Goal: Task Accomplishment & Management: Manage account settings

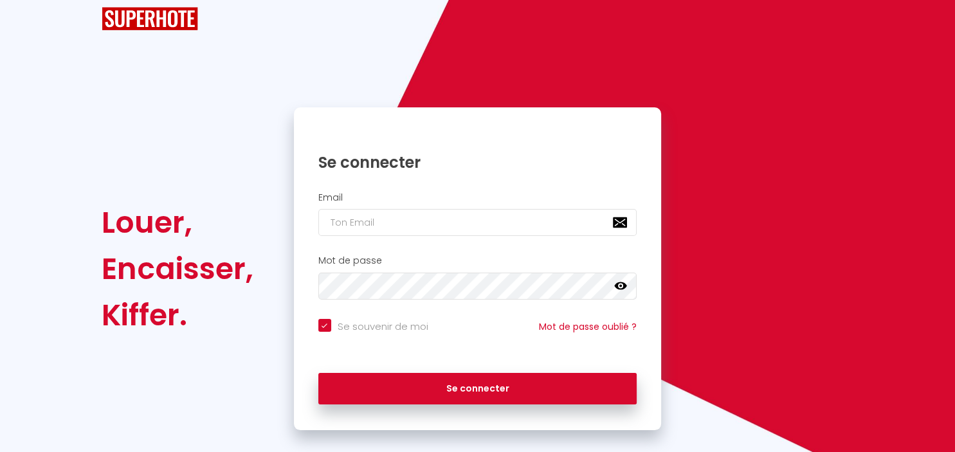
scroll to position [46, 0]
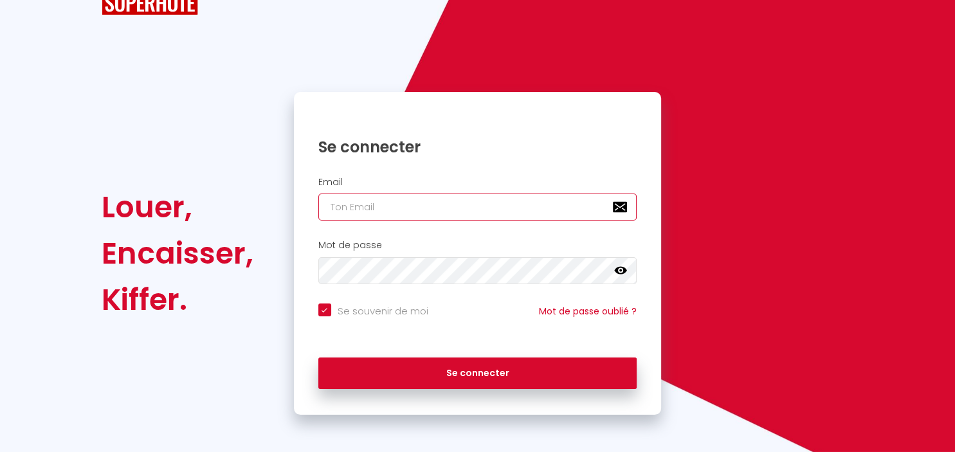
click at [430, 210] on input "email" at bounding box center [477, 207] width 319 height 27
type input "E"
checkbox input "true"
type input "Er"
checkbox input "true"
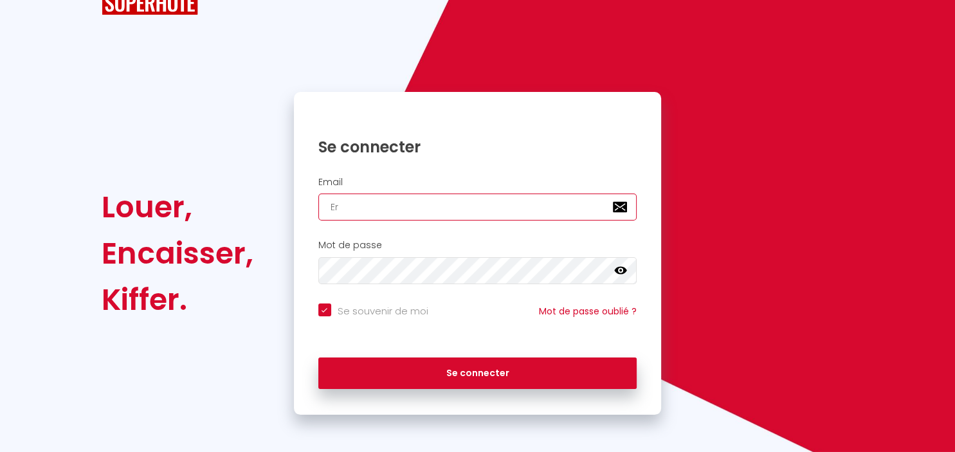
type input "Eri"
checkbox input "true"
type input "Eric"
checkbox input "true"
type input "[PERSON_NAME]"
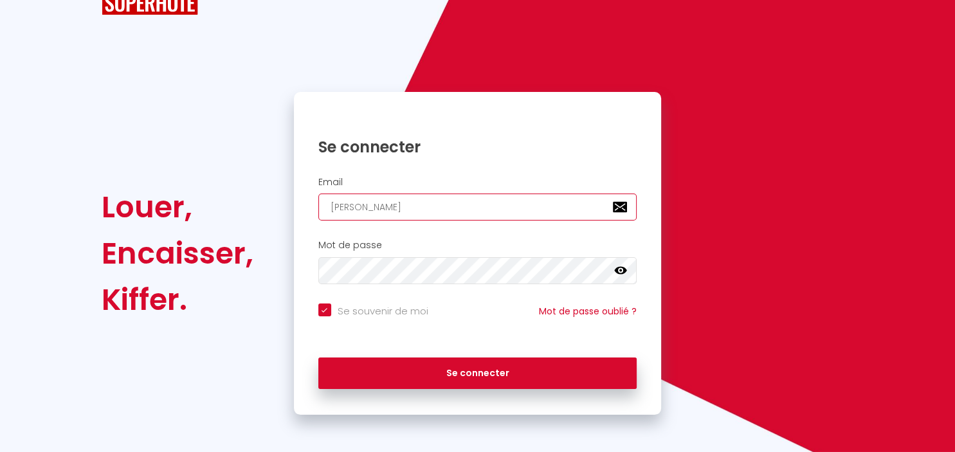
checkbox input "true"
type input "Erickr"
checkbox input "true"
type input "Erickré"
checkbox input "true"
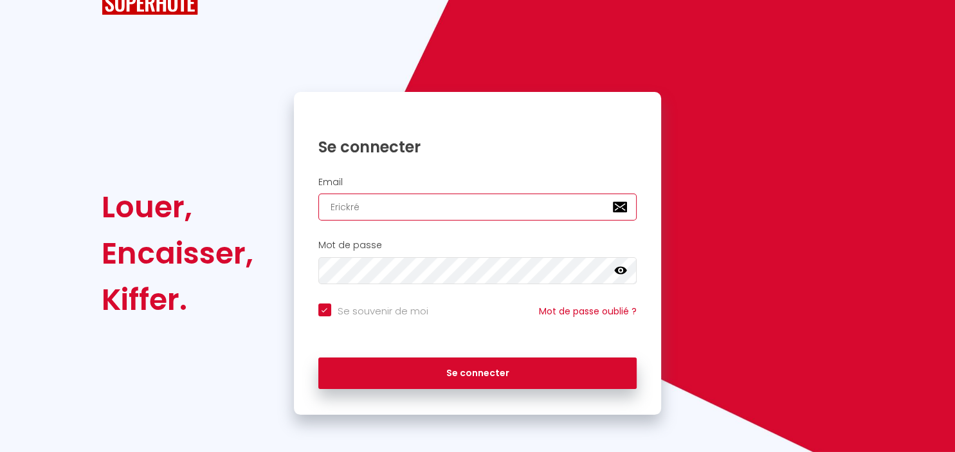
type input "Erickréo"
checkbox input "true"
type input "Erickréod"
checkbox input "true"
type input "Erickréode"
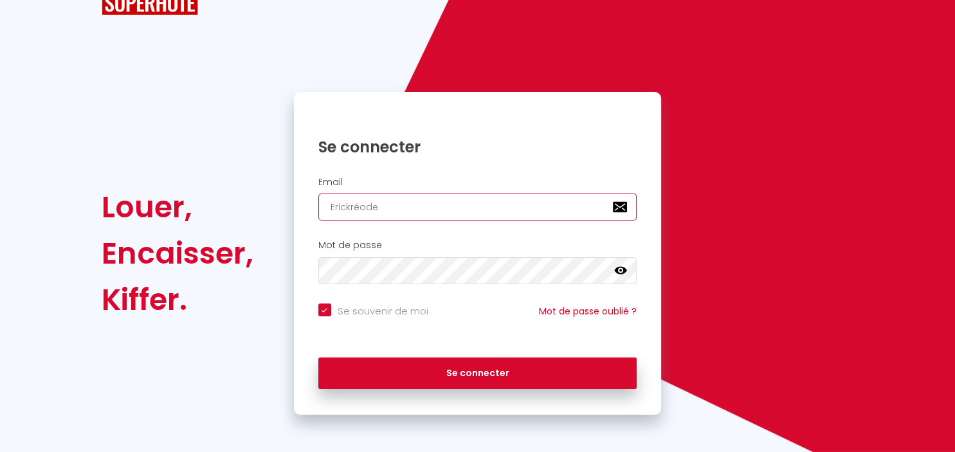
checkbox input "true"
type input "Erickréodez"
checkbox input "true"
type input "Erickréodezq"
checkbox input "true"
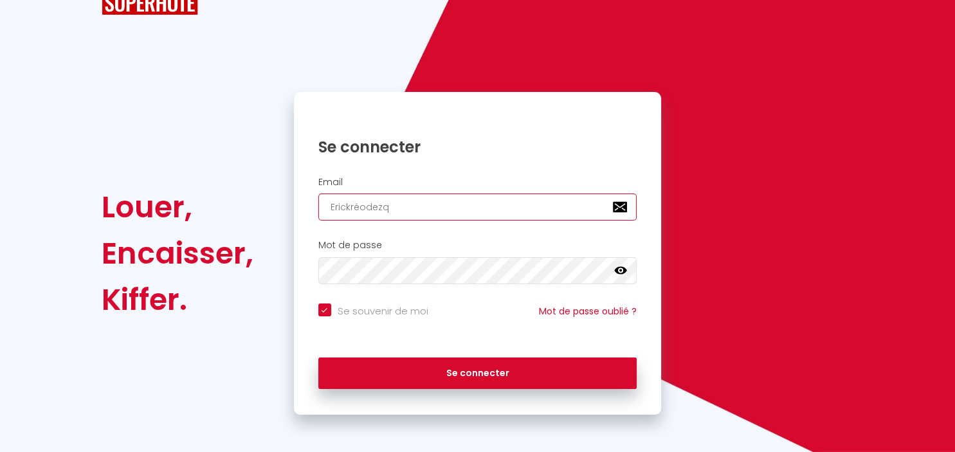
type input "Erickréodezqh"
checkbox input "true"
type input "Erickréodezqho"
checkbox input "true"
type input "Erickréodezqhoo"
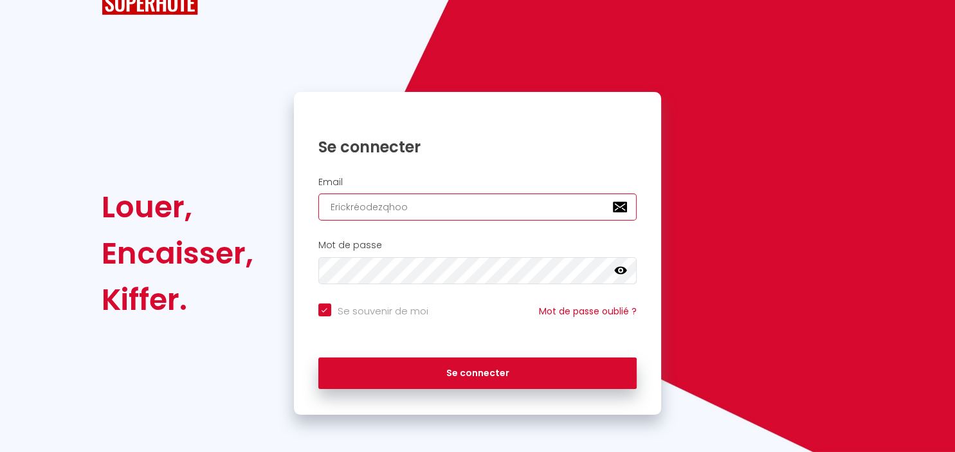
checkbox input "true"
type input "Erickréodezqhoo."
checkbox input "true"
type input "Erickréodezqhoo.f"
checkbox input "true"
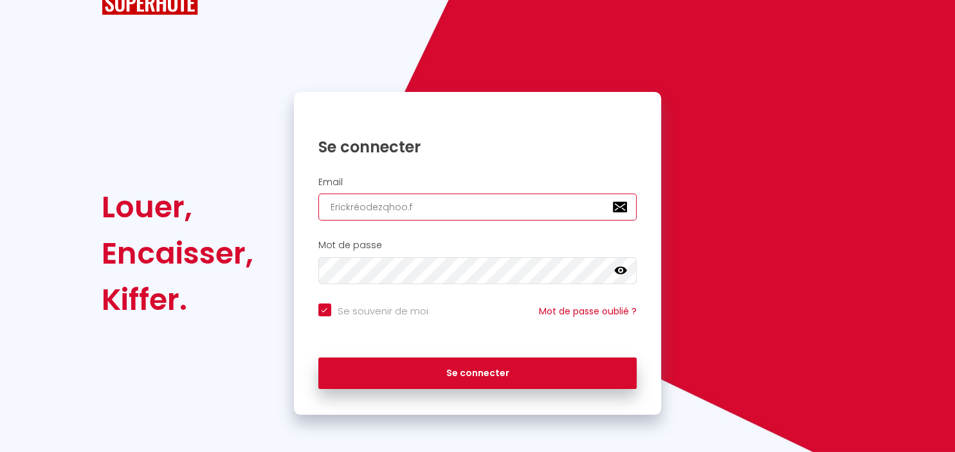
type input "Erickréodezqhoo.fr"
checkbox input "true"
drag, startPoint x: 422, startPoint y: 199, endPoint x: -33, endPoint y: 141, distance: 458.9
click at [318, 194] on input "Erickréodezqhoo.fr" at bounding box center [477, 207] width 319 height 27
checkbox input "true"
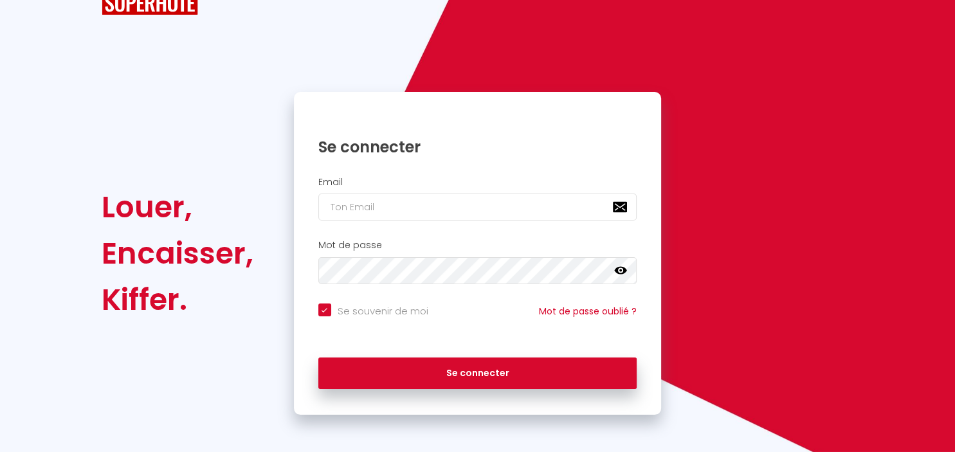
click at [422, 191] on div "Email" at bounding box center [477, 199] width 351 height 44
click at [503, 199] on input "email" at bounding box center [477, 207] width 319 height 27
type input "e"
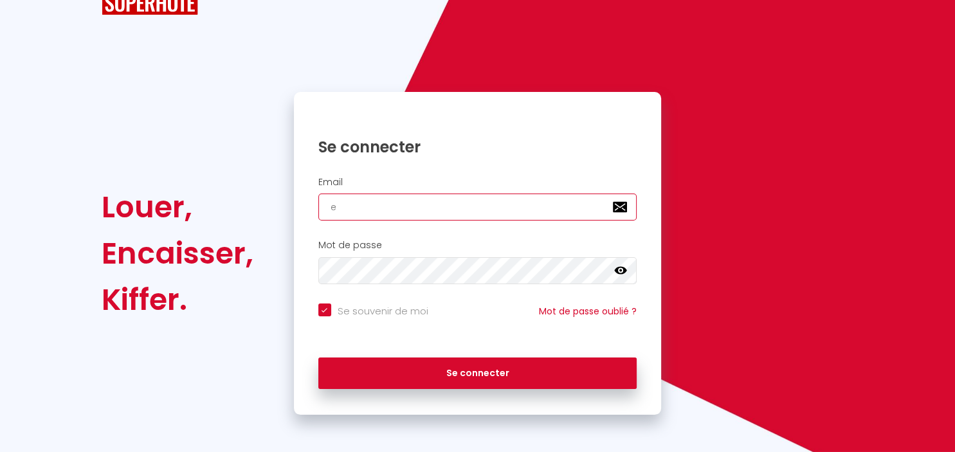
checkbox input "true"
type input "er"
checkbox input "true"
type input "eri"
checkbox input "true"
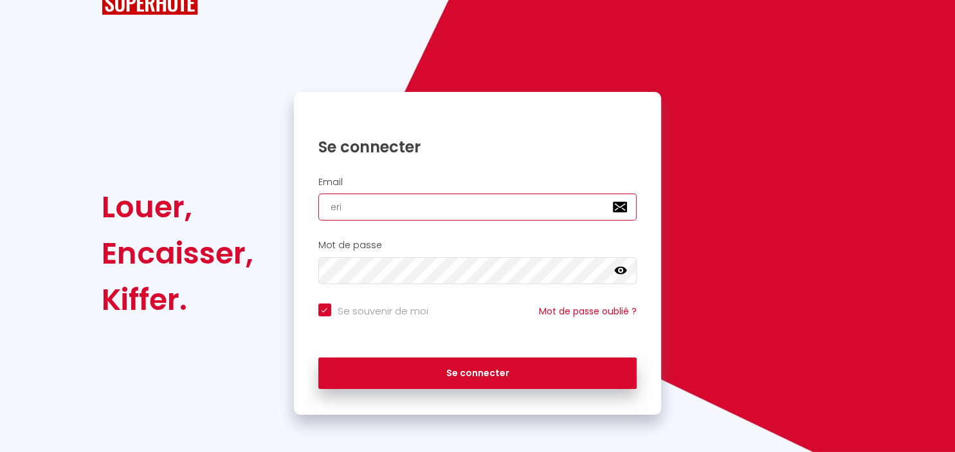
type input "eric"
checkbox input "true"
type input "erick"
checkbox input "true"
type input "erickr"
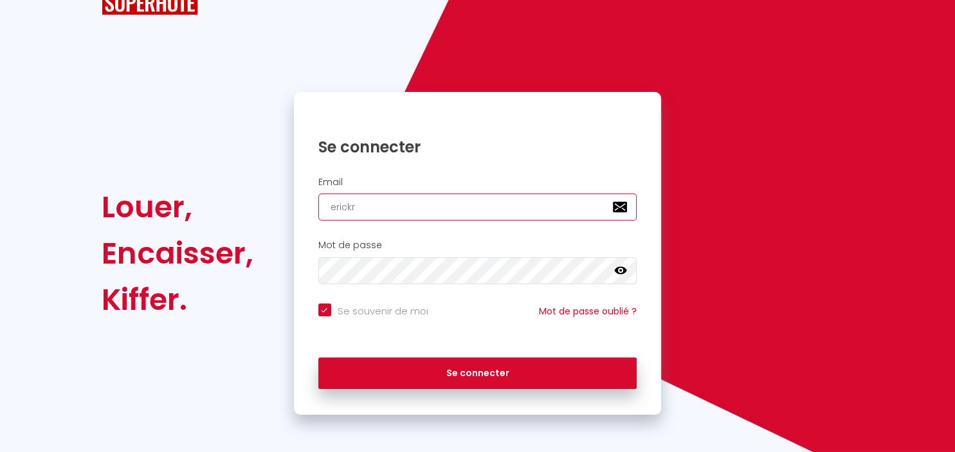
checkbox input "true"
type input "erickrm"
checkbox input "true"
type input "erickrmo"
checkbox input "true"
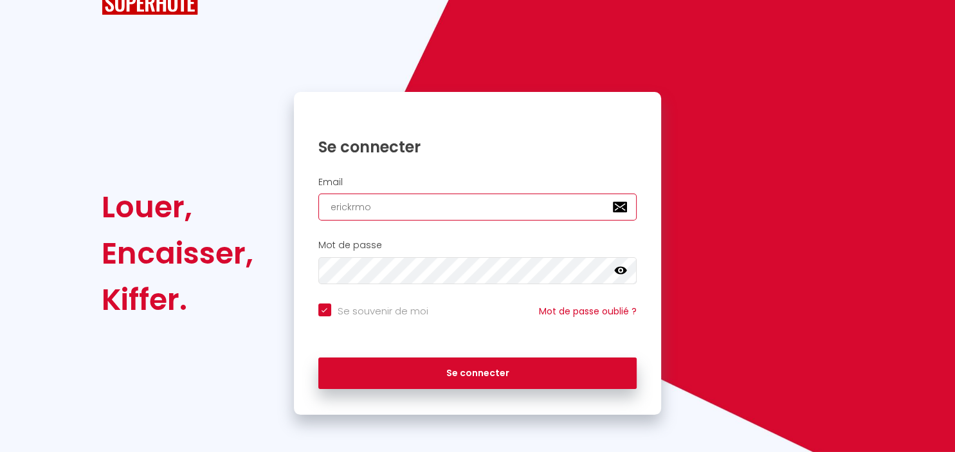
type input "erickrmod"
checkbox input "true"
type input "erickrmode"
checkbox input "true"
type input "erickrmode@"
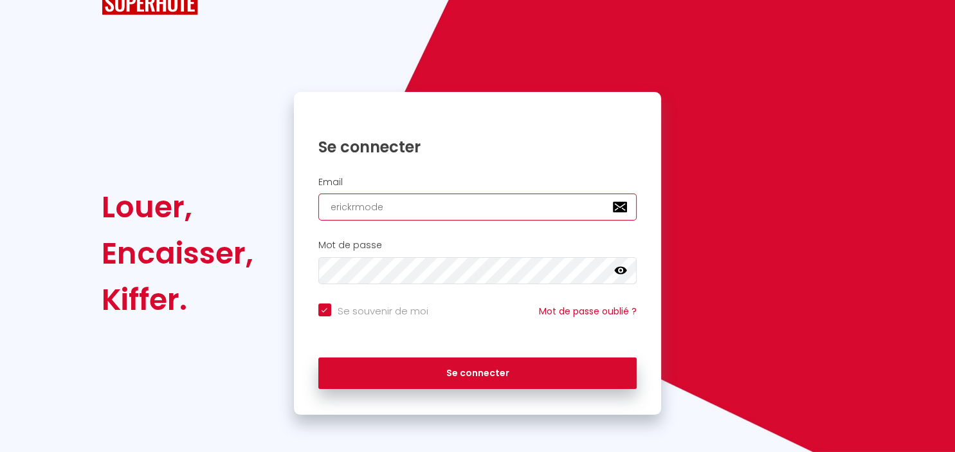
checkbox input "true"
type input "erickrmode@y"
checkbox input "true"
type input "erickrmode@ya"
checkbox input "true"
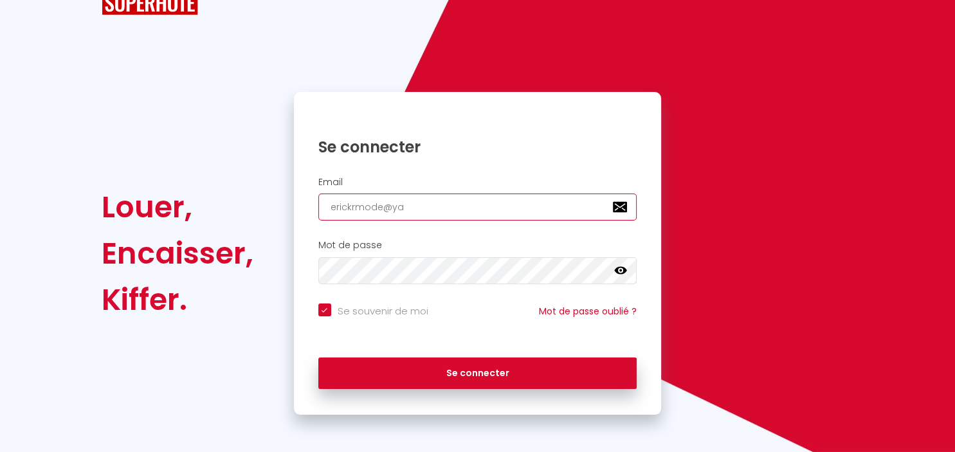
type input "erickrmode@yah"
checkbox input "true"
type input "erickrmode@yaho"
checkbox input "true"
type input "erickrmode@yahoo"
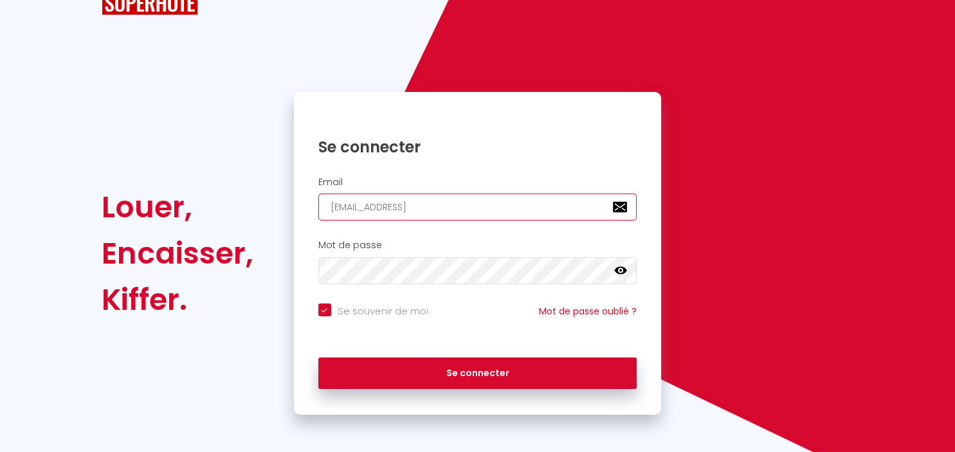
checkbox input "true"
type input "erickrmode@yahoo."
checkbox input "true"
type input "erickrmode@yahoo.f"
checkbox input "true"
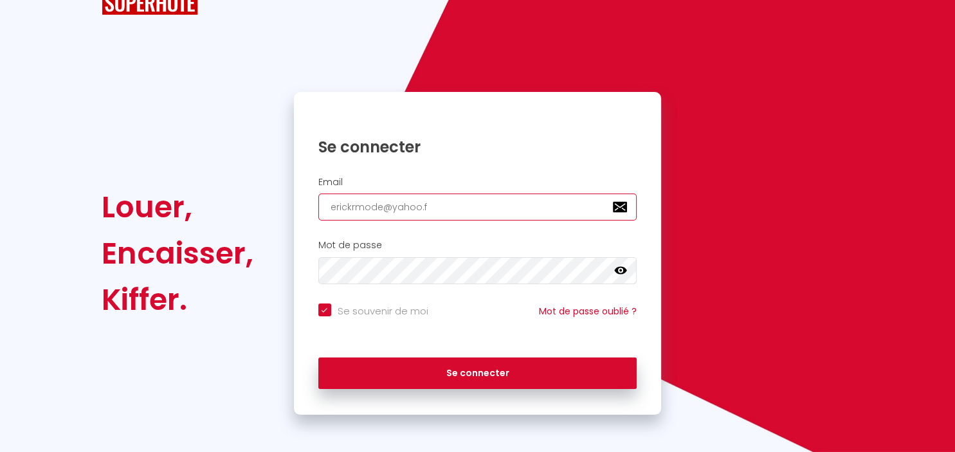
type input "[EMAIL_ADDRESS][DOMAIN_NAME]"
checkbox input "true"
type input "[EMAIL_ADDRESS][DOMAIN_NAME]"
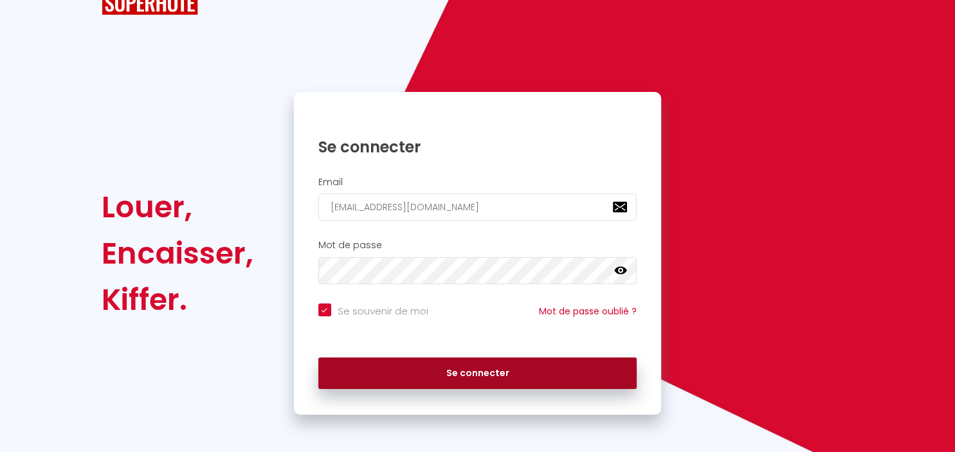
click at [467, 370] on button "Se connecter" at bounding box center [477, 374] width 319 height 32
checkbox input "true"
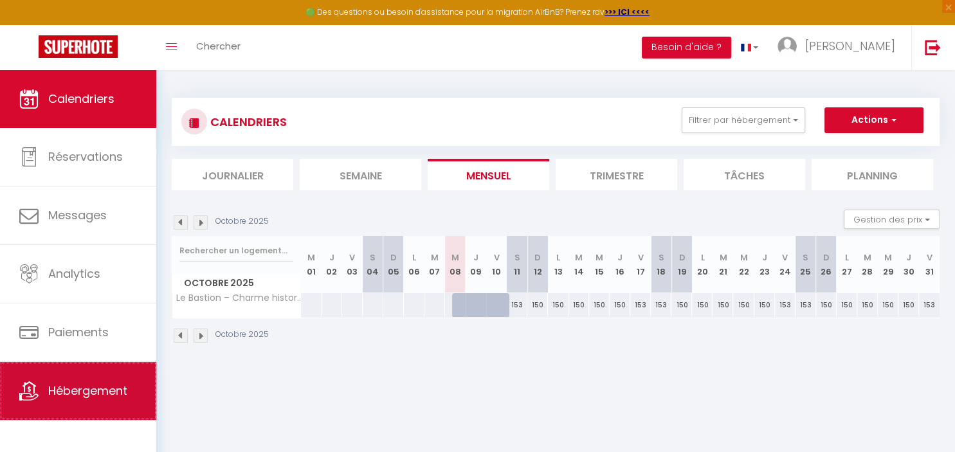
click at [105, 390] on span "Hébergement" at bounding box center [87, 391] width 79 height 16
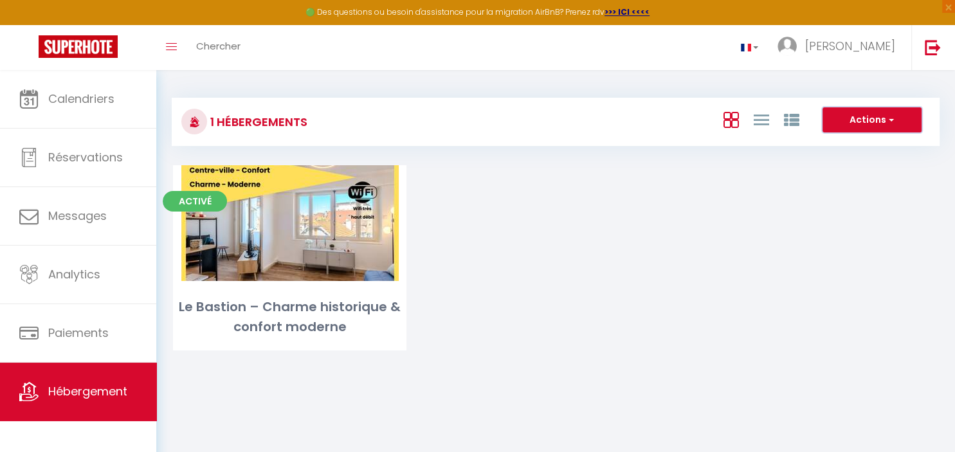
drag, startPoint x: 858, startPoint y: 117, endPoint x: 860, endPoint y: 126, distance: 9.2
click at [860, 126] on button "Actions" at bounding box center [871, 120] width 99 height 26
drag, startPoint x: 734, startPoint y: 301, endPoint x: 947, endPoint y: 8, distance: 361.9
click at [753, 264] on div "Activé Editer Le Bastion – Charme historique & confort moderne" at bounding box center [555, 273] width 797 height 217
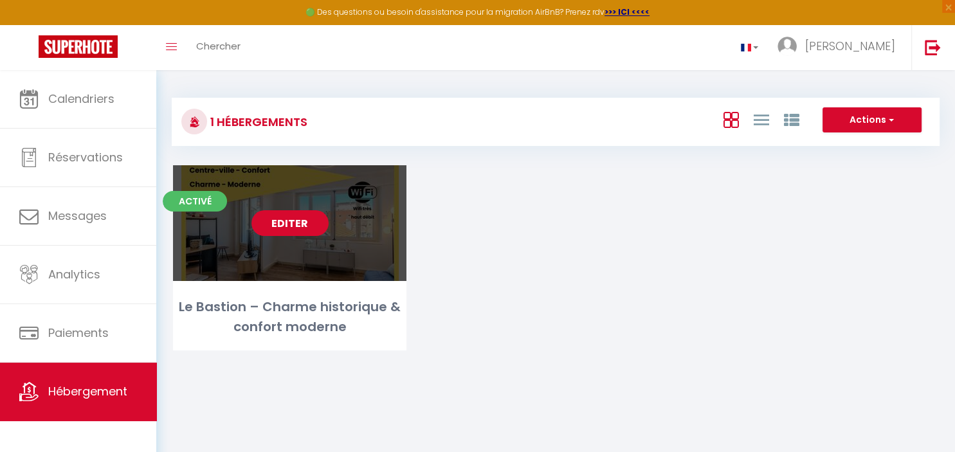
click at [296, 233] on link "Editer" at bounding box center [289, 223] width 77 height 26
select select "3"
select select "2"
select select "1"
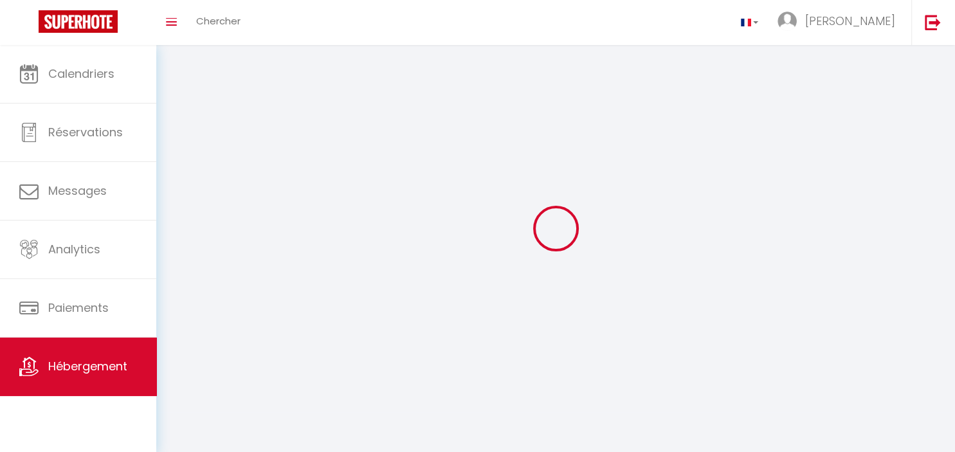
select select
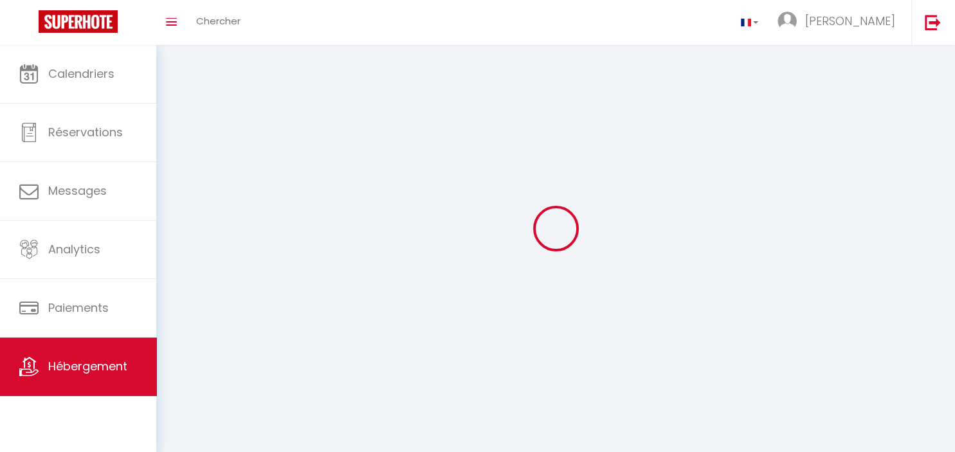
select select
checkbox input "false"
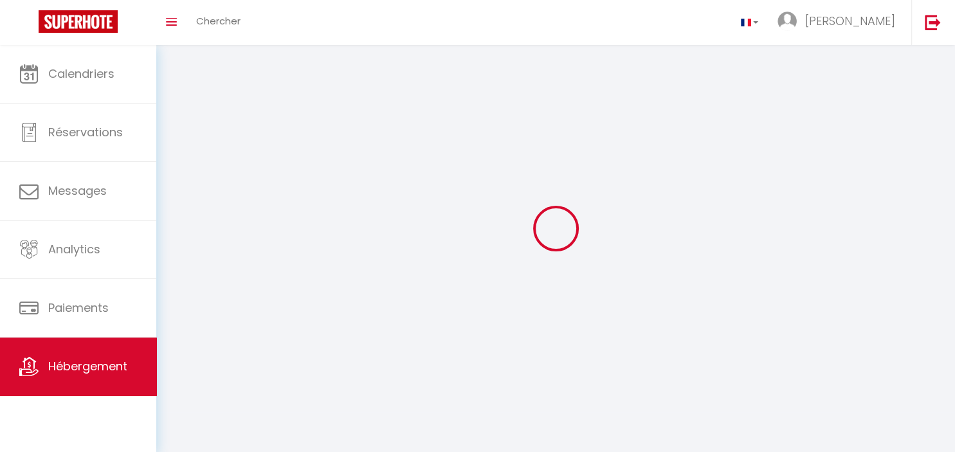
checkbox input "false"
select select
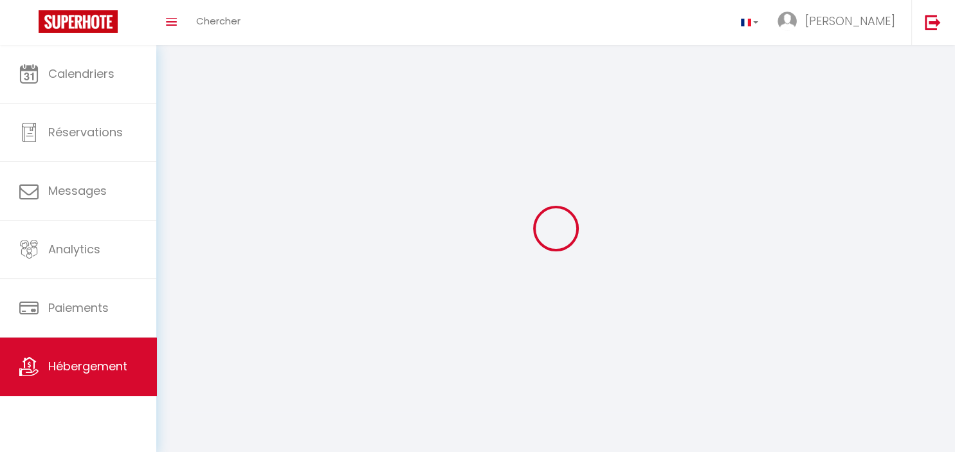
select select
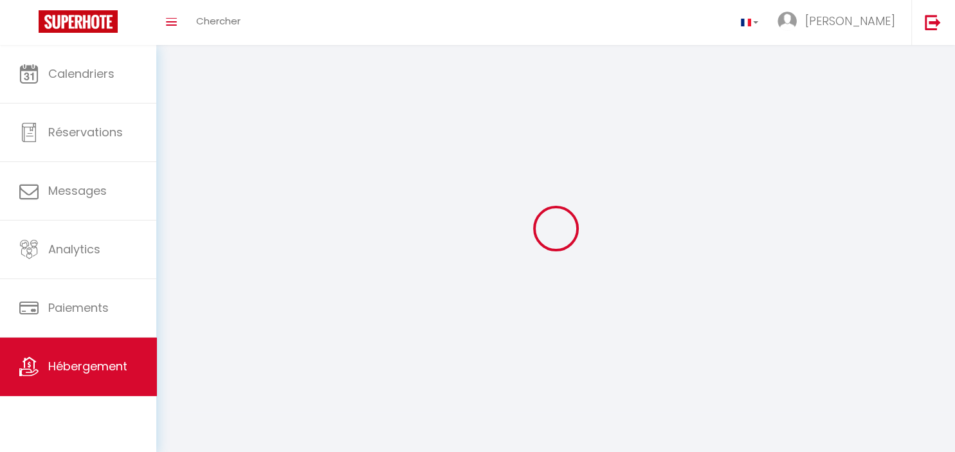
checkbox input "false"
select select
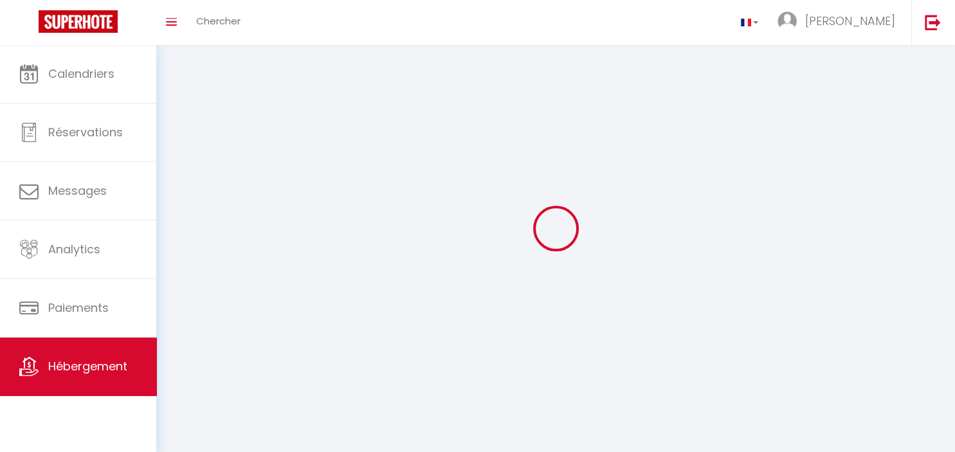
select select
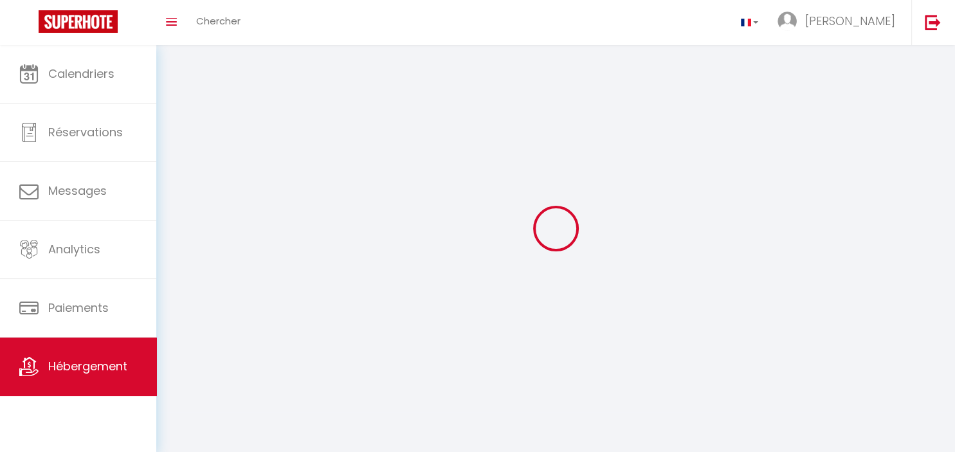
select select
checkbox input "false"
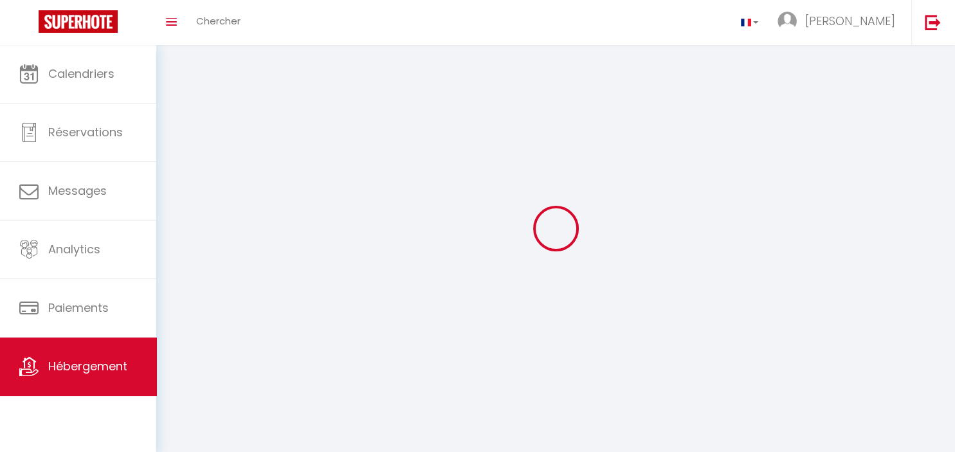
checkbox input "false"
select select
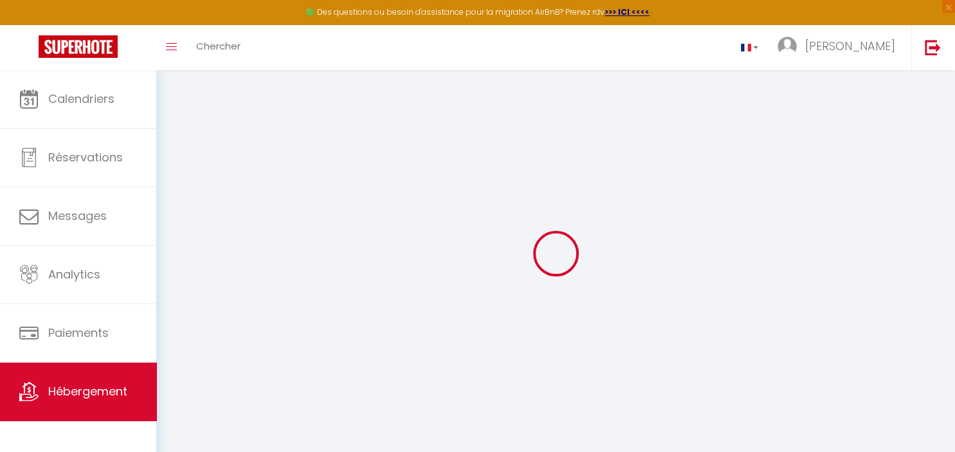
select select
type input "0.5"
select select
checkbox input "false"
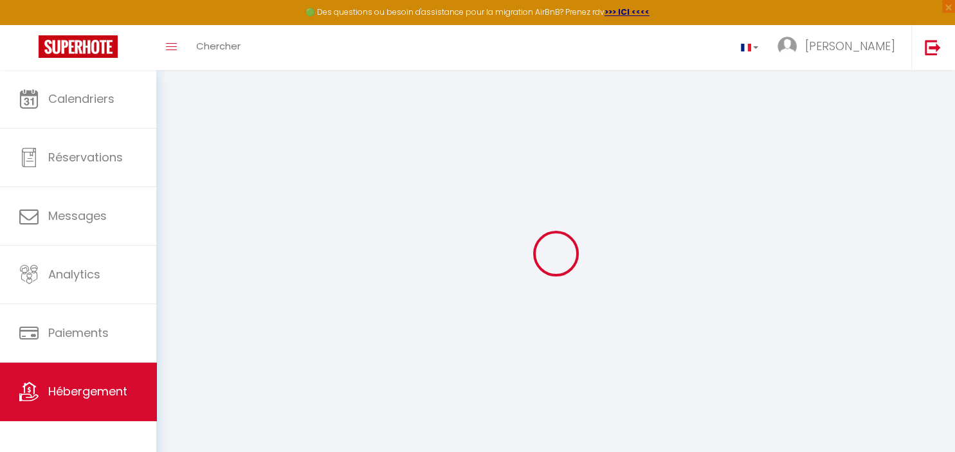
checkbox input "false"
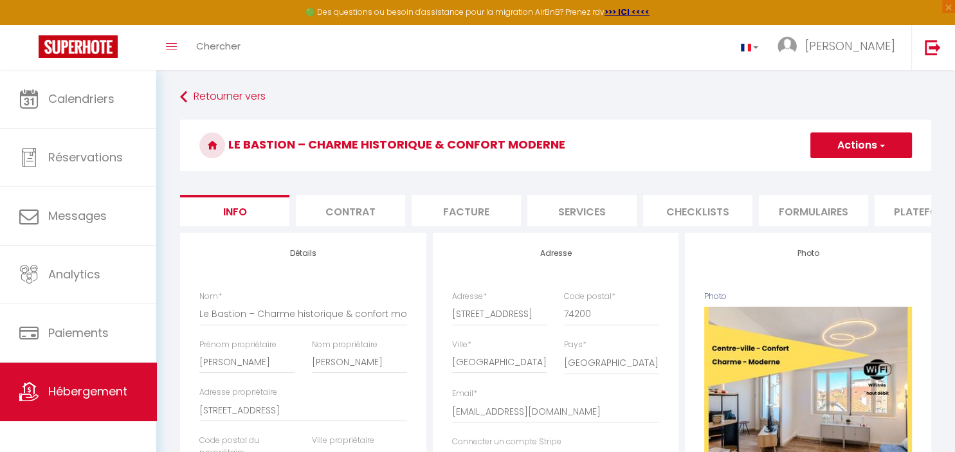
type input "0.5"
select select
checkbox input "false"
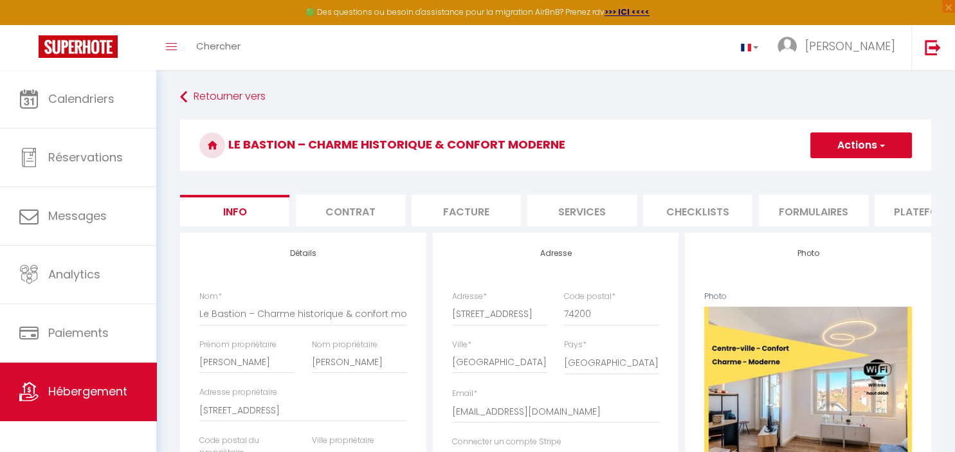
checkbox input "false"
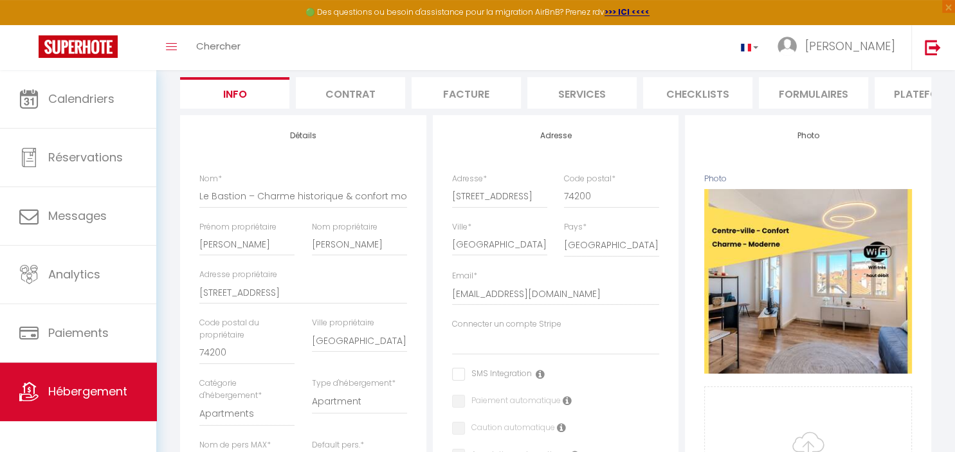
type input "0.5"
select select
checkbox input "false"
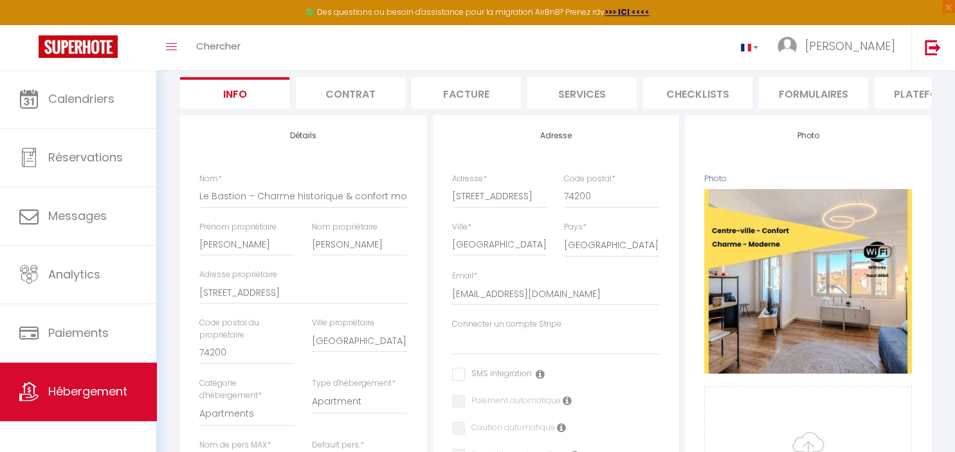
checkbox input "false"
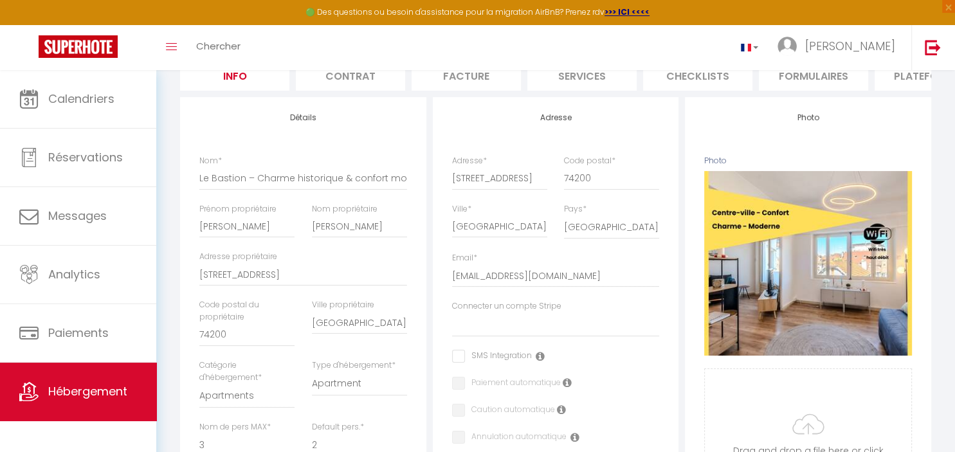
click at [588, 77] on li "Services" at bounding box center [581, 75] width 109 height 32
select select
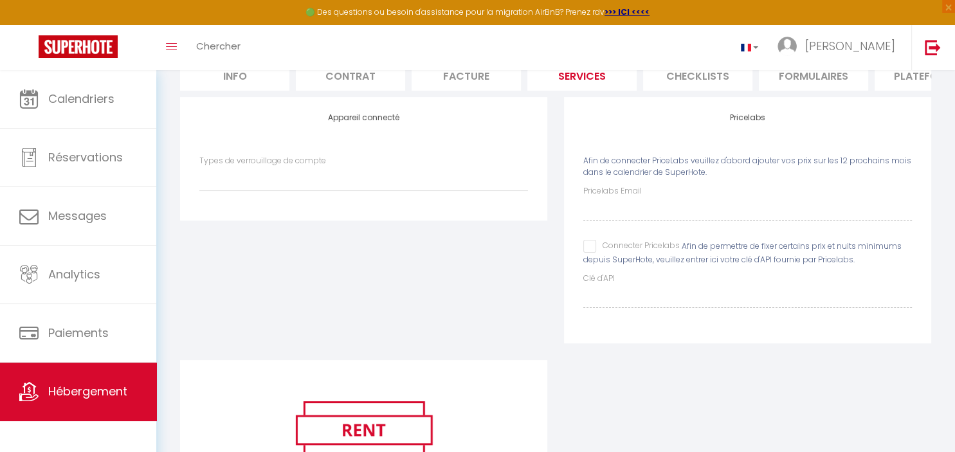
click at [482, 76] on li "Facture" at bounding box center [466, 75] width 109 height 32
select select
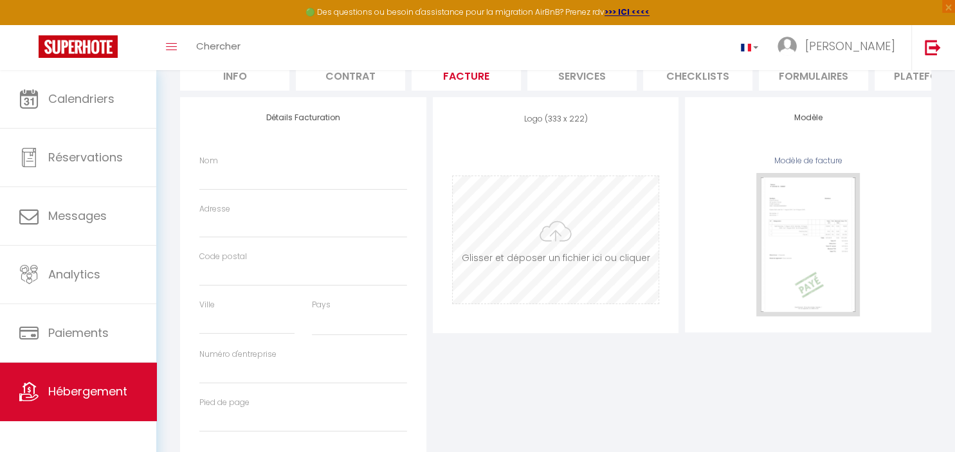
select select
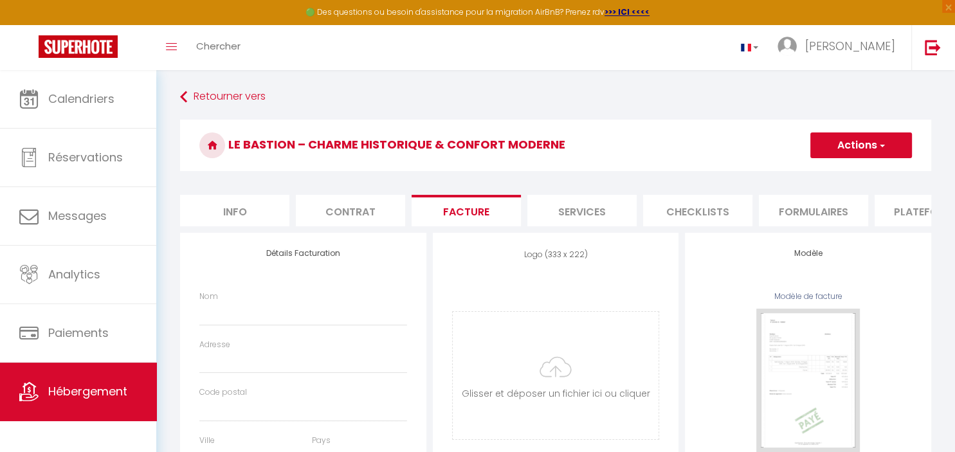
click at [601, 204] on li "Services" at bounding box center [581, 211] width 109 height 32
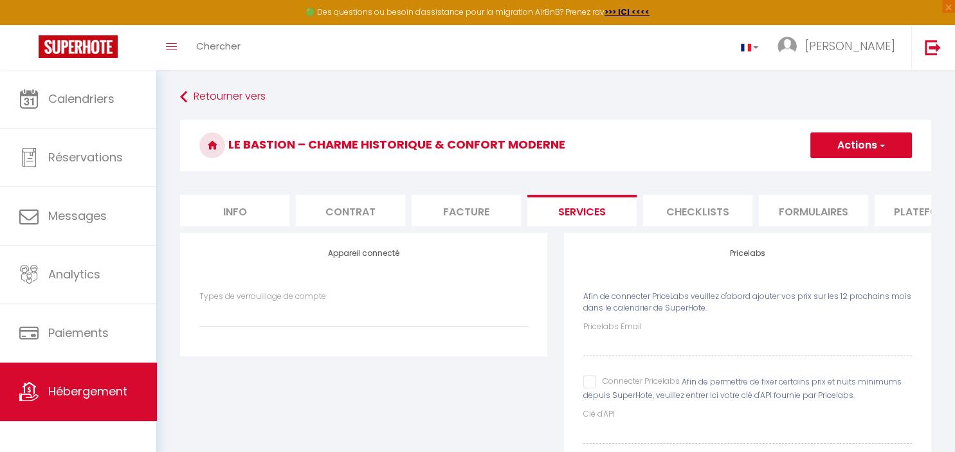
select select
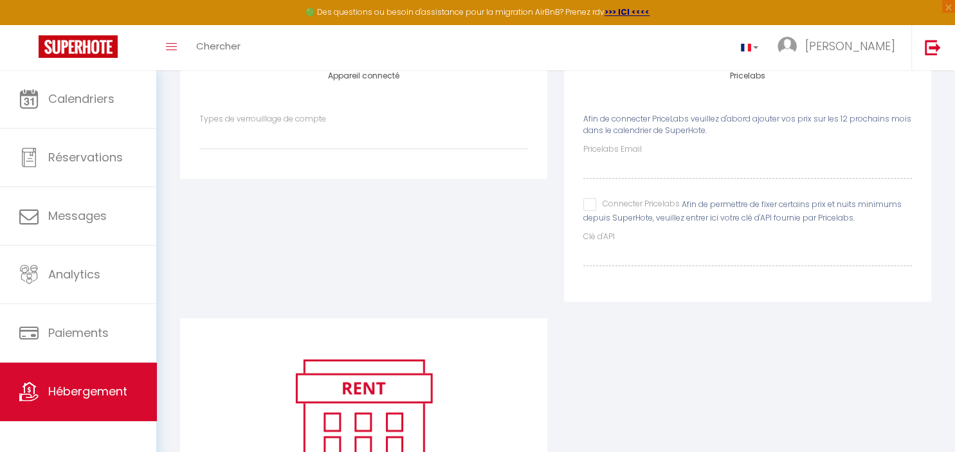
scroll to position [314, 0]
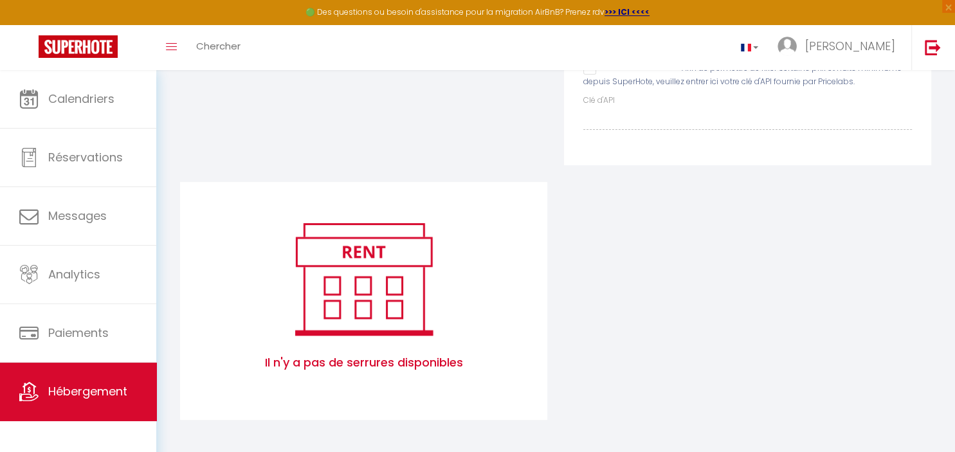
click at [333, 316] on img at bounding box center [364, 278] width 164 height 123
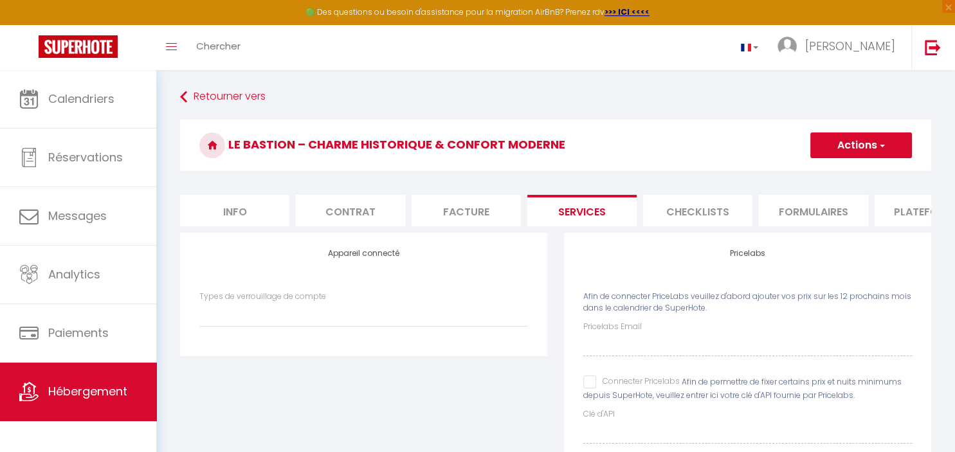
click at [896, 155] on button "Actions" at bounding box center [861, 145] width 102 height 26
click at [896, 151] on button "Actions" at bounding box center [861, 145] width 102 height 26
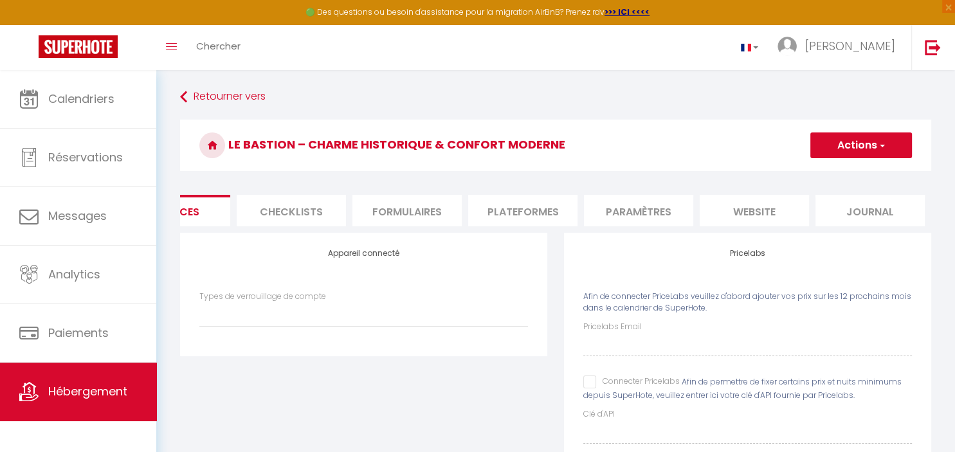
scroll to position [0, 266]
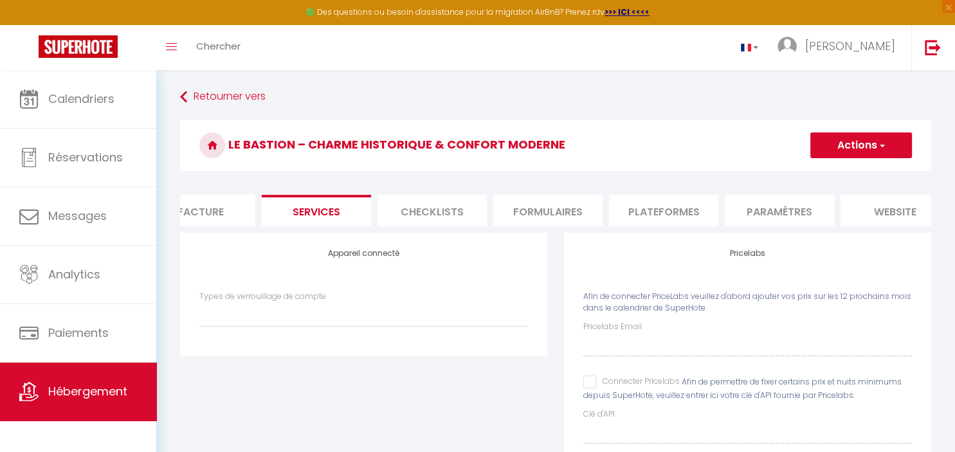
click at [767, 212] on li "Paramètres" at bounding box center [779, 211] width 109 height 32
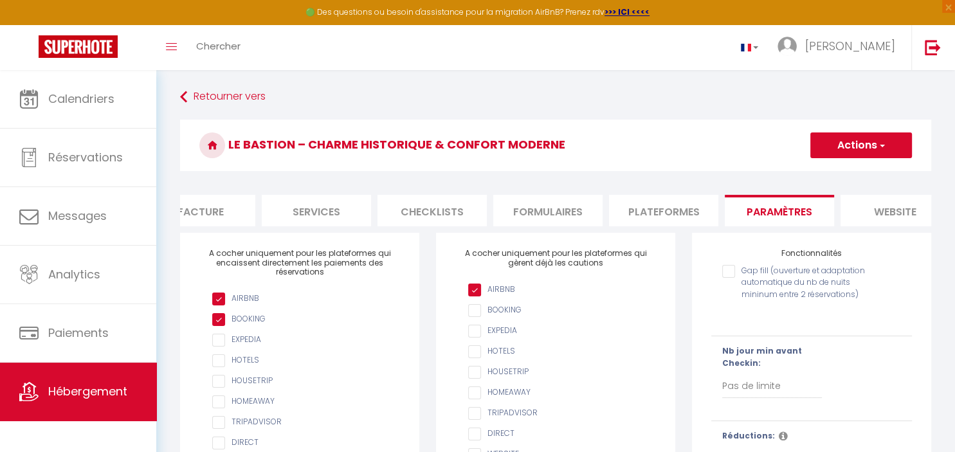
click at [795, 204] on li "Paramètres" at bounding box center [779, 211] width 109 height 32
click at [635, 212] on li "Plateformes" at bounding box center [663, 211] width 109 height 32
select select
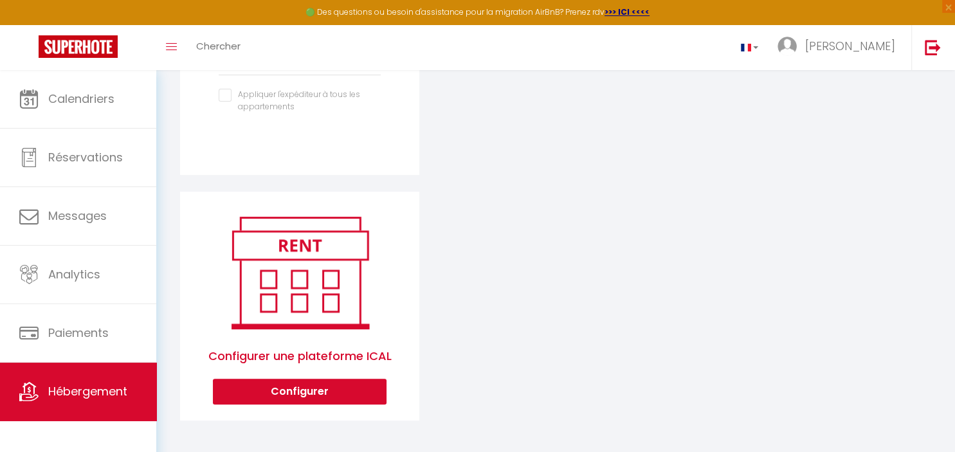
scroll to position [6, 0]
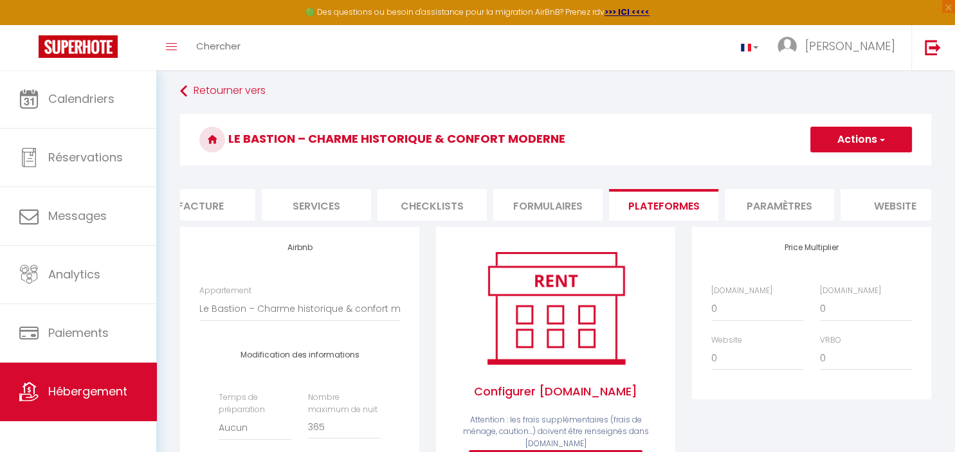
drag, startPoint x: 332, startPoint y: 193, endPoint x: 341, endPoint y: 195, distance: 8.7
click at [334, 197] on li "Services" at bounding box center [316, 205] width 109 height 32
select select
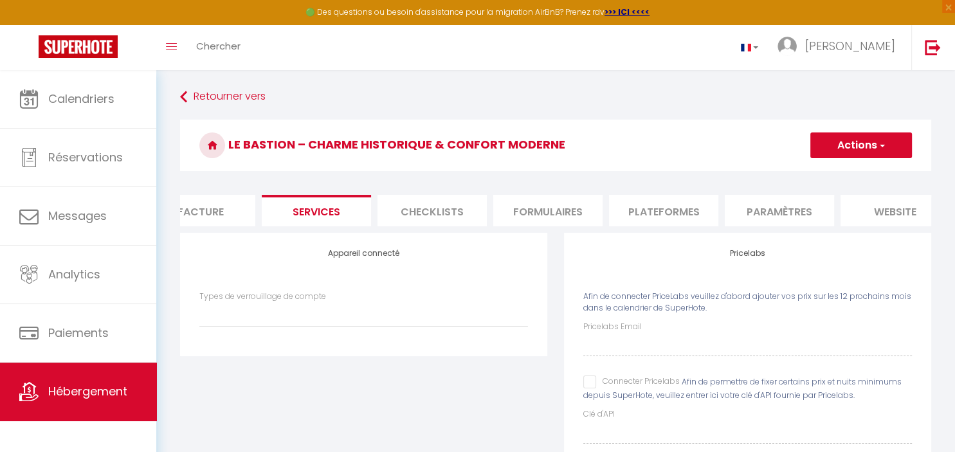
scroll to position [314, 0]
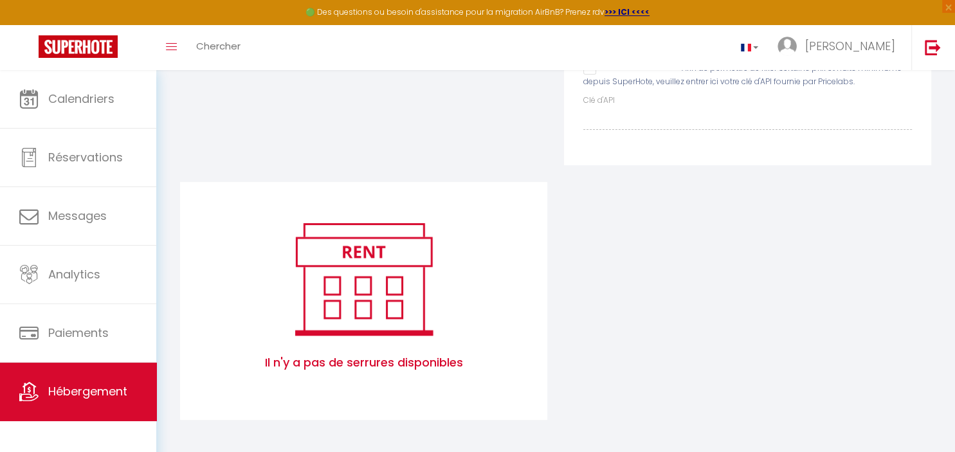
click at [341, 266] on img at bounding box center [364, 278] width 164 height 123
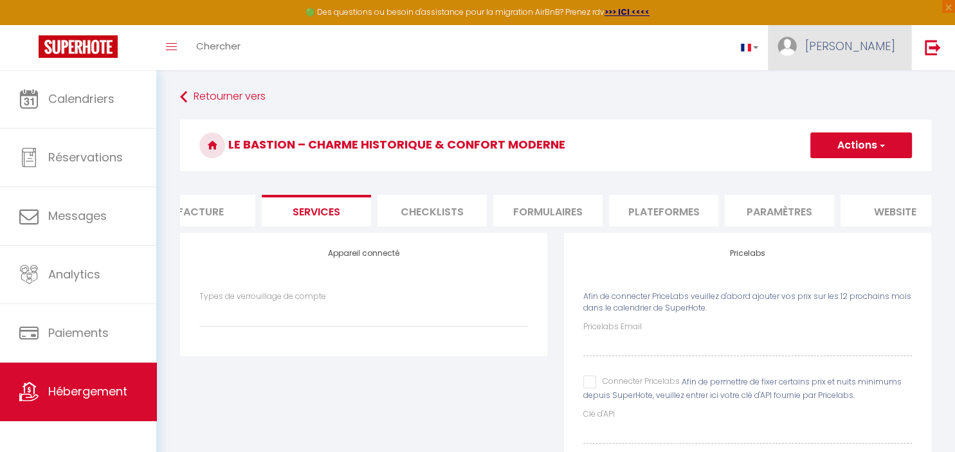
click at [883, 41] on span "[PERSON_NAME]" at bounding box center [850, 46] width 90 height 16
click at [867, 86] on link "Paramètres" at bounding box center [859, 89] width 95 height 22
select select
select select "28"
select select "fr"
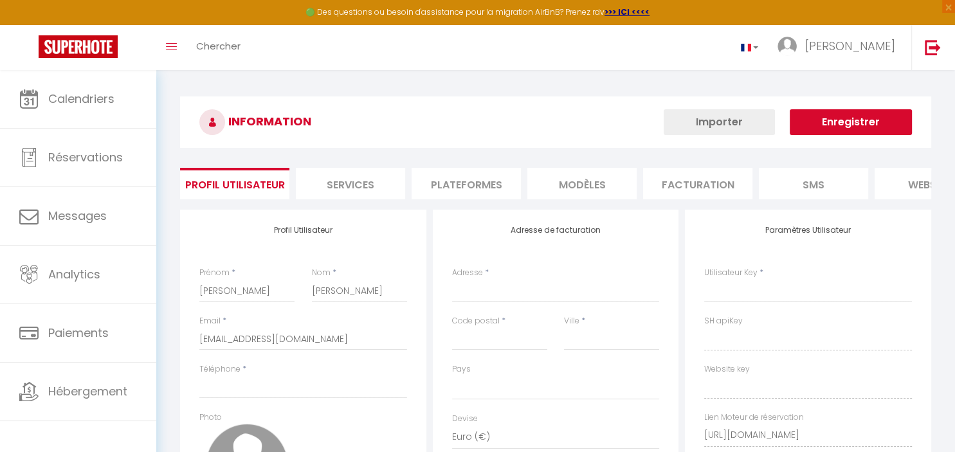
select select
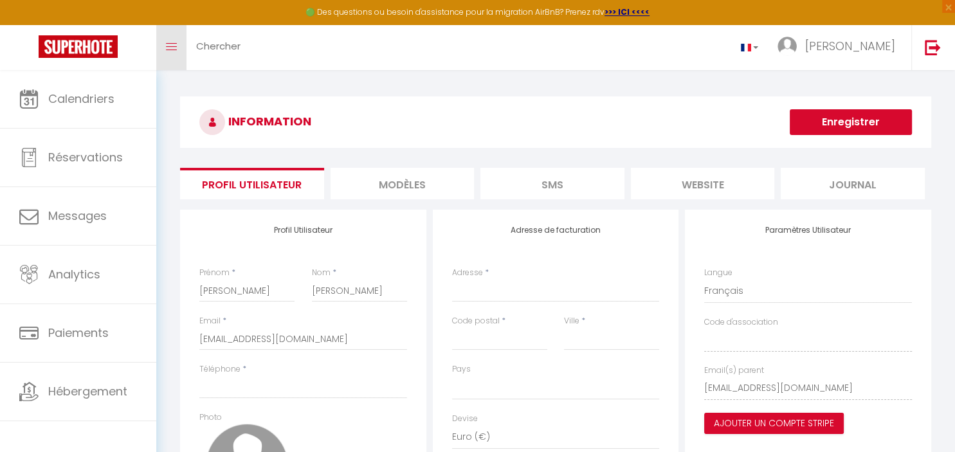
click at [165, 49] on link "Toggle menubar" at bounding box center [171, 47] width 30 height 45
click at [229, 44] on span "Chercher" at bounding box center [218, 46] width 44 height 14
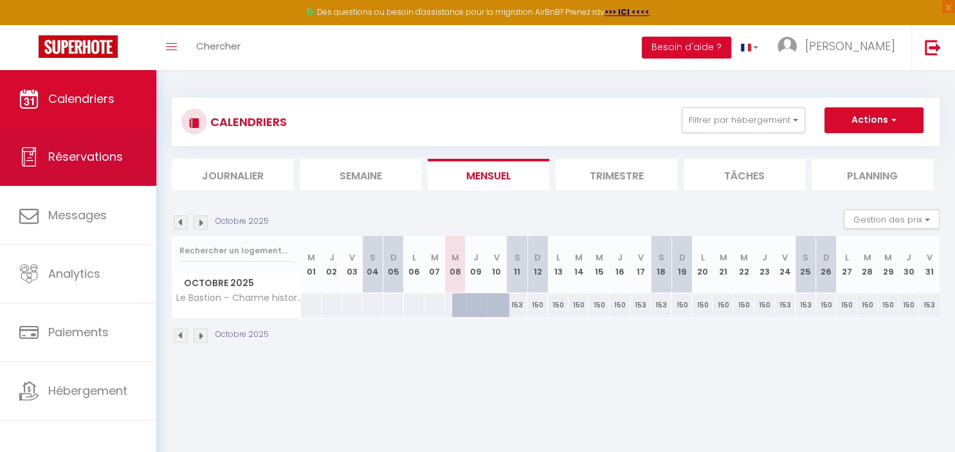
click at [82, 153] on span "Réservations" at bounding box center [85, 157] width 75 height 16
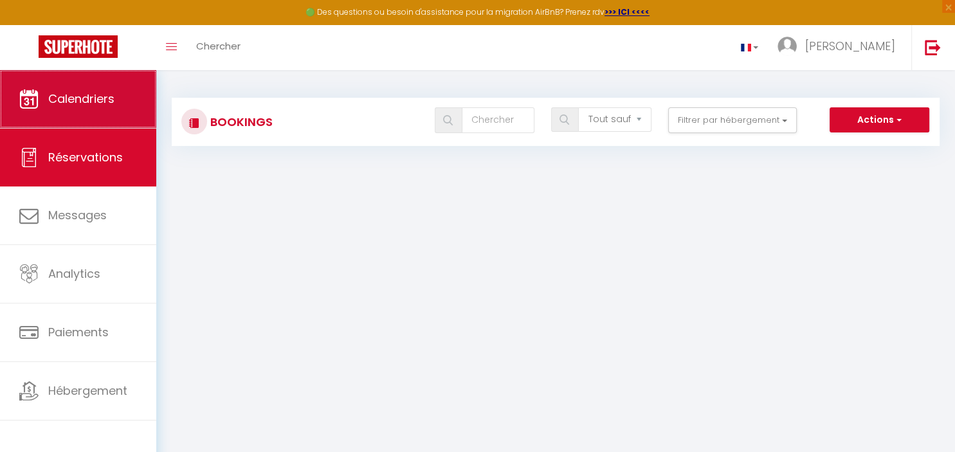
click at [70, 89] on link "Calendriers" at bounding box center [78, 99] width 156 height 58
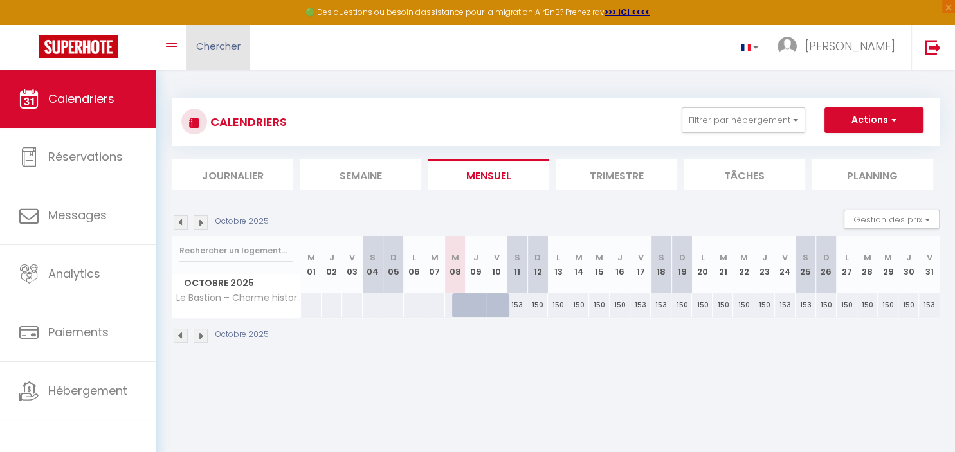
click at [215, 62] on link "Chercher" at bounding box center [218, 47] width 64 height 45
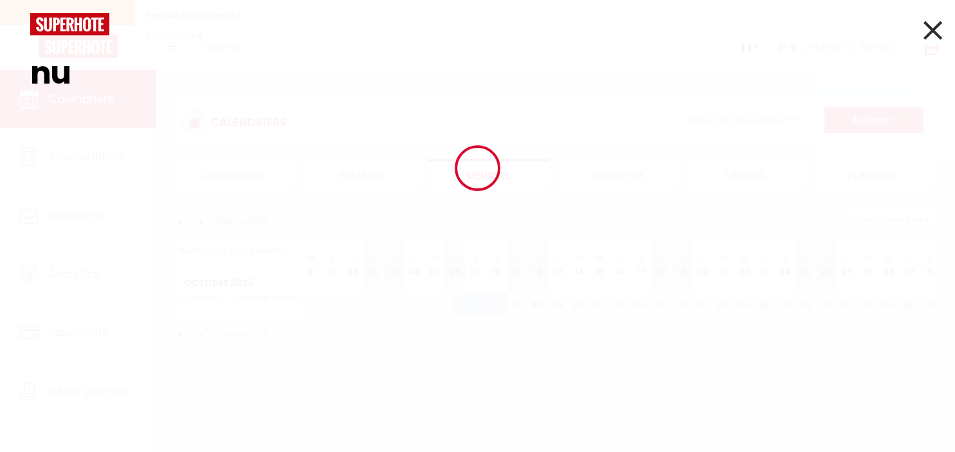
type input "n"
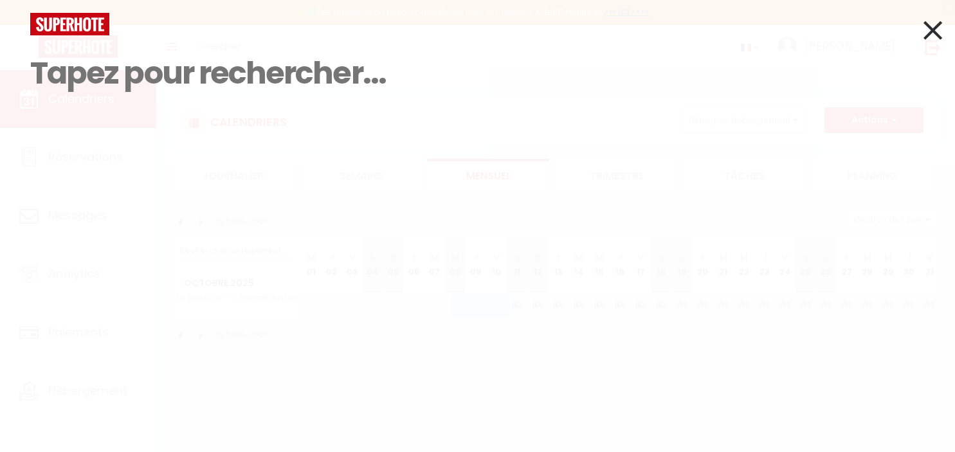
click at [932, 40] on icon at bounding box center [932, 30] width 19 height 32
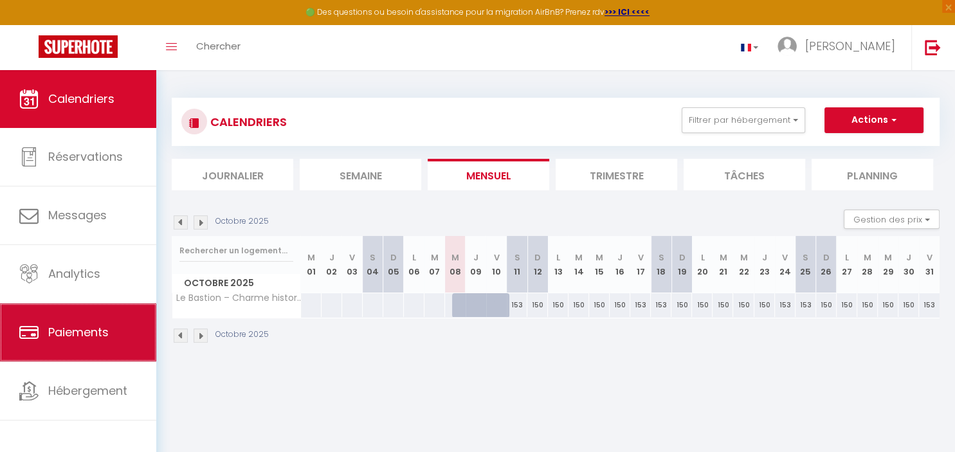
click at [89, 326] on link "Paiements" at bounding box center [78, 333] width 156 height 58
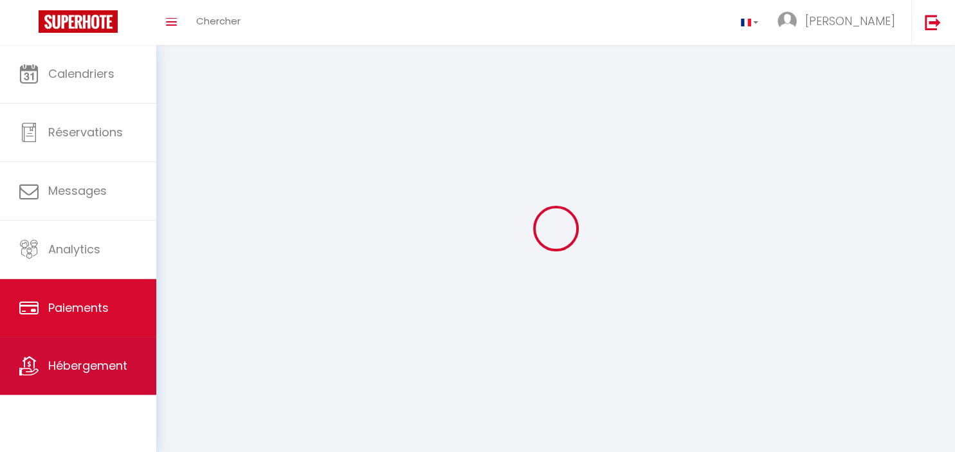
select select "2"
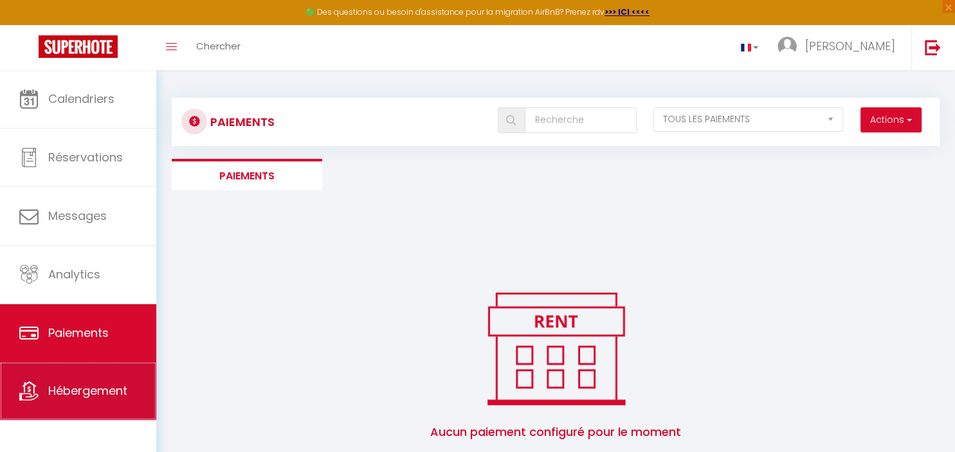
click at [91, 385] on link "Hébergement" at bounding box center [78, 391] width 156 height 58
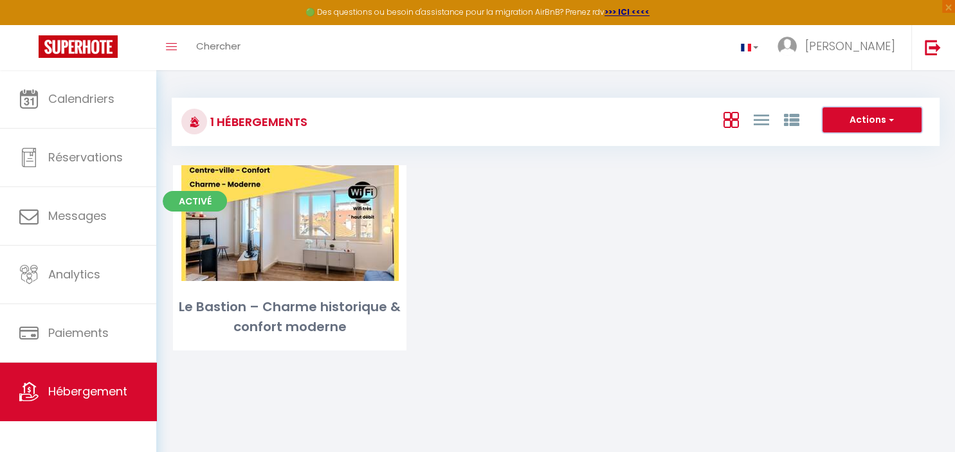
click at [858, 123] on button "Actions" at bounding box center [871, 120] width 99 height 26
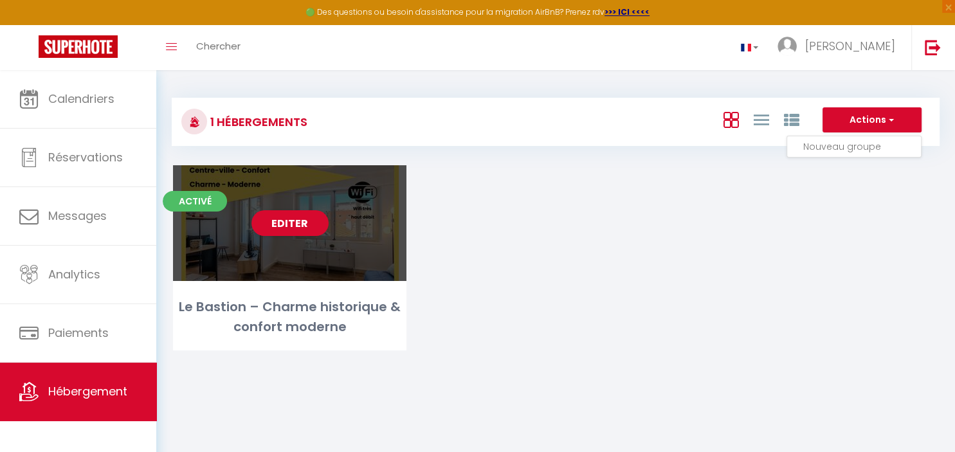
click at [230, 252] on div "Editer" at bounding box center [289, 223] width 233 height 116
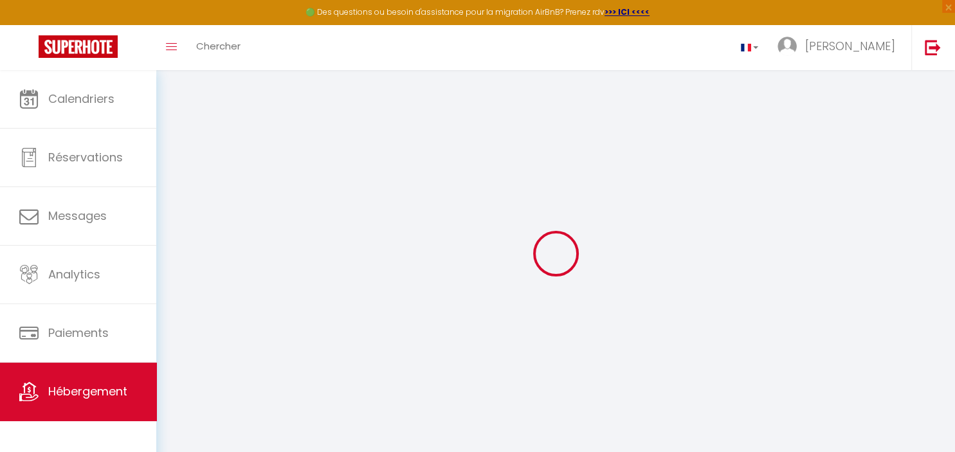
select select
type input "0.5"
select select
checkbox input "false"
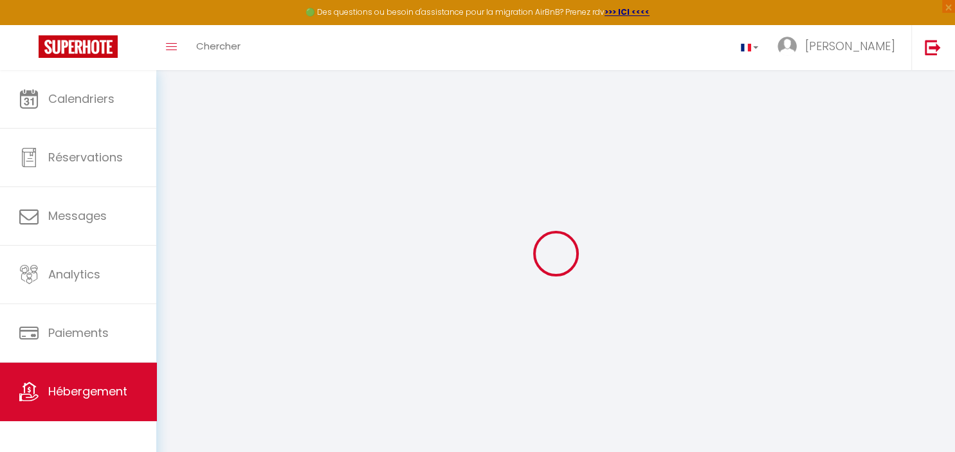
checkbox input "false"
type input "0.5"
select select
checkbox input "false"
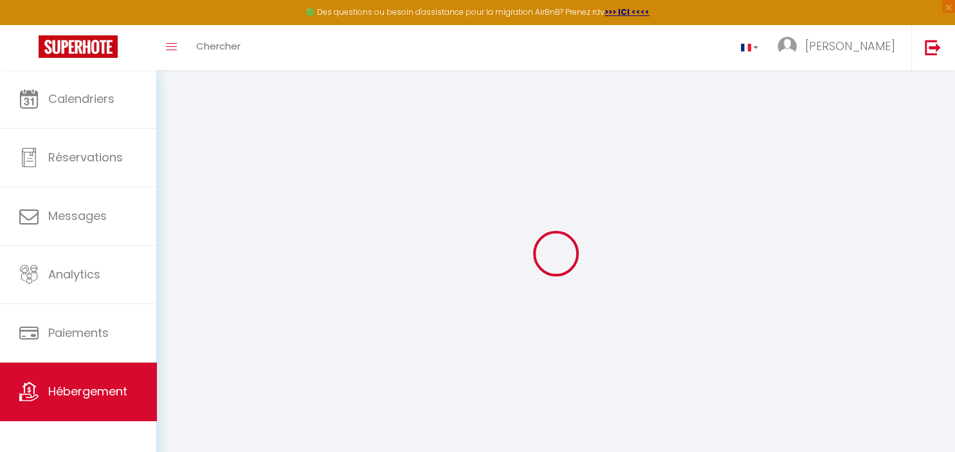
checkbox input "false"
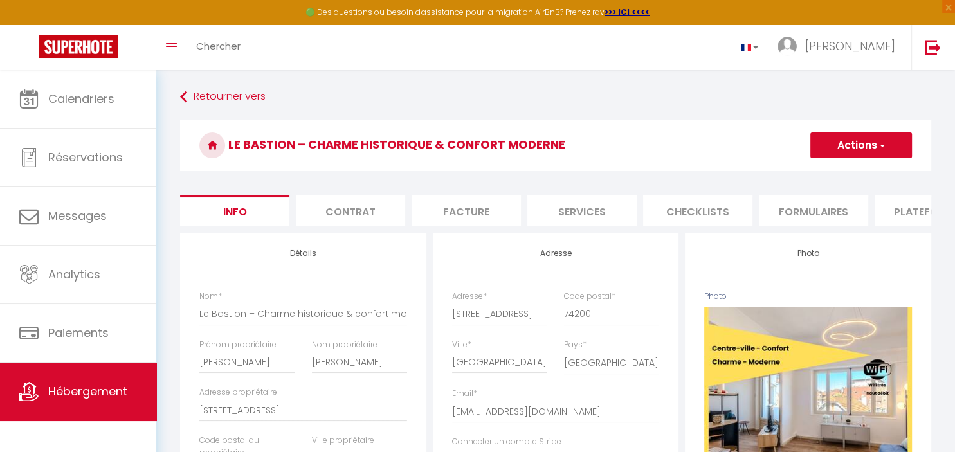
click at [574, 199] on li "Services" at bounding box center [581, 211] width 109 height 32
select select
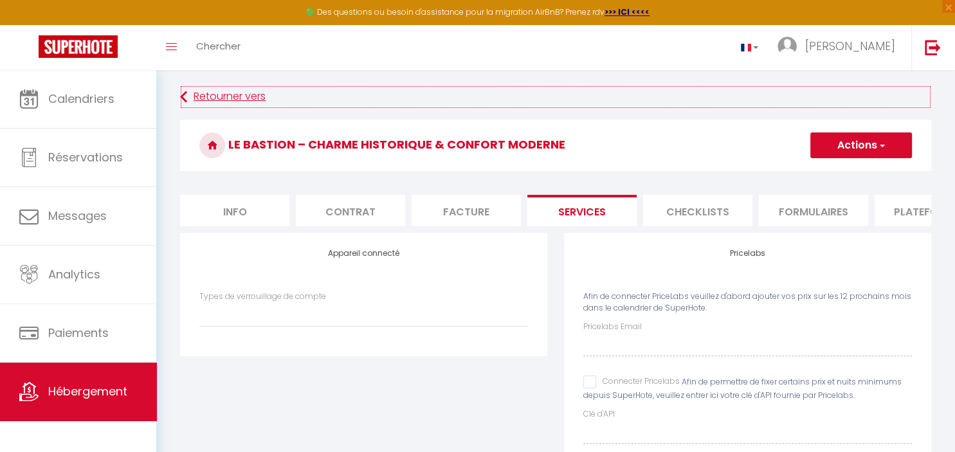
click at [200, 98] on link "Retourner vers" at bounding box center [555, 97] width 751 height 23
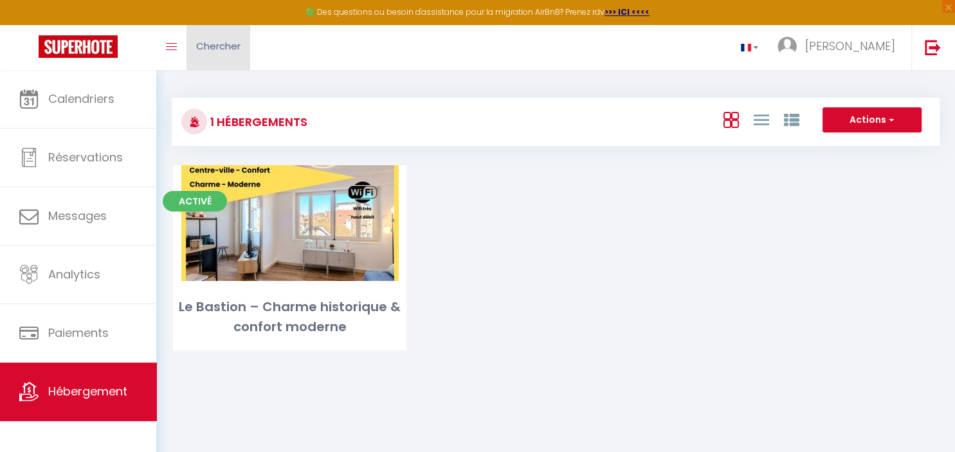
click at [215, 52] on span "Chercher" at bounding box center [218, 46] width 44 height 14
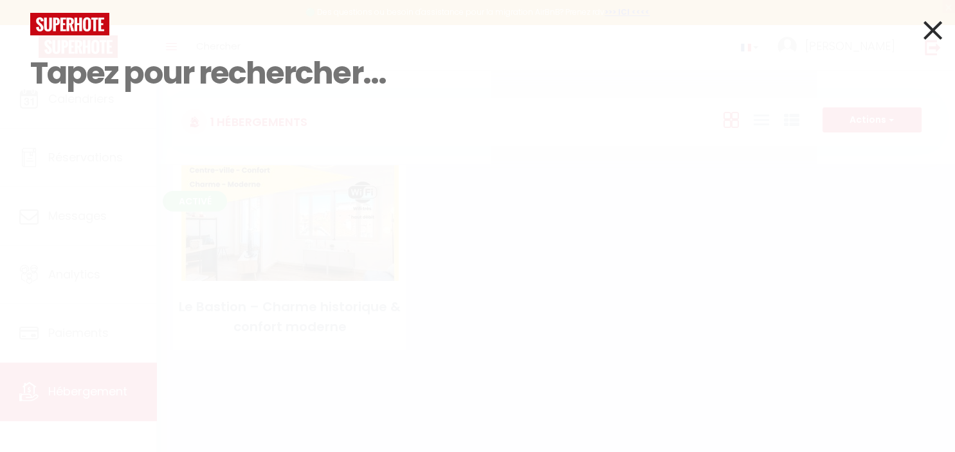
click at [946, 35] on div "Résultat de la recherche Id Appart Voyageur Checkin Checkout Nuits Pers. Platef…" at bounding box center [477, 226] width 955 height 452
drag, startPoint x: 933, startPoint y: 33, endPoint x: 860, endPoint y: 72, distance: 83.1
click at [933, 32] on icon at bounding box center [932, 30] width 19 height 32
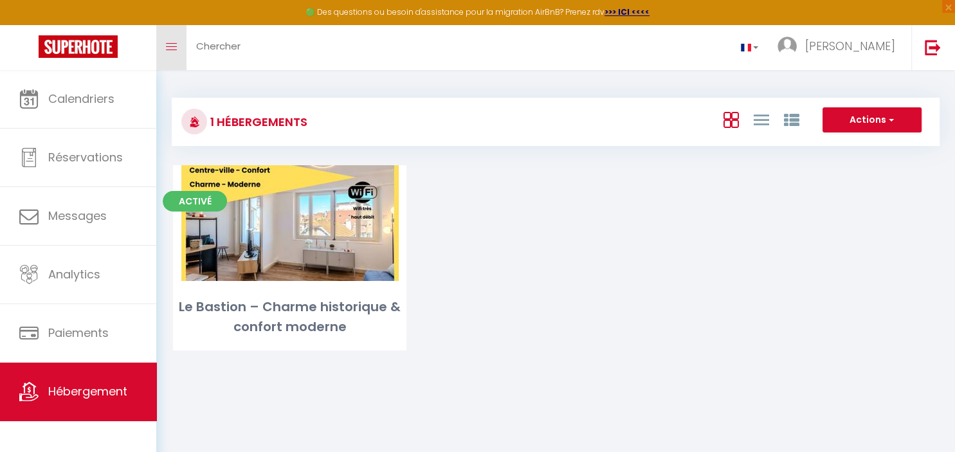
click at [158, 57] on link "Toggle menubar" at bounding box center [171, 47] width 30 height 45
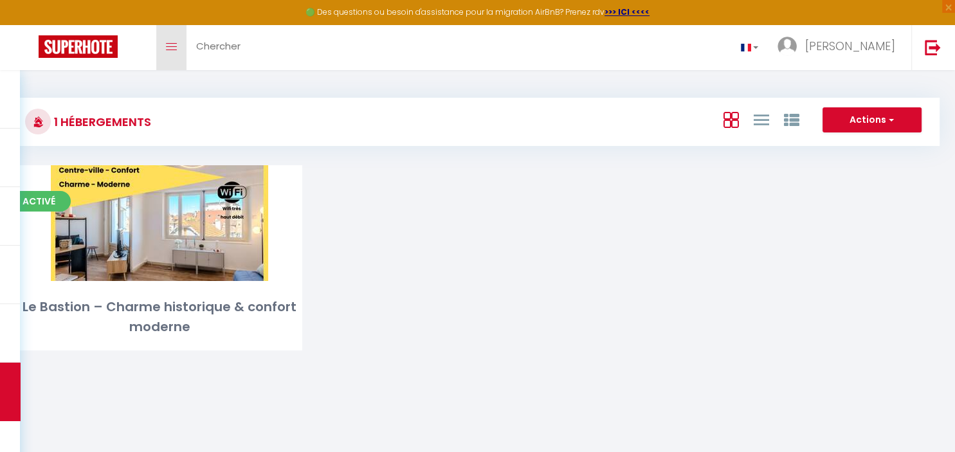
click at [168, 51] on link "Toggle menubar" at bounding box center [171, 47] width 30 height 45
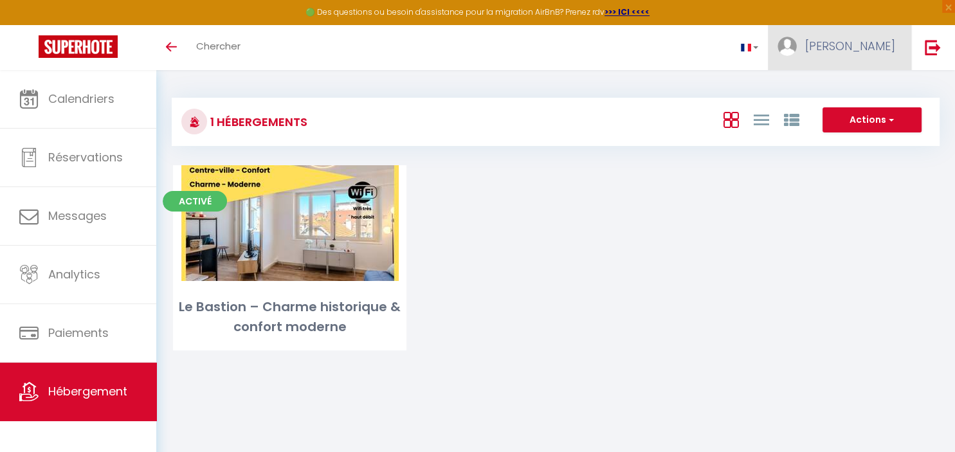
click at [881, 48] on span "[PERSON_NAME]" at bounding box center [850, 46] width 90 height 16
click at [877, 84] on link "Paramètres" at bounding box center [859, 89] width 95 height 22
select select "fr"
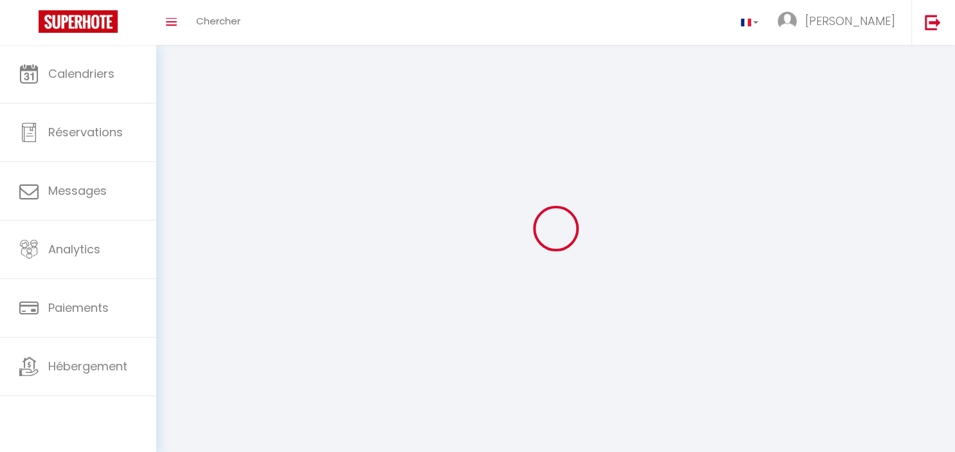
select select
type input "[PERSON_NAME]"
type input "[URL][DOMAIN_NAME]"
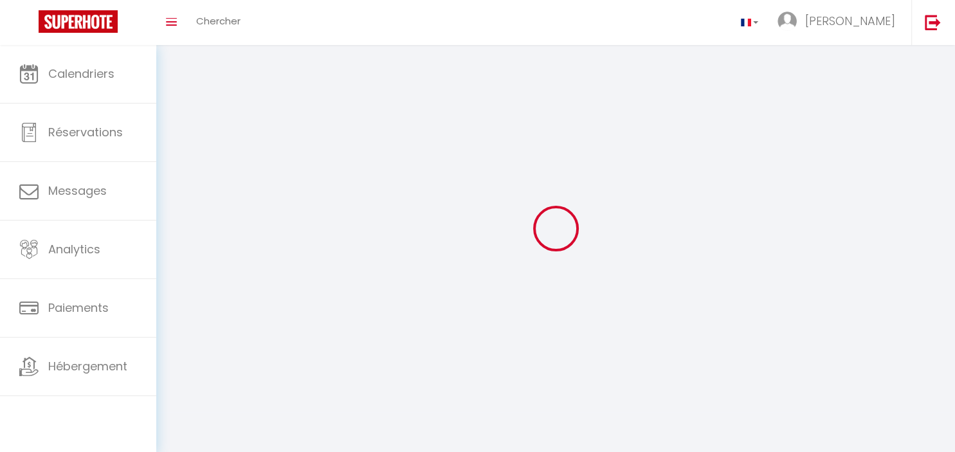
select select
select select "28"
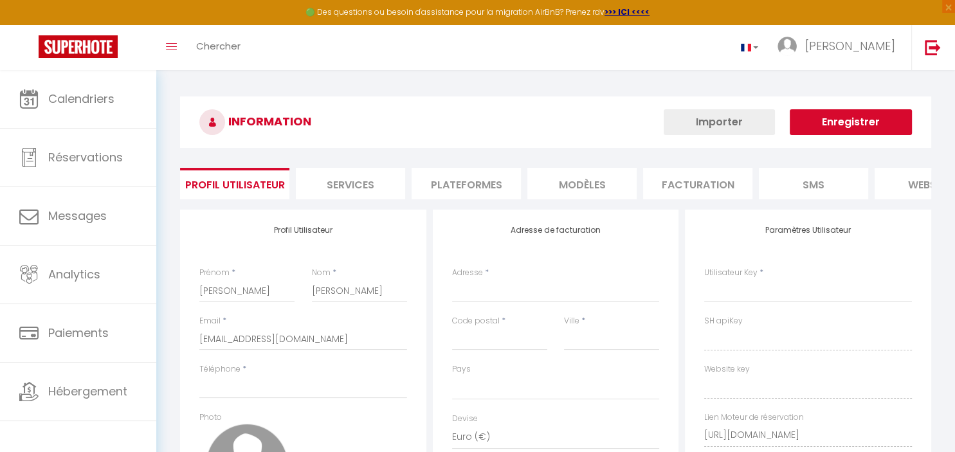
select select
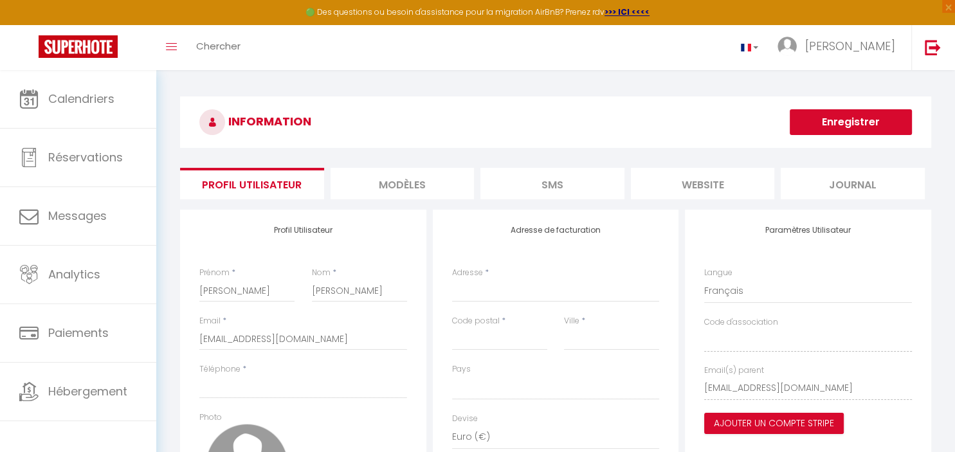
click at [361, 198] on li "MODÈLES" at bounding box center [403, 184] width 144 height 32
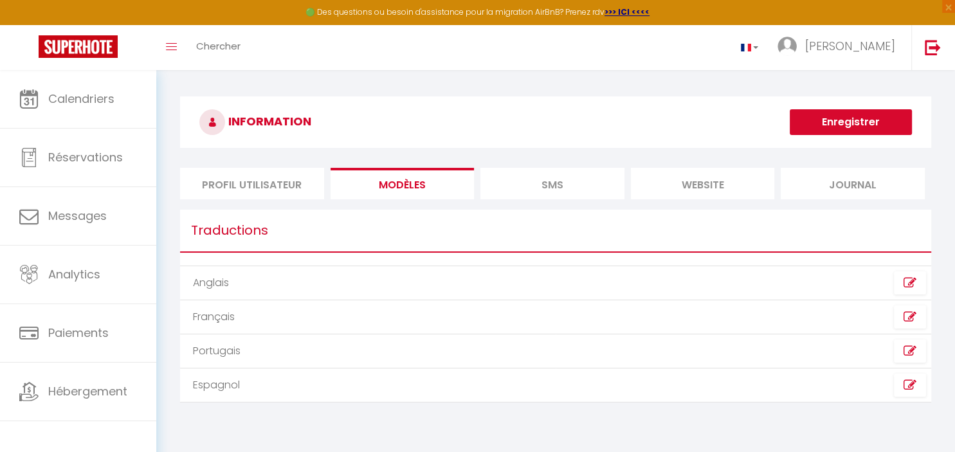
click at [510, 171] on li "SMS" at bounding box center [552, 184] width 144 height 32
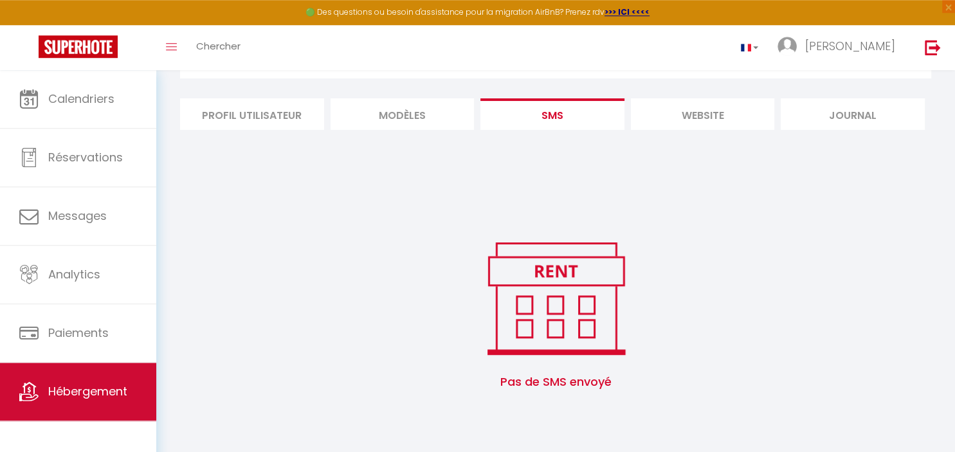
scroll to position [69, 0]
click at [89, 382] on link "Hébergement" at bounding box center [78, 392] width 156 height 58
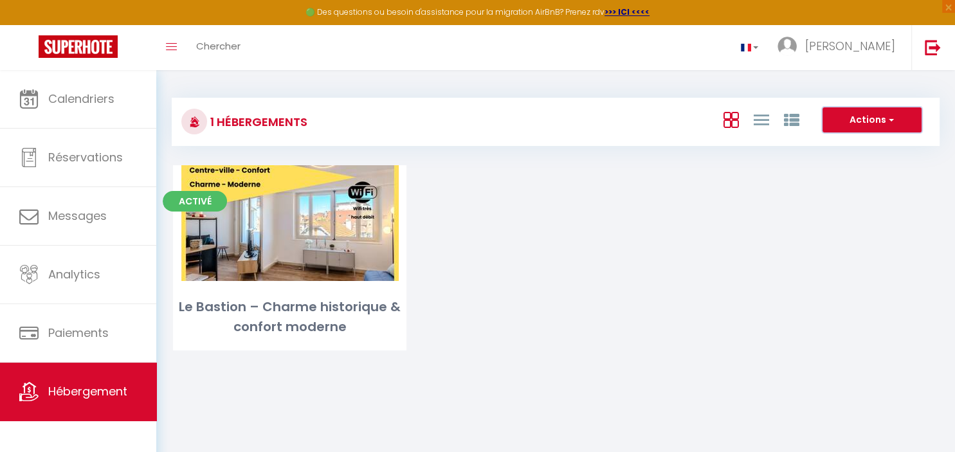
click at [850, 116] on button "Actions" at bounding box center [871, 120] width 99 height 26
drag, startPoint x: 850, startPoint y: 116, endPoint x: 652, endPoint y: 226, distance: 226.5
click at [850, 118] on button "Actions" at bounding box center [871, 120] width 99 height 26
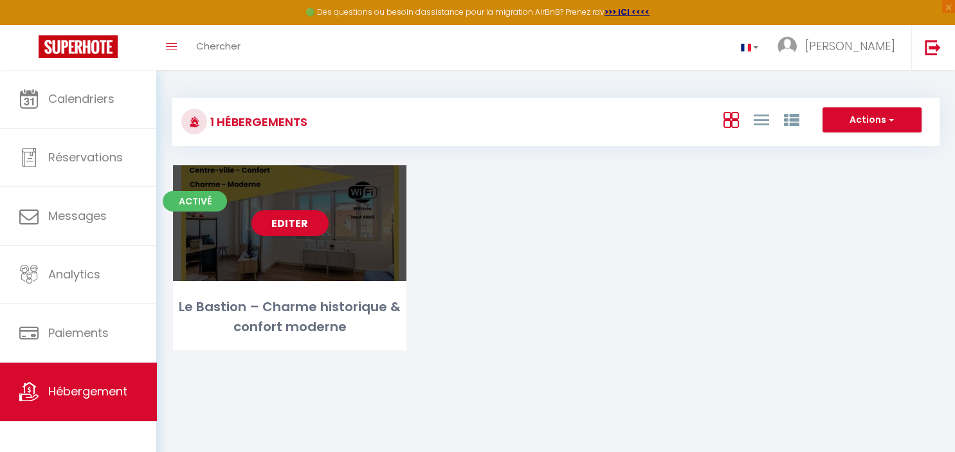
click at [262, 276] on div "Editer" at bounding box center [289, 223] width 233 height 116
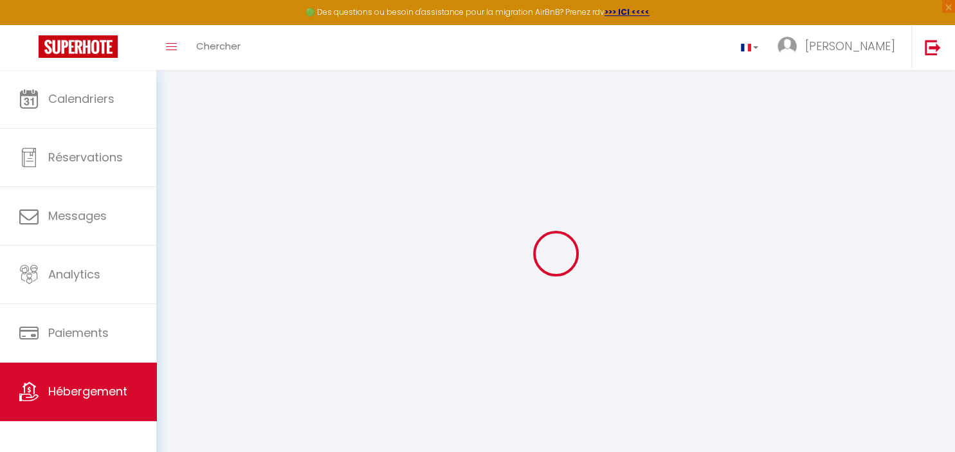
select select
type input "0.5"
select select
checkbox input "false"
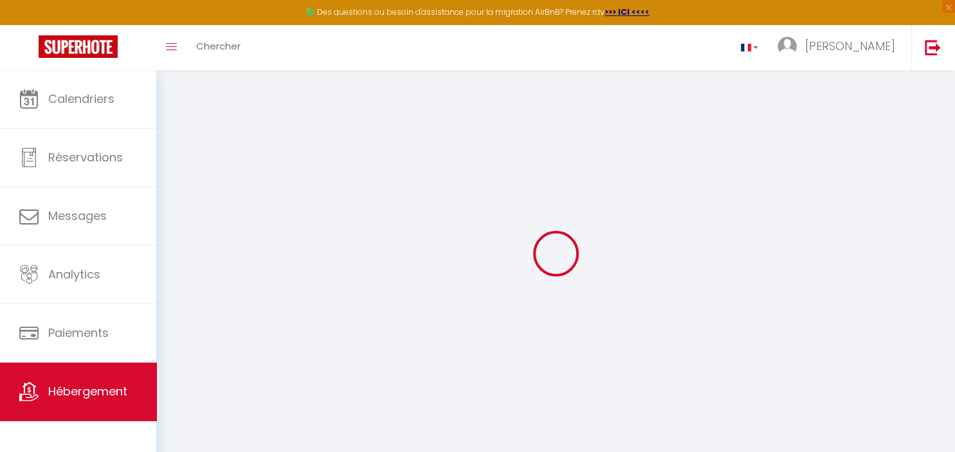
checkbox input "false"
select select "16:00"
select select "23:45"
select select "10:00"
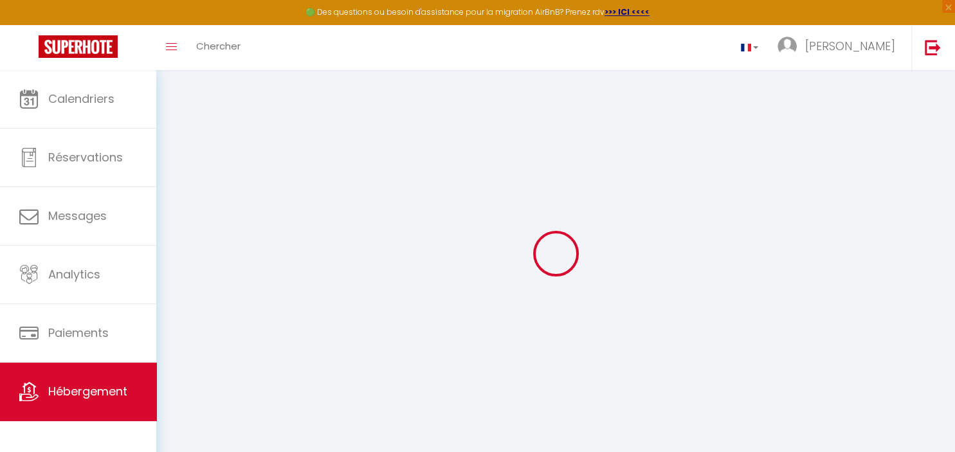
select select "30"
select select "120"
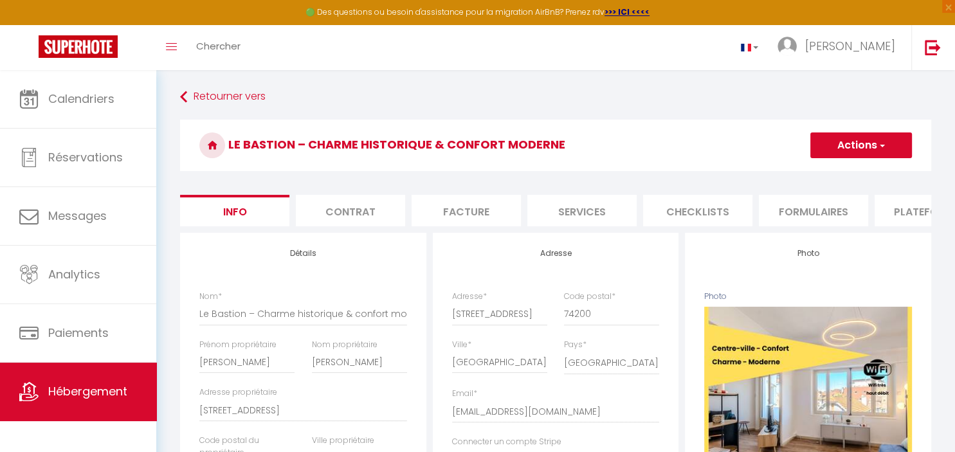
click at [323, 207] on li "Contrat" at bounding box center [350, 211] width 109 height 32
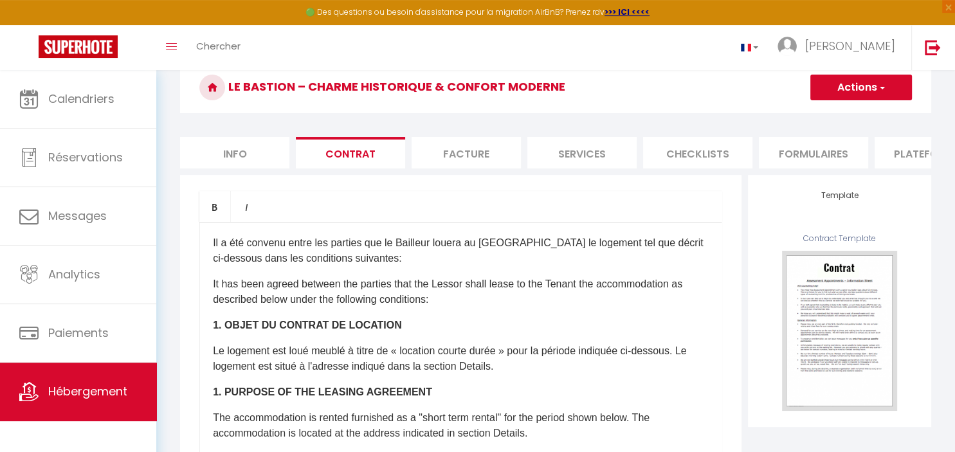
scroll to position [136, 0]
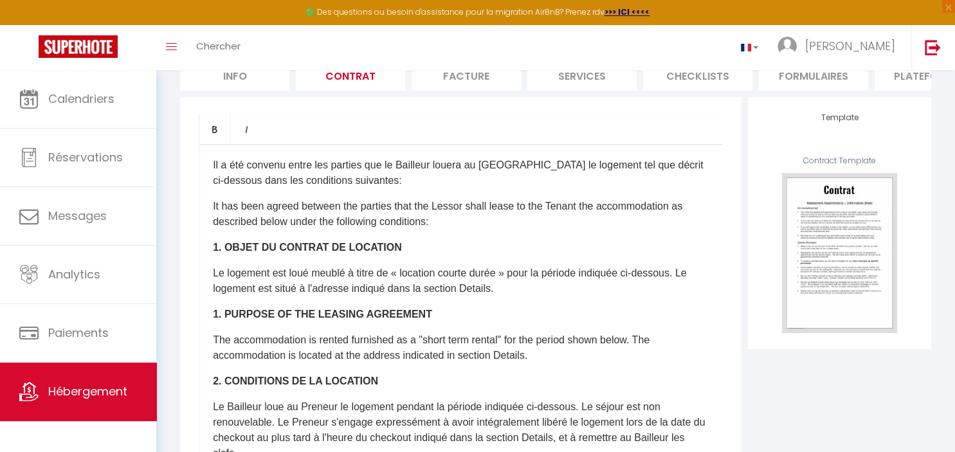
click at [597, 76] on li "Services" at bounding box center [581, 75] width 109 height 32
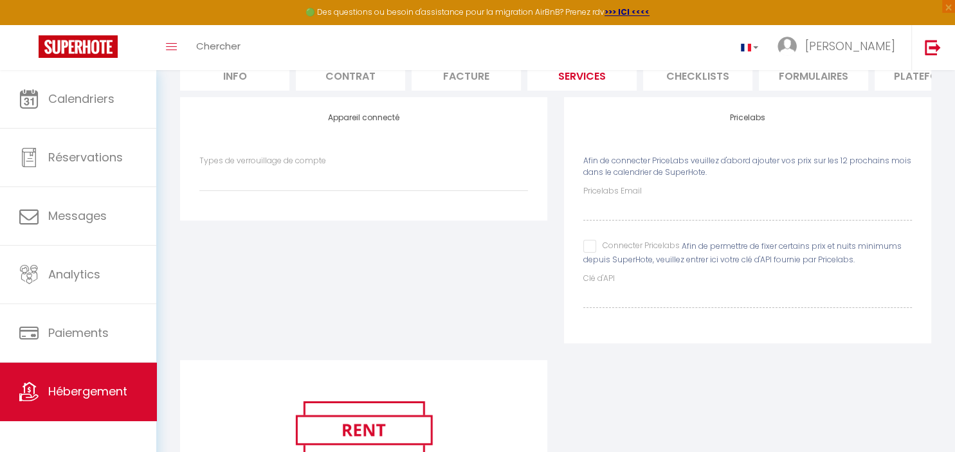
click at [318, 158] on label "Types de verrouillage de compte" at bounding box center [262, 161] width 127 height 12
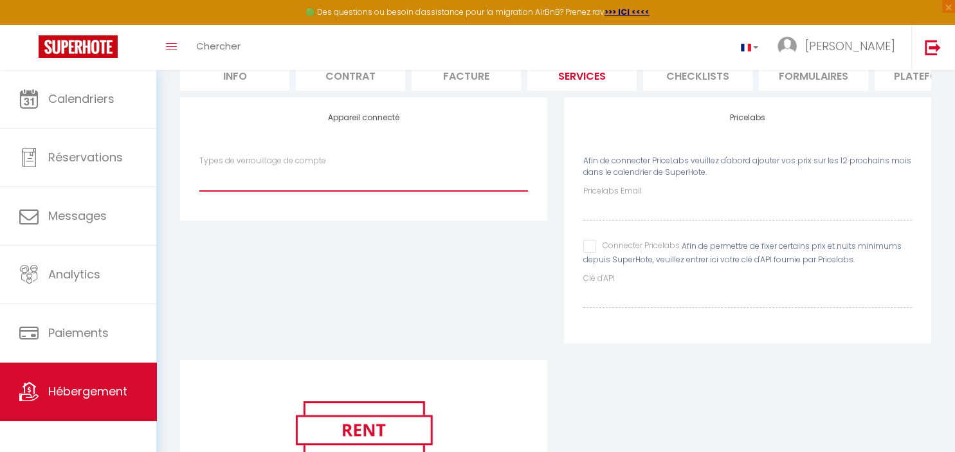
click at [318, 167] on select "Types de verrouillage de compte" at bounding box center [363, 179] width 329 height 24
click at [199, 167] on select "Types de verrouillage de compte" at bounding box center [363, 179] width 329 height 24
select select
click option at bounding box center [0, 0] width 0 height 0
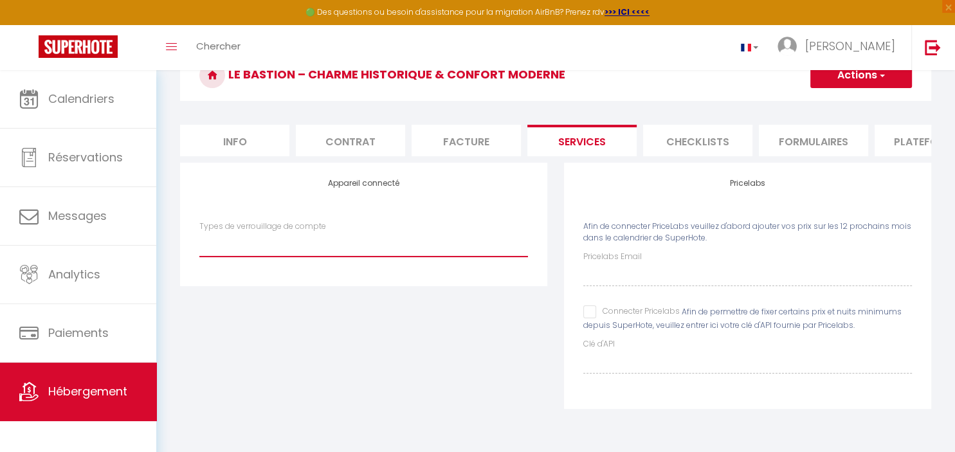
scroll to position [69, 0]
drag, startPoint x: 269, startPoint y: 276, endPoint x: 260, endPoint y: 273, distance: 9.8
click at [264, 275] on div "Appareil connecté Types de verrouillage de compte" at bounding box center [363, 224] width 367 height 123
click at [476, 367] on div "Appareil connecté Types de verrouillage de compte" at bounding box center [364, 294] width 384 height 263
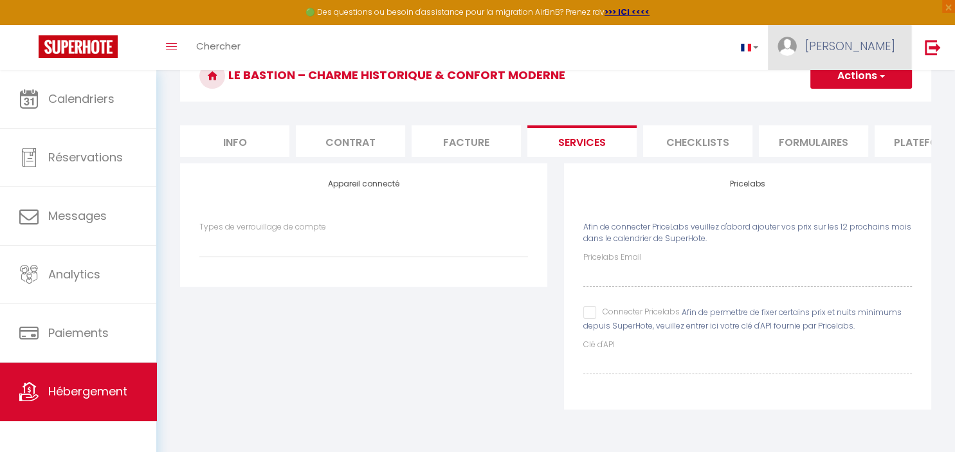
click at [873, 49] on span "[PERSON_NAME]" at bounding box center [850, 46] width 90 height 16
click at [851, 77] on div "Paramètres" at bounding box center [859, 89] width 103 height 32
click at [852, 98] on link "Paramètres" at bounding box center [859, 89] width 95 height 22
select select "fr"
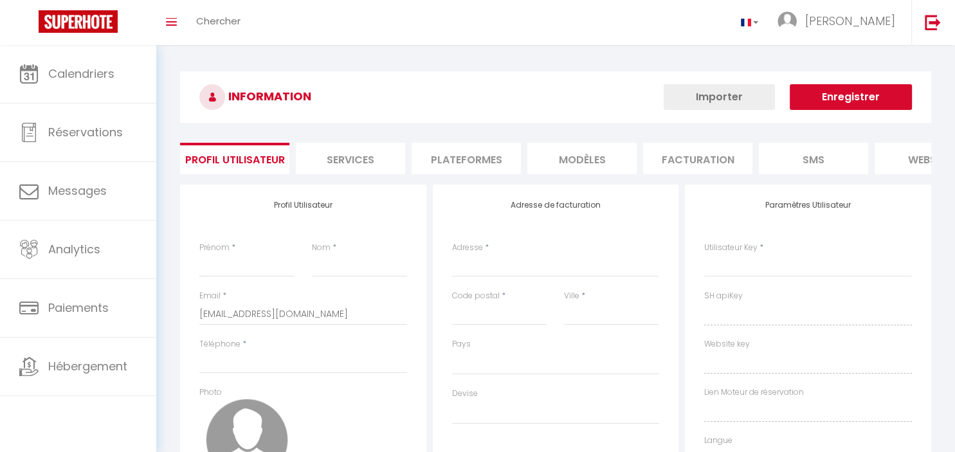
type input "[PERSON_NAME]"
type input "[URL][DOMAIN_NAME]"
select select
select select "28"
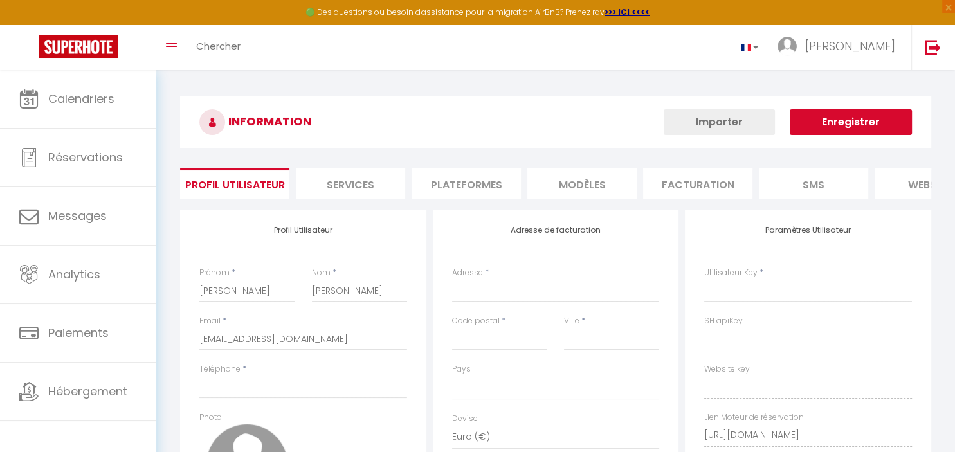
select select
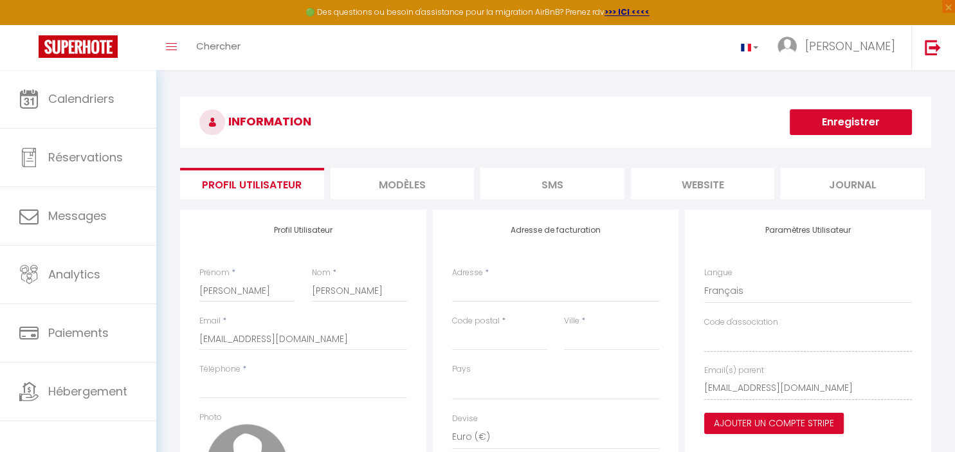
click at [381, 186] on li "MODÈLES" at bounding box center [403, 184] width 144 height 32
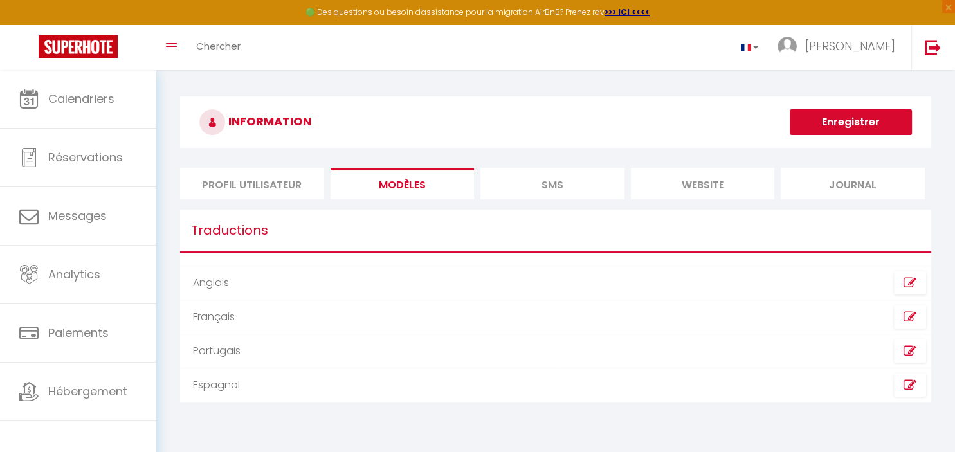
drag, startPoint x: 508, startPoint y: 176, endPoint x: 614, endPoint y: 157, distance: 107.8
click at [518, 172] on li "SMS" at bounding box center [552, 184] width 144 height 32
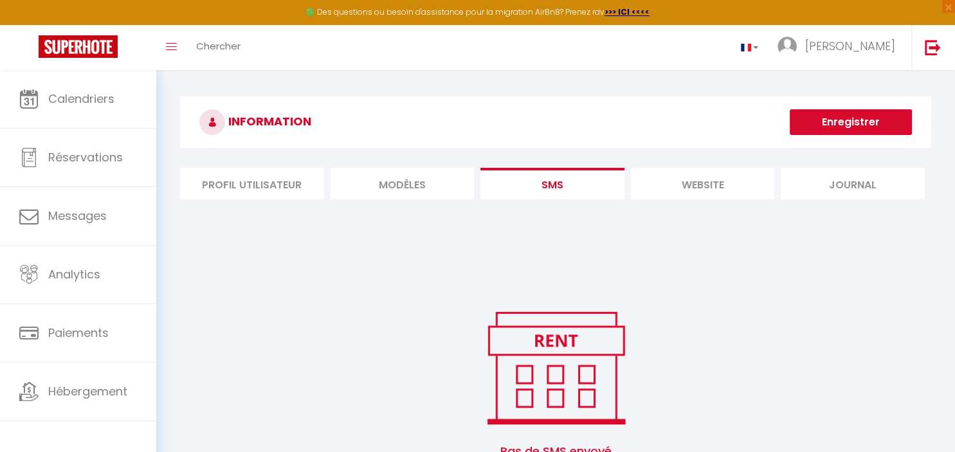
drag, startPoint x: 750, startPoint y: 184, endPoint x: 788, endPoint y: 178, distance: 39.0
click at [771, 184] on li "website" at bounding box center [703, 184] width 144 height 32
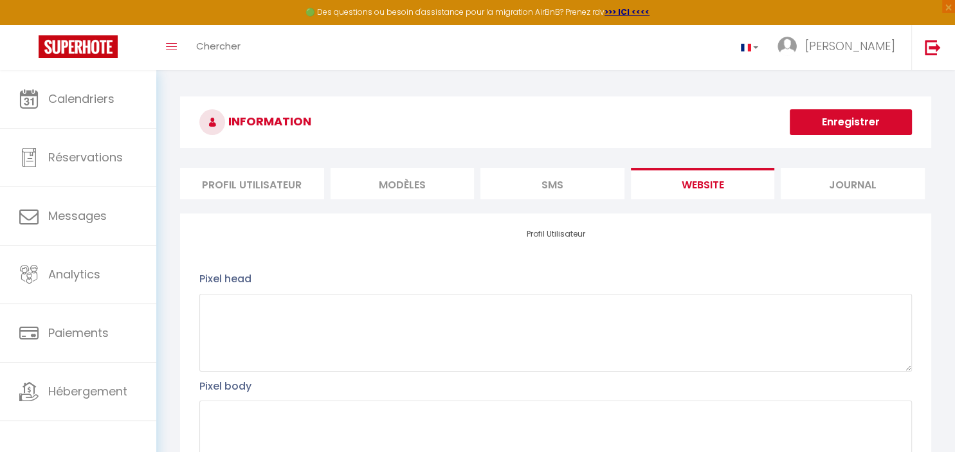
click at [561, 189] on li "SMS" at bounding box center [552, 184] width 144 height 32
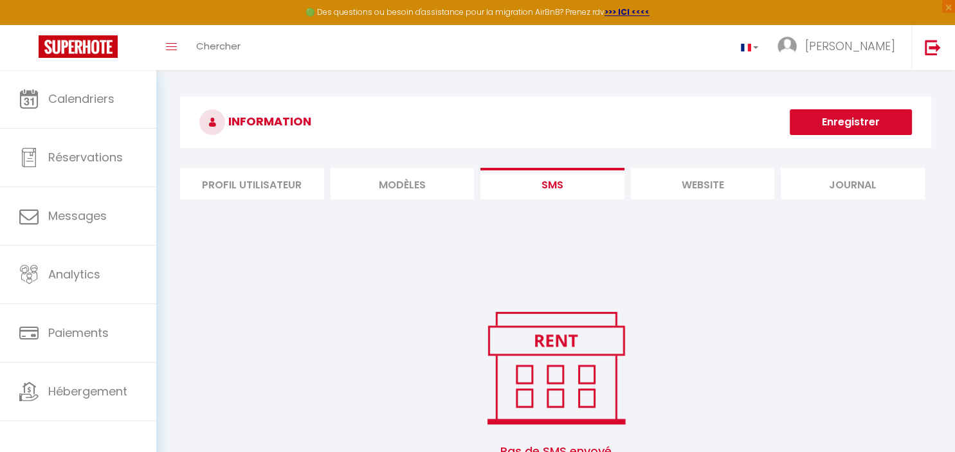
scroll to position [69, 0]
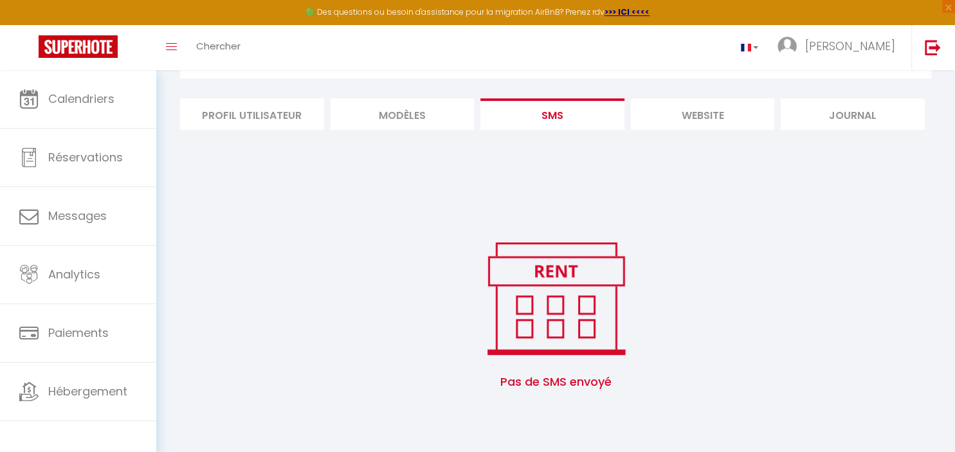
click at [862, 105] on li "Journal" at bounding box center [853, 114] width 144 height 32
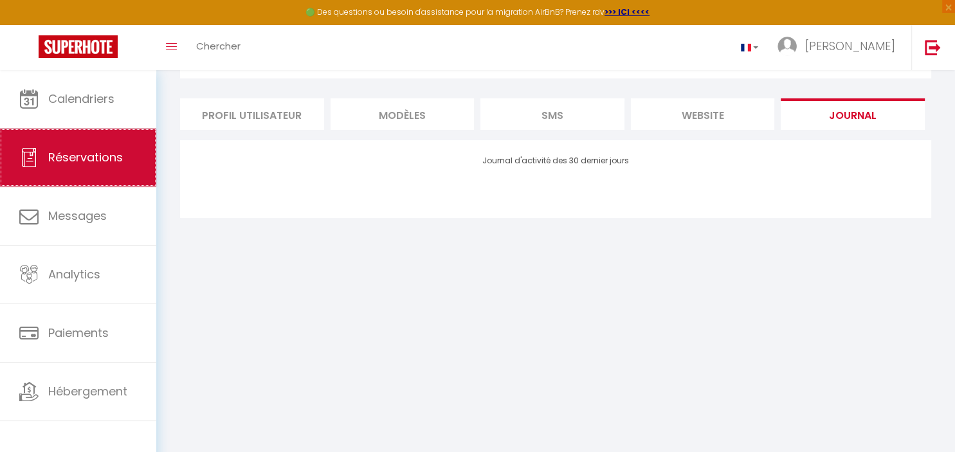
click at [89, 184] on link "Réservations" at bounding box center [78, 158] width 156 height 58
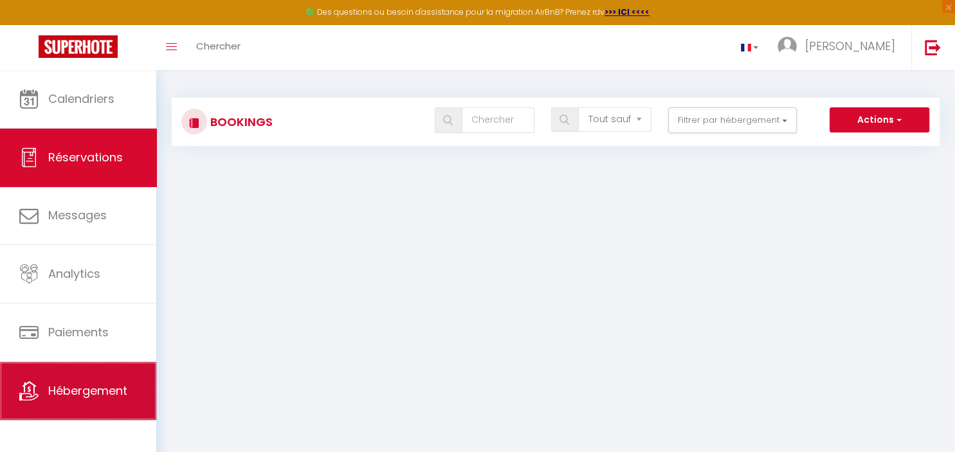
click at [67, 387] on span "Hébergement" at bounding box center [87, 391] width 79 height 16
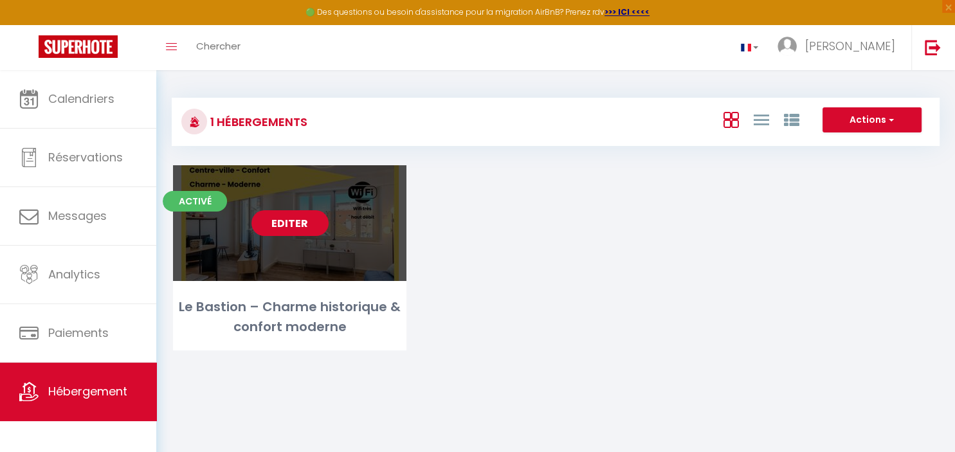
click at [305, 220] on link "Editer" at bounding box center [289, 223] width 77 height 26
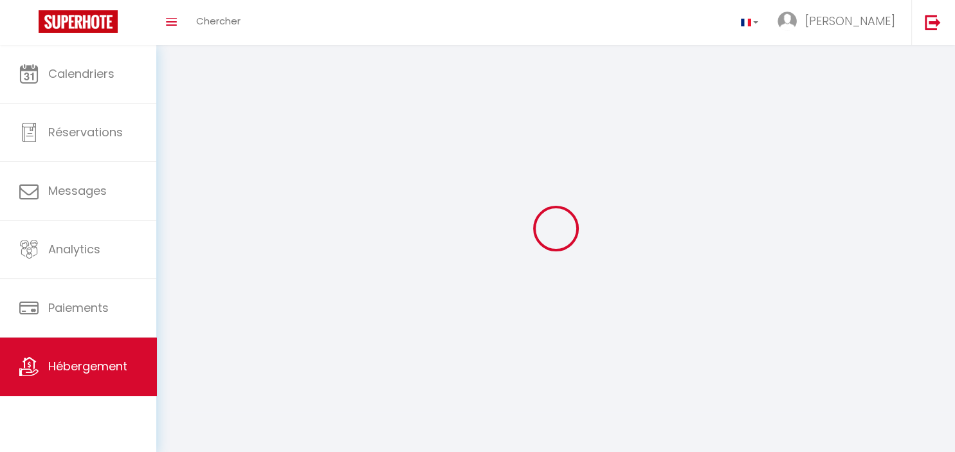
select select
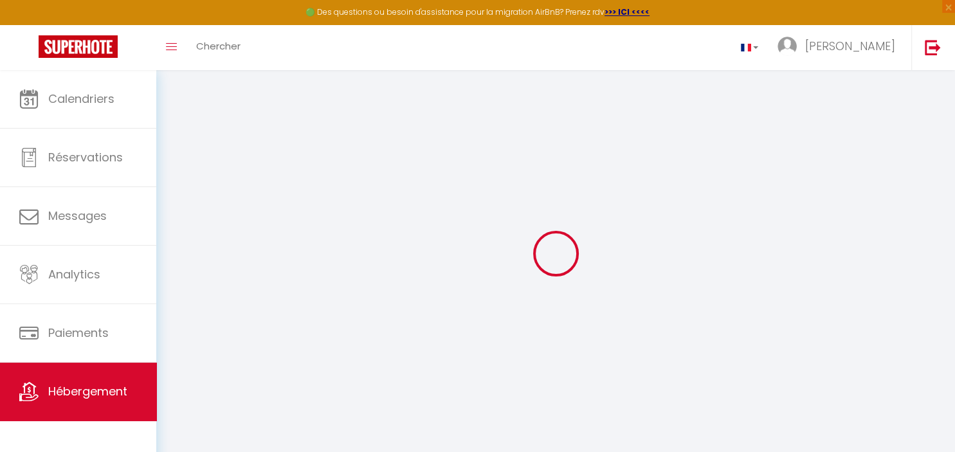
type input "0.5"
select select
checkbox input "false"
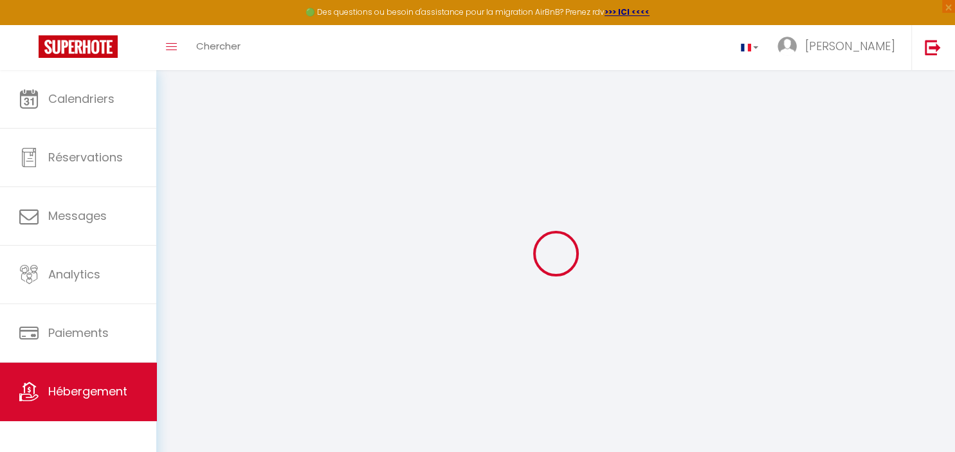
checkbox input "false"
type input "0.5"
select select
checkbox input "false"
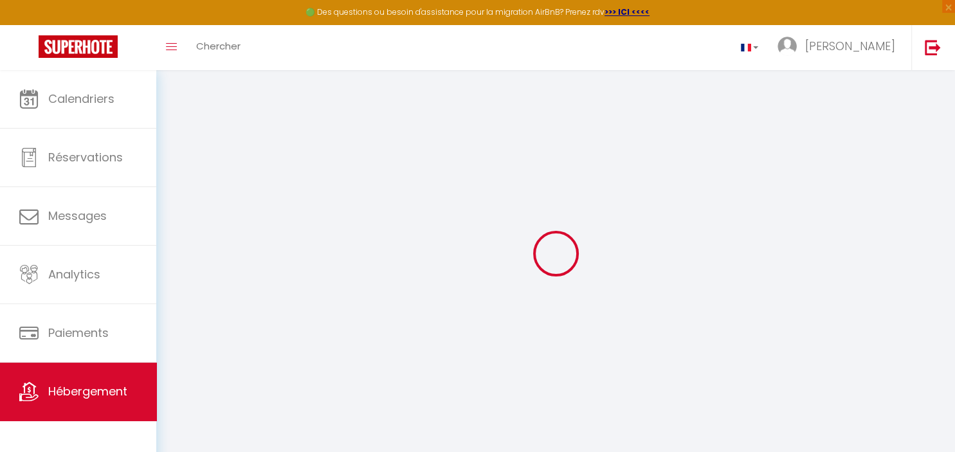
checkbox input "false"
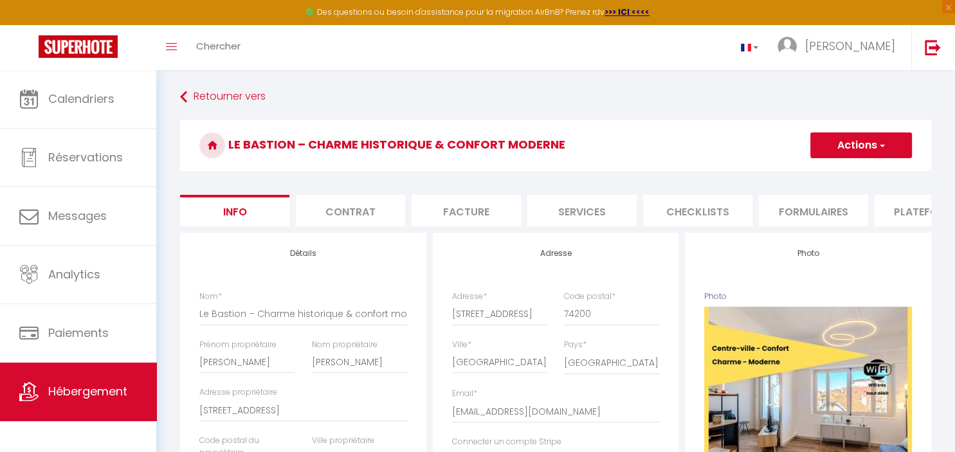
click at [586, 206] on li "Services" at bounding box center [581, 211] width 109 height 32
select select
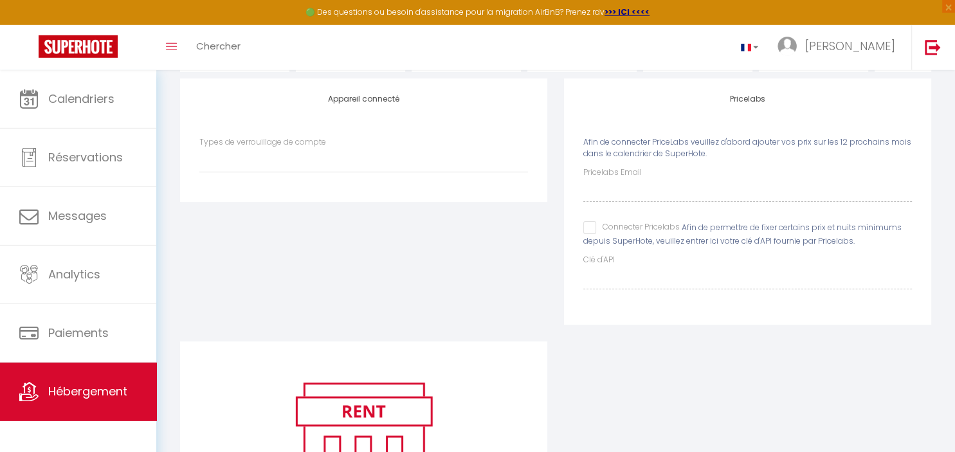
scroll to position [110, 0]
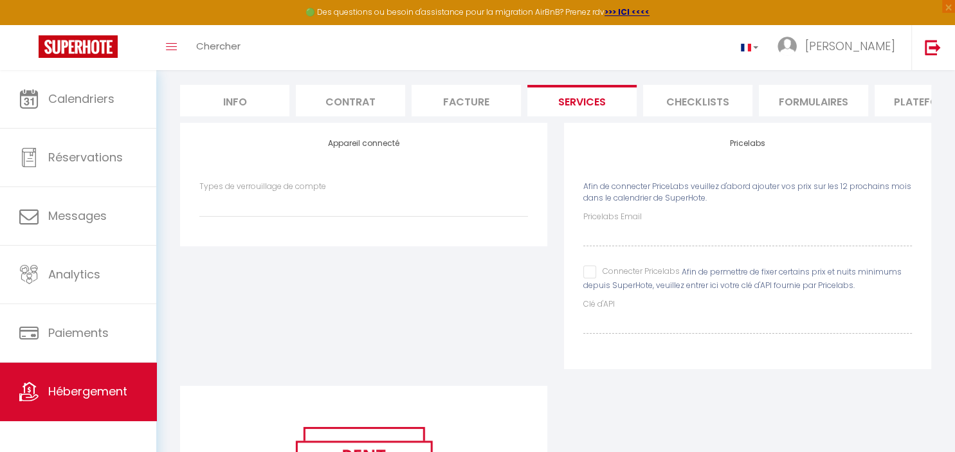
click at [693, 125] on div "Pricelabs Afin de connecter PriceLabs veuillez d'abord ajouter vos prix sur les…" at bounding box center [747, 246] width 367 height 246
click at [700, 89] on li "Checklists" at bounding box center [697, 101] width 109 height 32
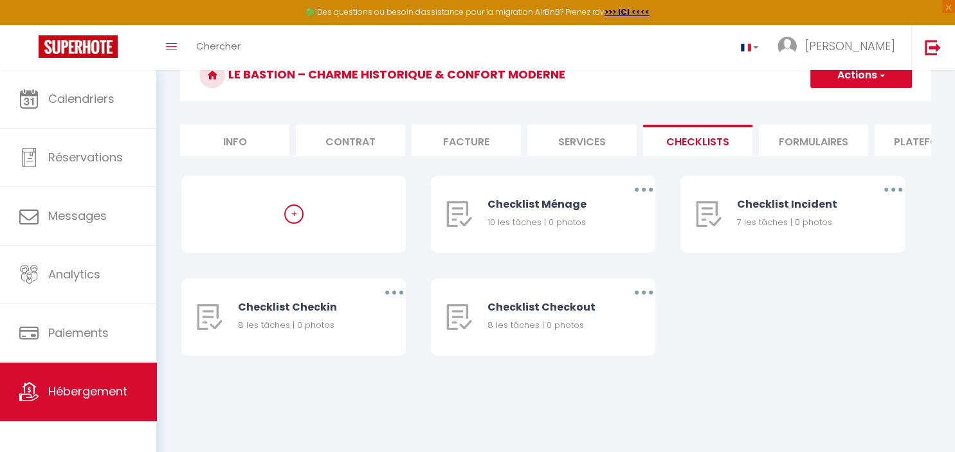
scroll to position [69, 0]
click at [820, 144] on li "Formulaires" at bounding box center [813, 141] width 109 height 32
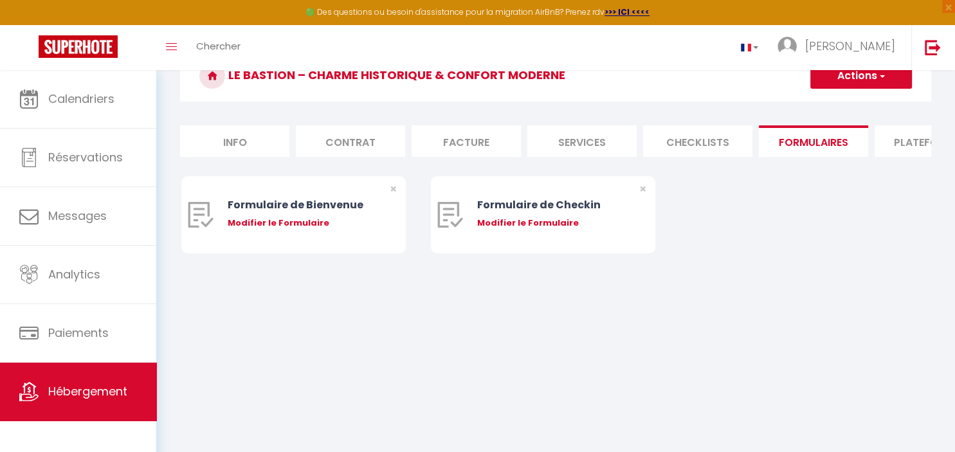
click at [913, 143] on li "Plateformes" at bounding box center [929, 141] width 109 height 32
select select
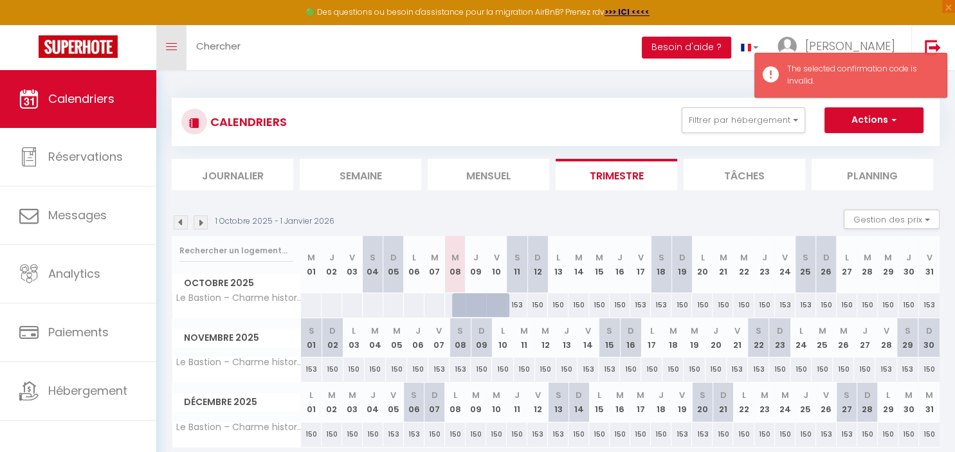
click at [166, 60] on link "Toggle menubar" at bounding box center [171, 47] width 30 height 45
click at [596, 91] on div "CALENDRIERS Filtrer par hébergement Tous Le Bastion – Charme historique & confo…" at bounding box center [556, 286] width 768 height 400
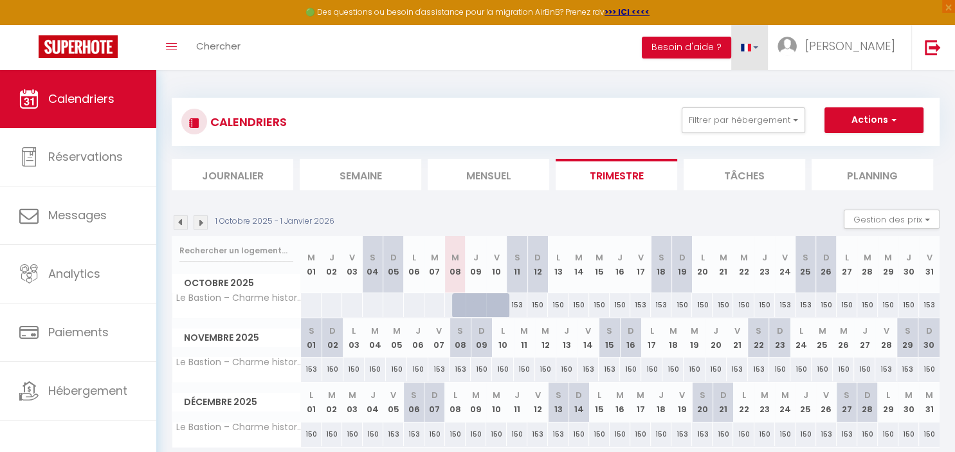
click at [768, 48] on link at bounding box center [749, 47] width 37 height 45
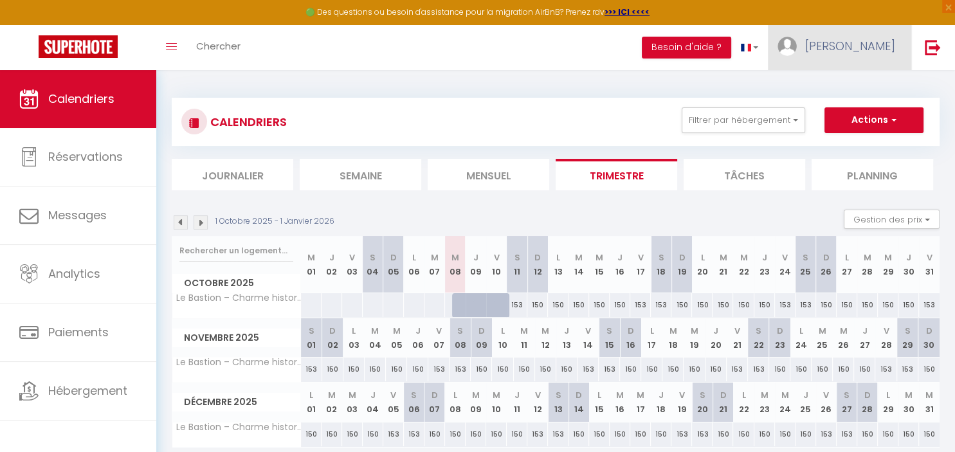
click at [899, 42] on link "[PERSON_NAME]" at bounding box center [839, 47] width 143 height 45
click at [888, 85] on link "Paramètres" at bounding box center [859, 89] width 95 height 22
select select "fr"
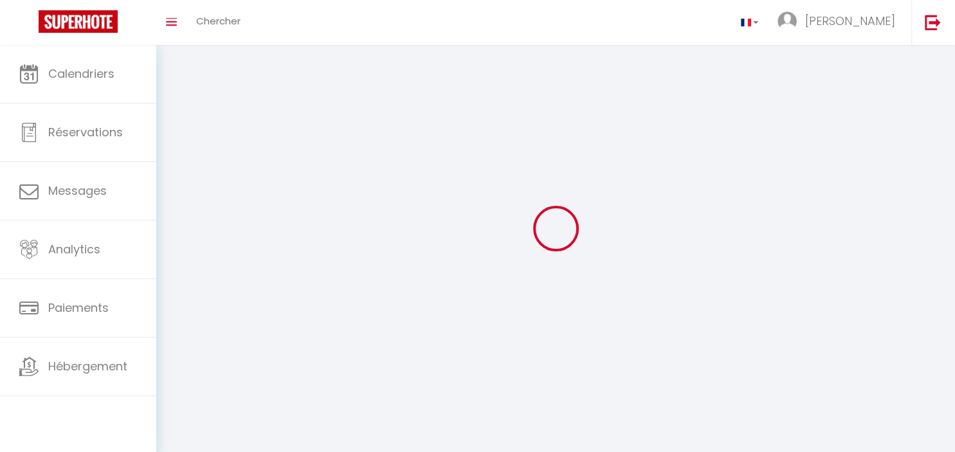
select select
type input "[PERSON_NAME]"
type input "[URL][DOMAIN_NAME]"
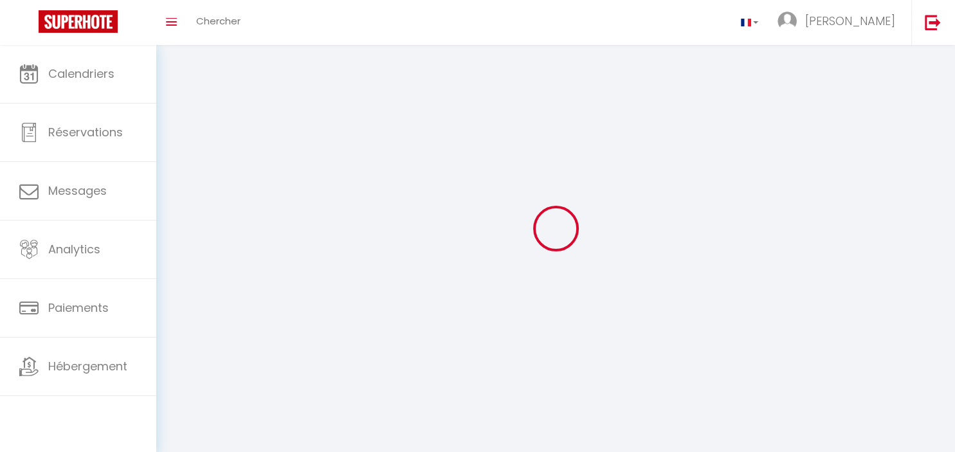
select select
select select "28"
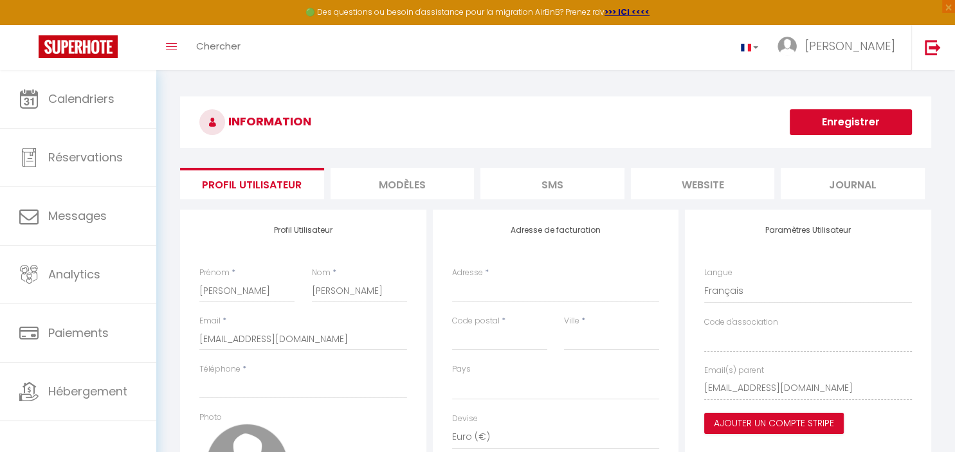
click at [894, 188] on li "Journal" at bounding box center [853, 184] width 144 height 32
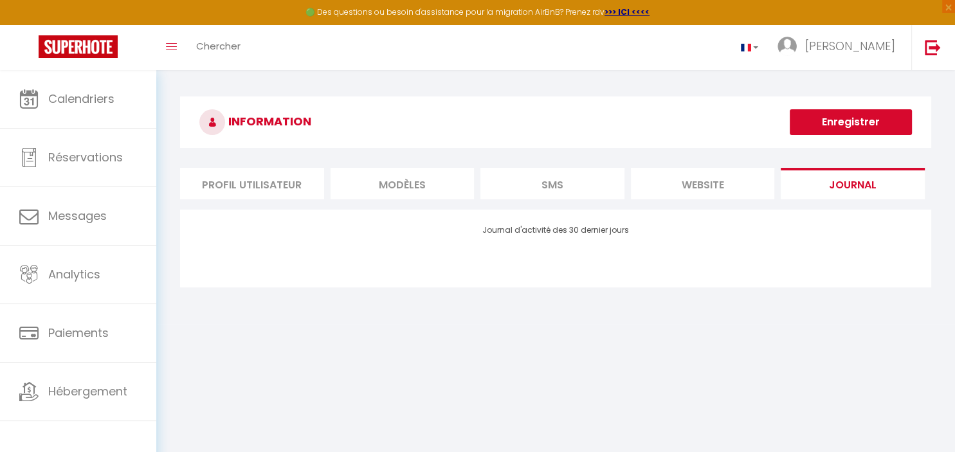
click at [232, 188] on li "Profil Utilisateur" at bounding box center [252, 184] width 144 height 32
select select
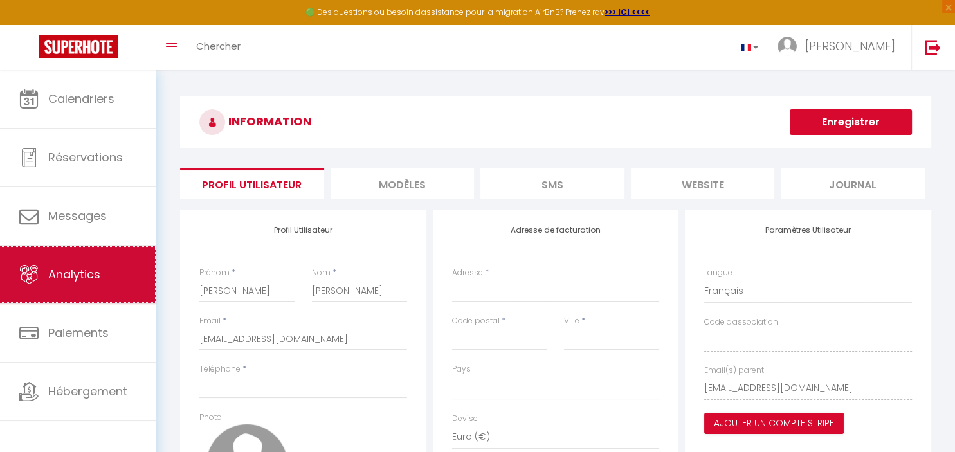
click at [9, 264] on link "Analytics" at bounding box center [78, 275] width 156 height 58
select select "2025"
select select "10"
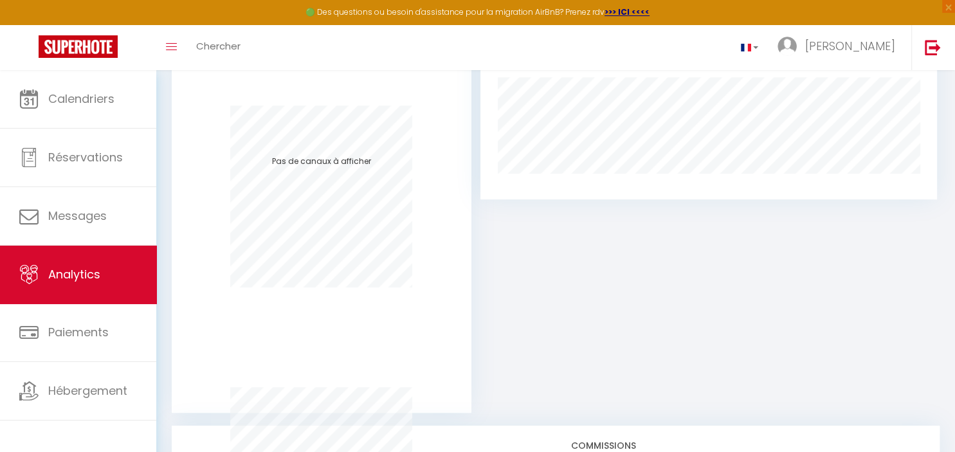
scroll to position [530, 0]
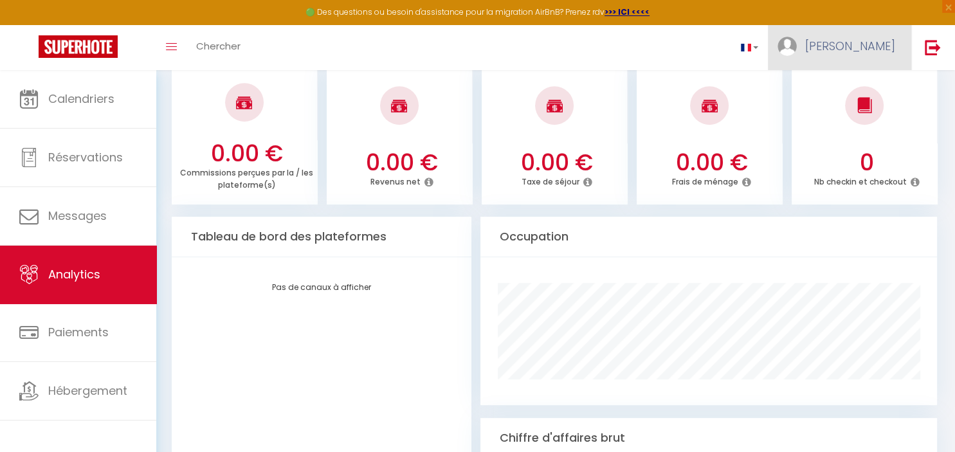
click at [874, 50] on span "[PERSON_NAME]" at bounding box center [850, 46] width 90 height 16
click at [862, 84] on link "Paramètres" at bounding box center [859, 89] width 95 height 22
select select "fr"
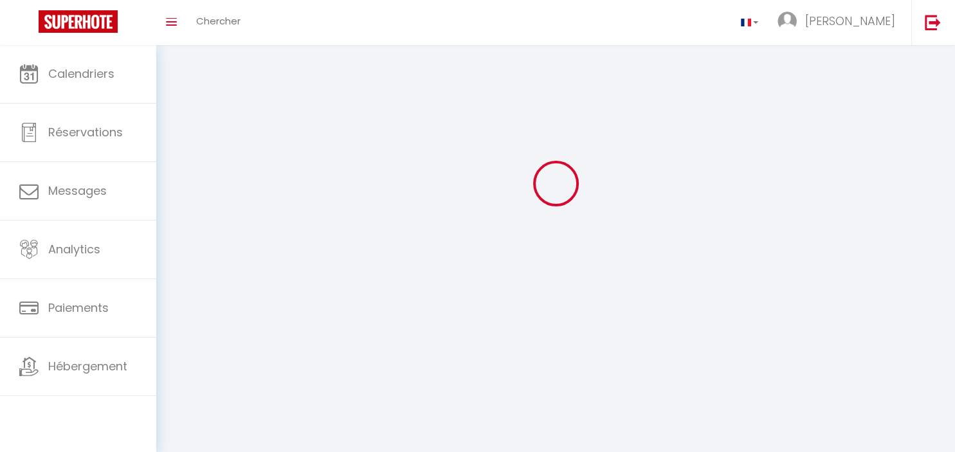
select select
type input "[PERSON_NAME]"
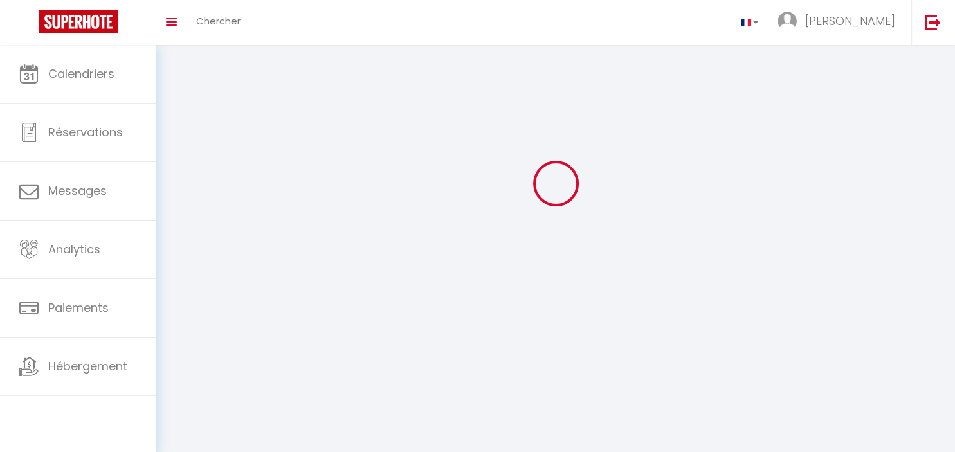
type input "[URL][DOMAIN_NAME]"
select select
select select "28"
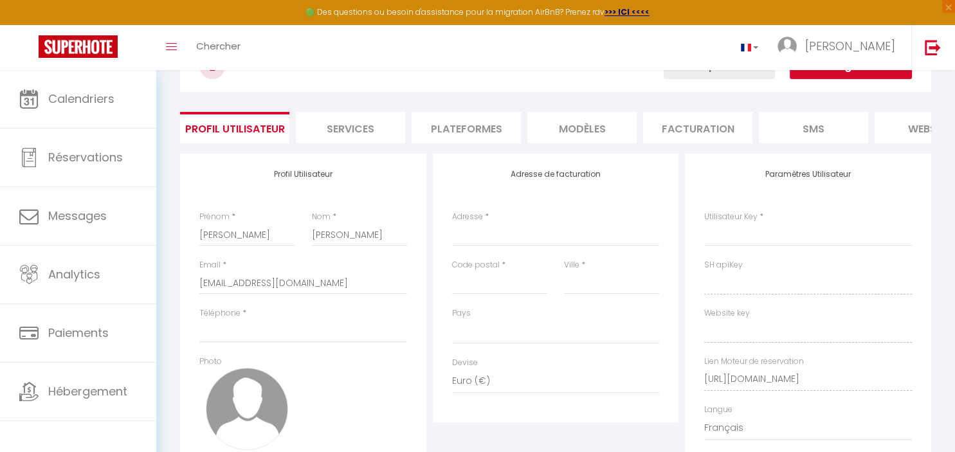
select select
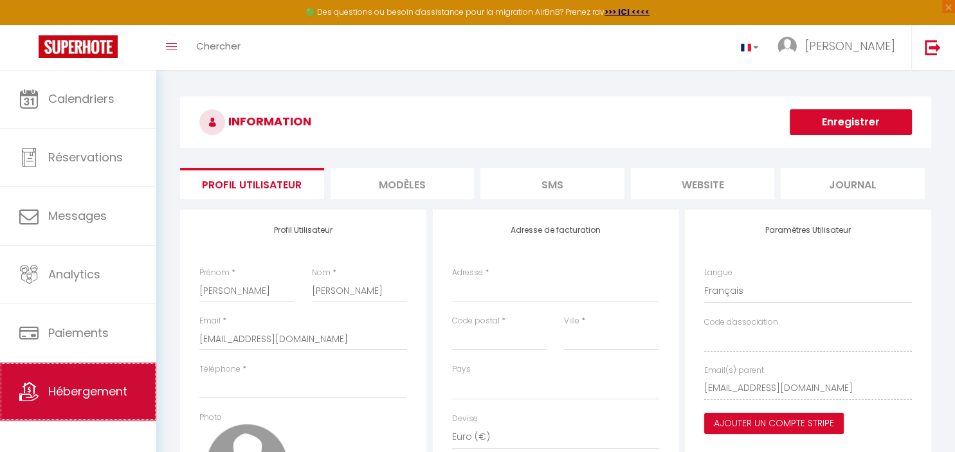
click at [109, 383] on link "Hébergement" at bounding box center [78, 392] width 156 height 58
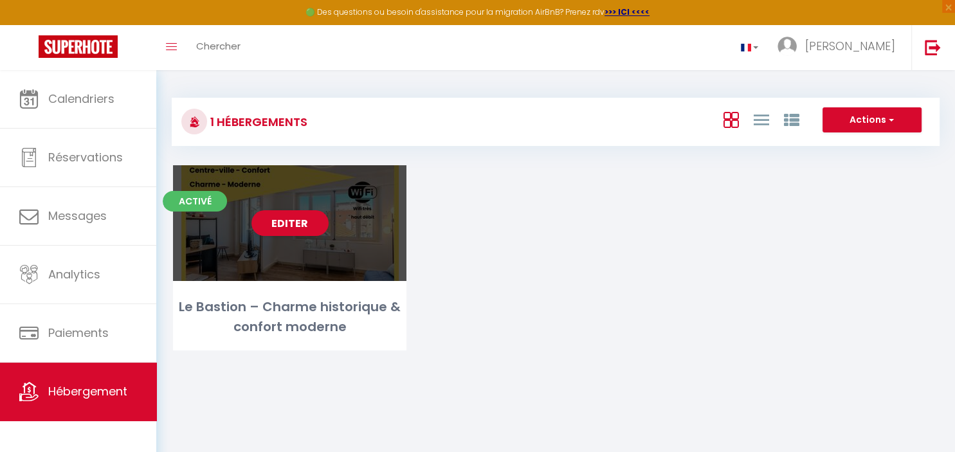
click at [346, 182] on div "Editer" at bounding box center [289, 223] width 233 height 116
click at [298, 217] on link "Editer" at bounding box center [289, 223] width 77 height 26
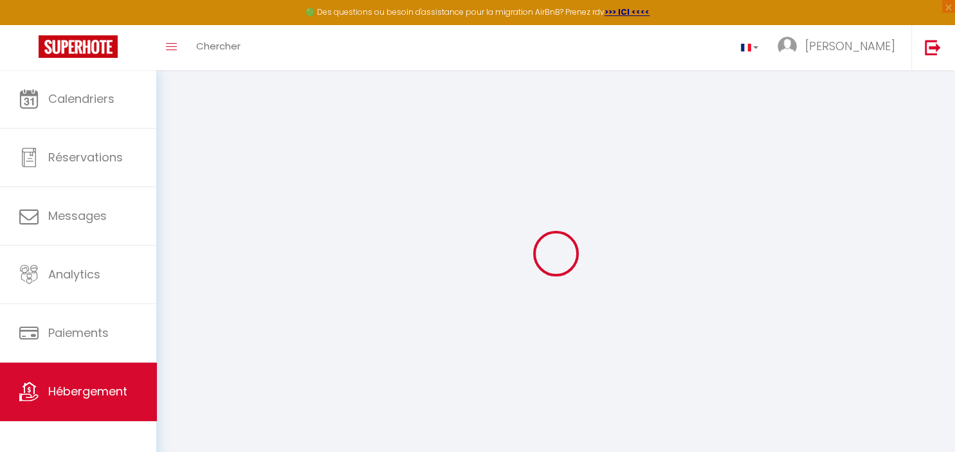
select select
type input "0.5"
select select
checkbox input "false"
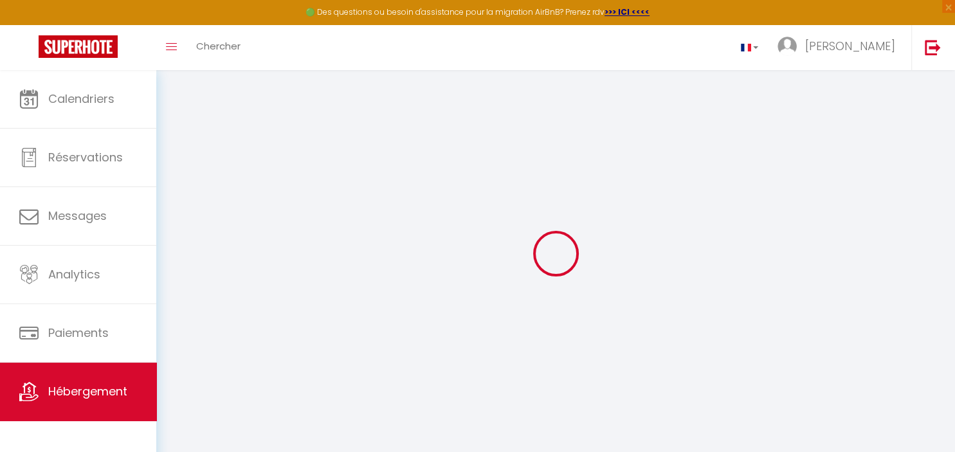
checkbox input "false"
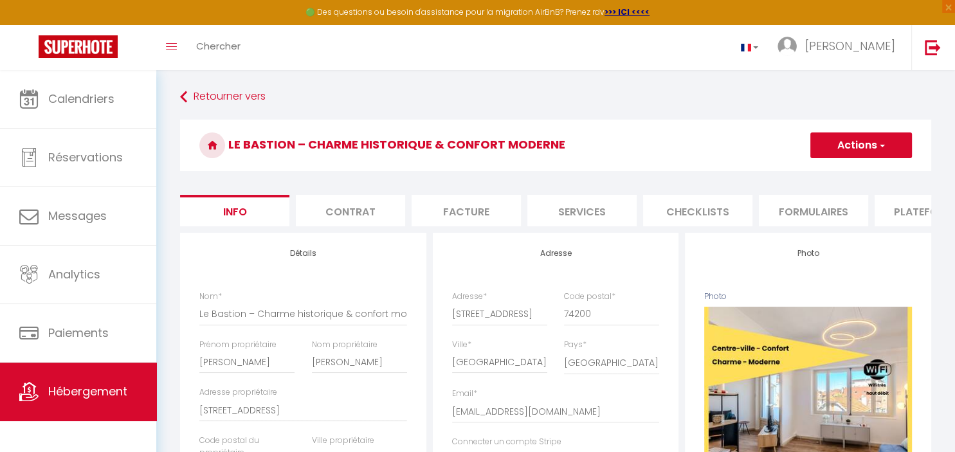
click at [576, 197] on li "Services" at bounding box center [581, 211] width 109 height 32
select select
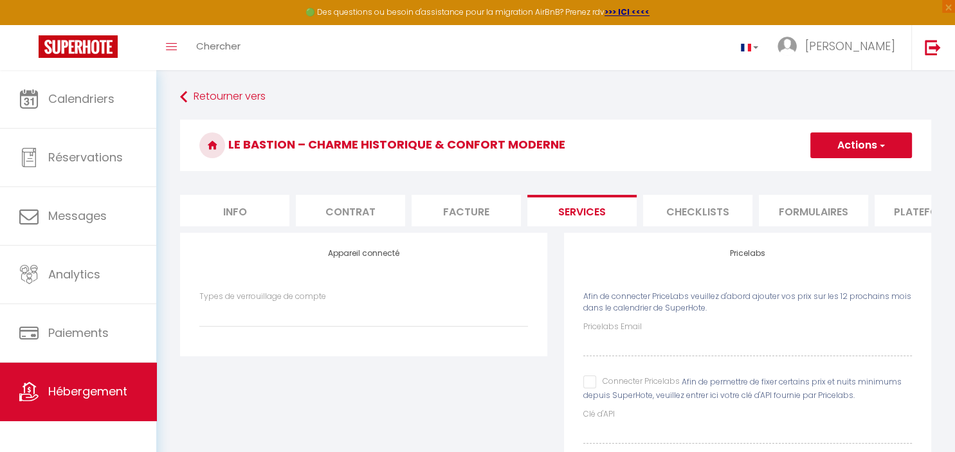
drag, startPoint x: 720, startPoint y: 208, endPoint x: 719, endPoint y: 216, distance: 7.8
click at [719, 212] on li "Checklists" at bounding box center [697, 211] width 109 height 32
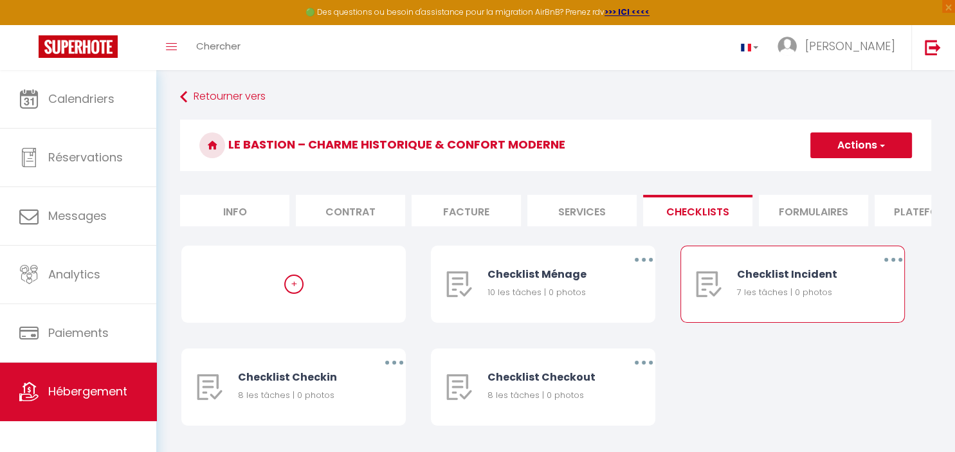
click at [766, 309] on div "Checklist Incident 7 les tâches | 0 photos" at bounding box center [798, 284] width 122 height 76
click at [774, 286] on div "7 les tâches | 0 photos" at bounding box center [798, 292] width 122 height 13
click at [899, 257] on button "button" at bounding box center [893, 259] width 36 height 21
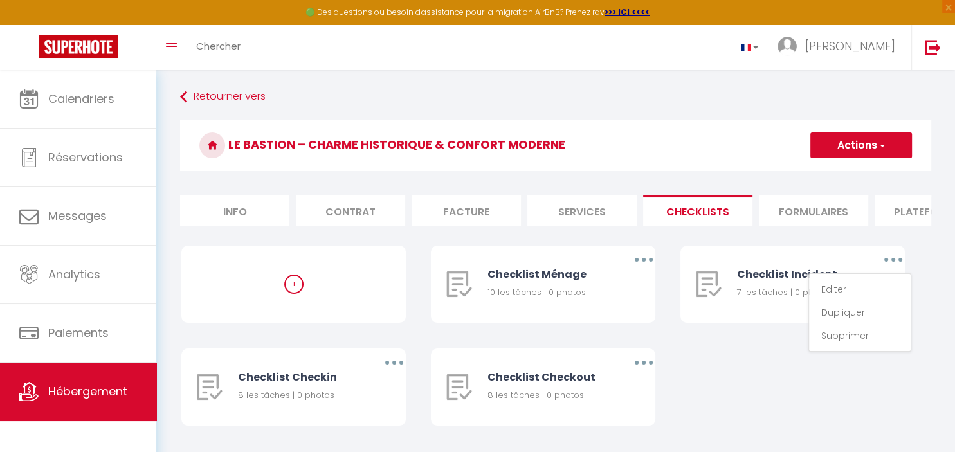
drag, startPoint x: 804, startPoint y: 400, endPoint x: 791, endPoint y: 391, distance: 15.7
click at [804, 399] on div "+ Checklist Ménage 10 les tâches | 0 photos Editer Dupliquer Supprimer Checklis…" at bounding box center [555, 349] width 748 height 206
click at [651, 258] on button "button" at bounding box center [644, 259] width 36 height 21
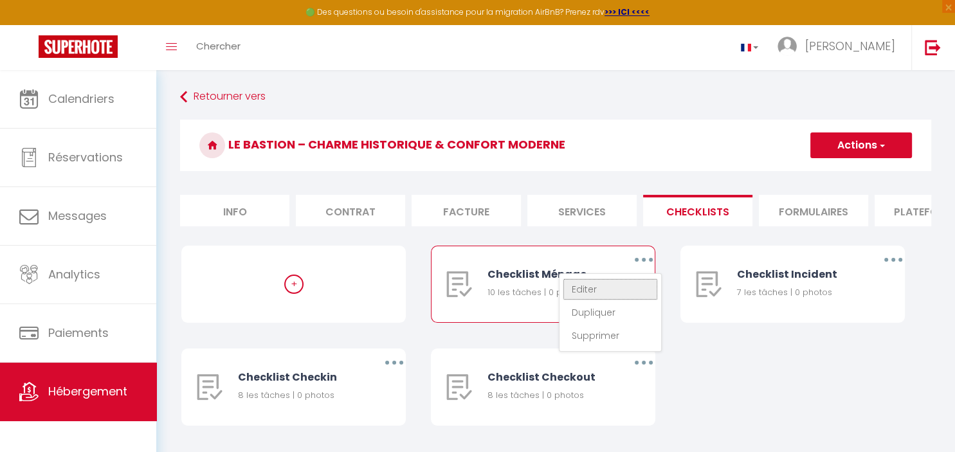
click at [601, 284] on link "Editer" at bounding box center [610, 289] width 95 height 22
type input "Checklist Ménage"
type input "Procédure à suivre à la fin du ménage"
select select
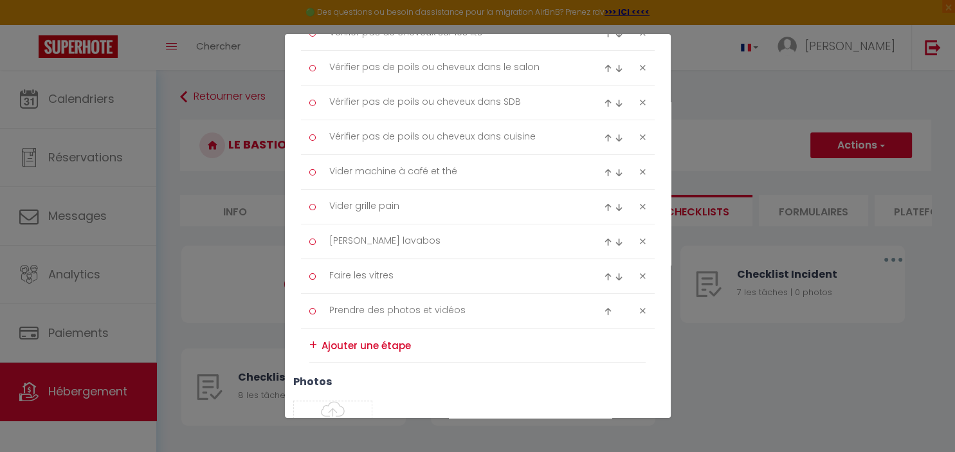
scroll to position [388, 0]
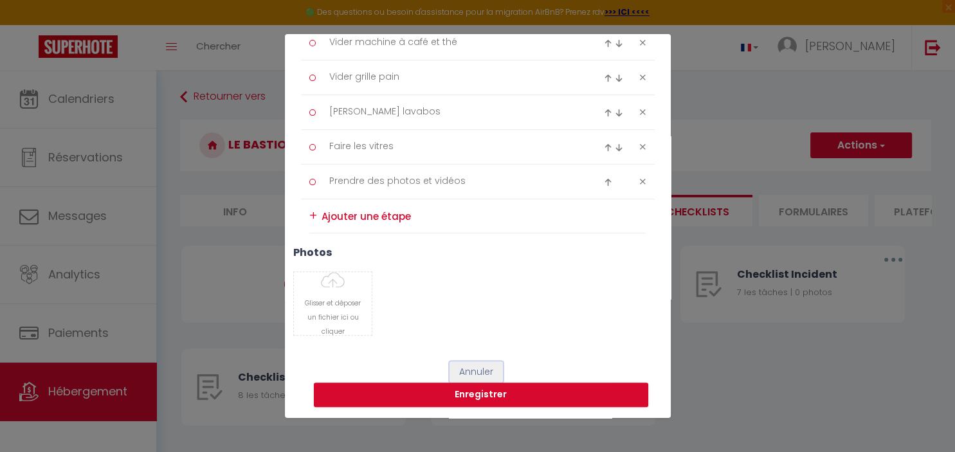
click at [476, 374] on button "Annuler" at bounding box center [475, 372] width 53 height 22
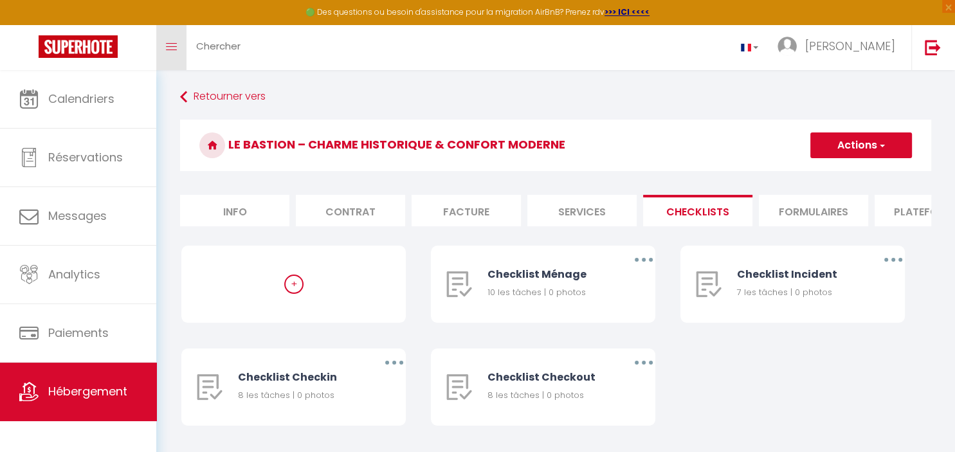
click at [181, 39] on link "Toggle menubar" at bounding box center [171, 47] width 30 height 45
click at [213, 50] on span "Chercher" at bounding box center [218, 46] width 44 height 14
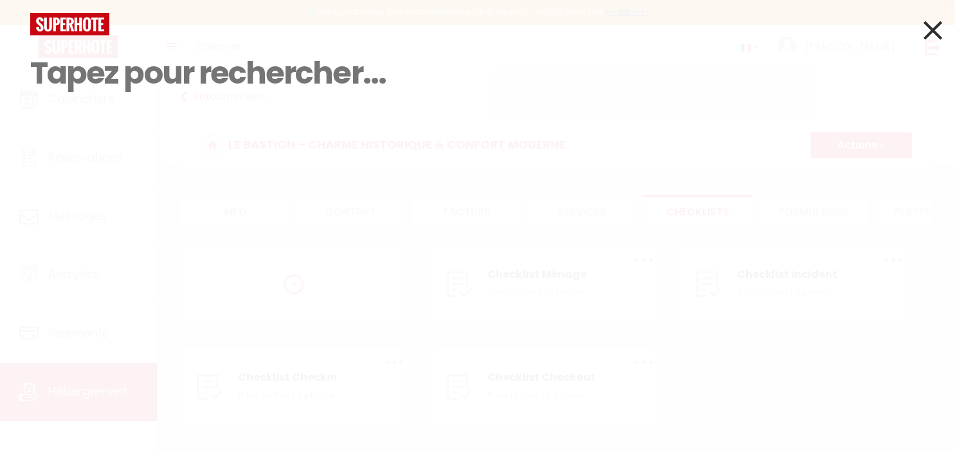
click at [935, 27] on icon at bounding box center [932, 30] width 19 height 32
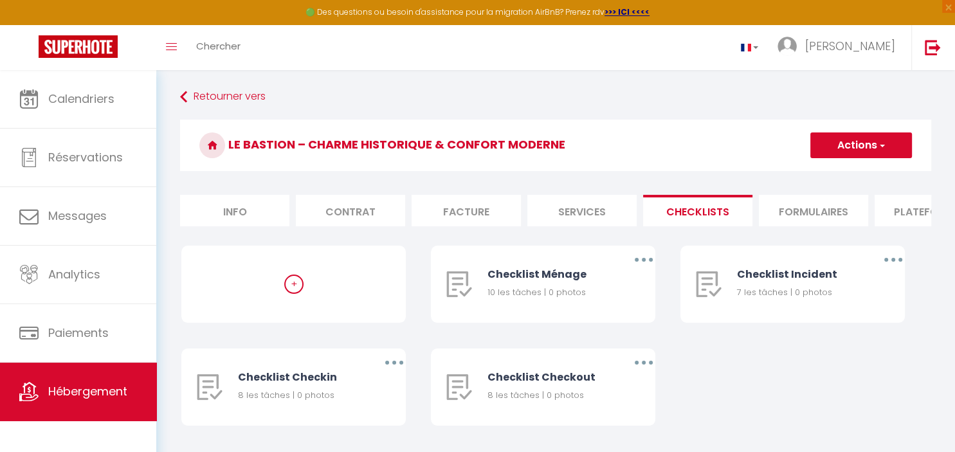
scroll to position [69, 0]
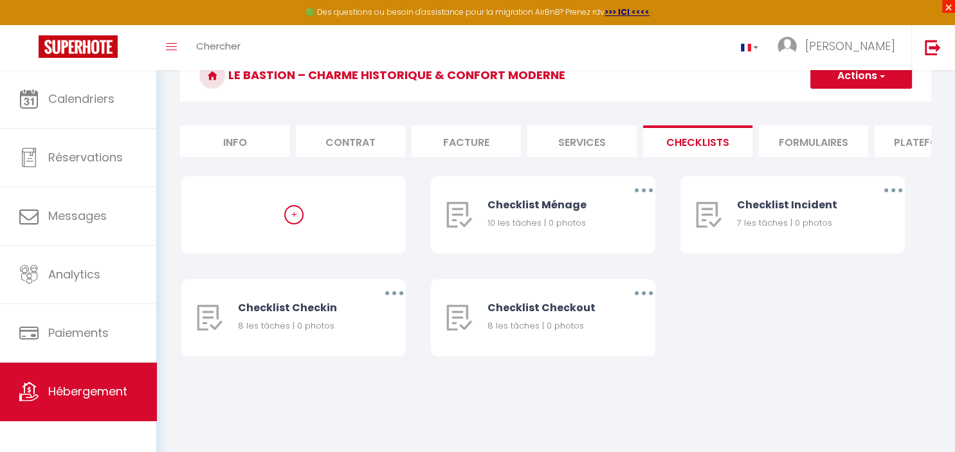
click at [943, 12] on span "×" at bounding box center [948, 6] width 13 height 13
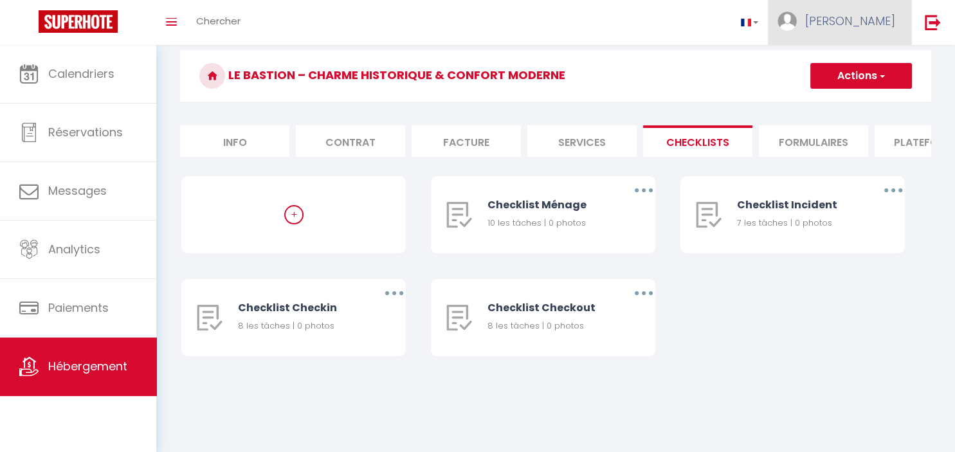
click at [890, 24] on span "[PERSON_NAME]" at bounding box center [850, 21] width 90 height 16
click at [885, 59] on link "Paramètres" at bounding box center [859, 64] width 95 height 22
select select "fr"
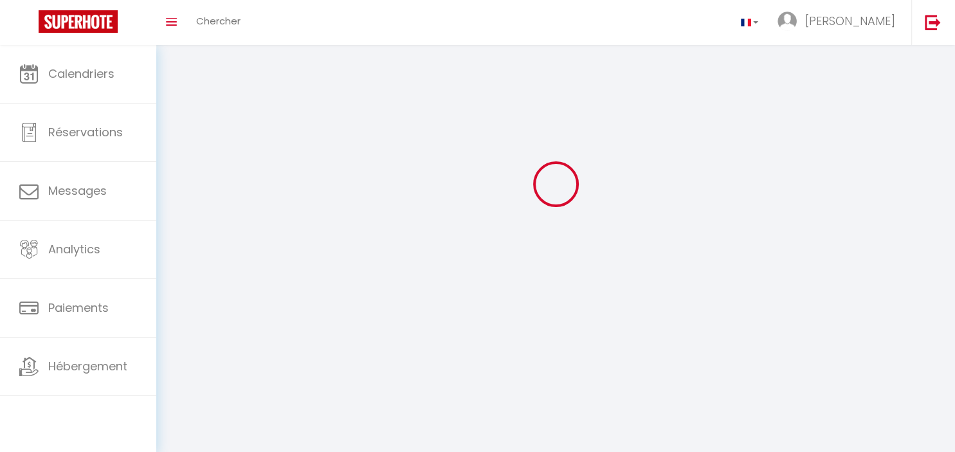
select select
type input "[PERSON_NAME]"
type input "[URL][DOMAIN_NAME]"
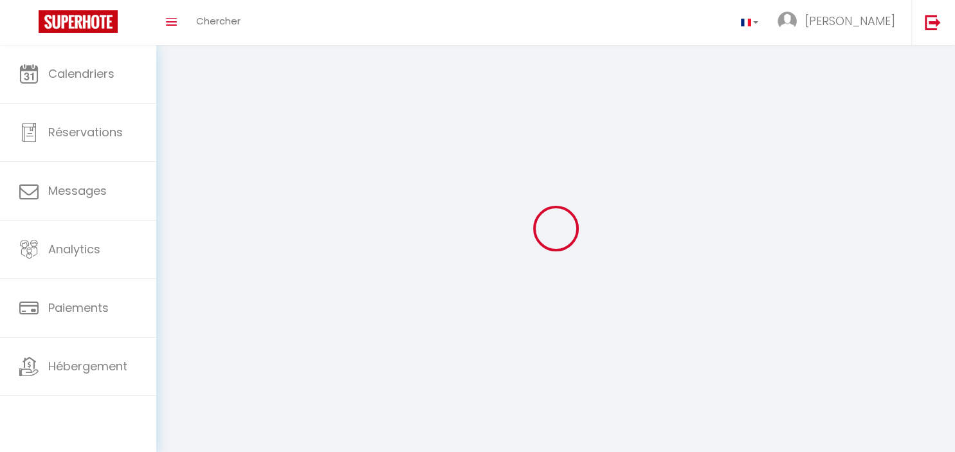
select select
select select "28"
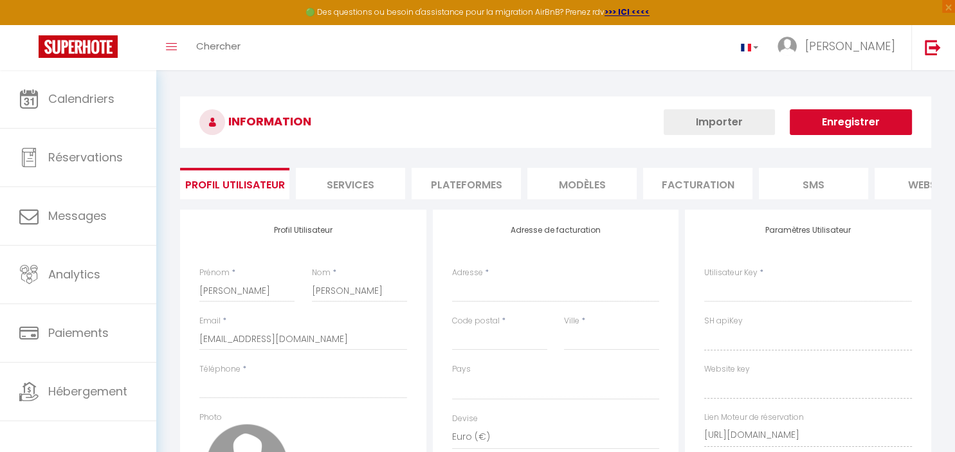
select select
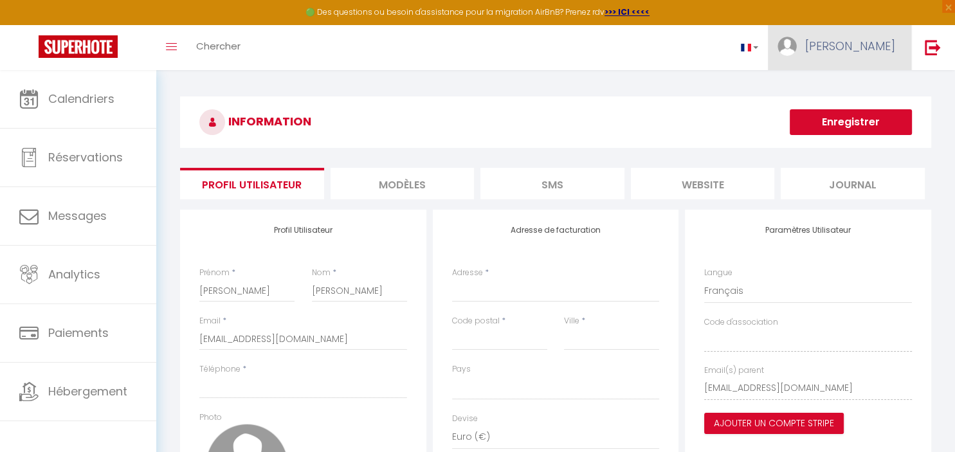
click at [891, 48] on span "[PERSON_NAME]" at bounding box center [850, 46] width 90 height 16
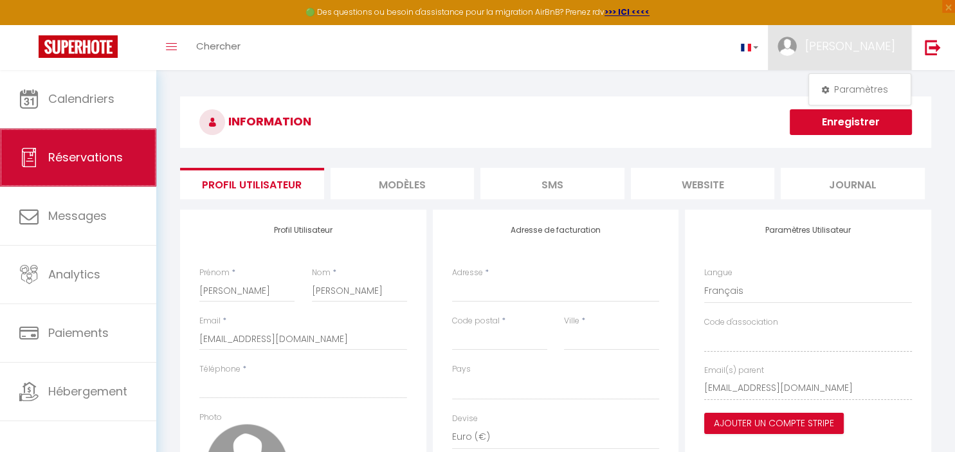
click at [91, 159] on span "Réservations" at bounding box center [85, 157] width 75 height 16
select select "not_cancelled"
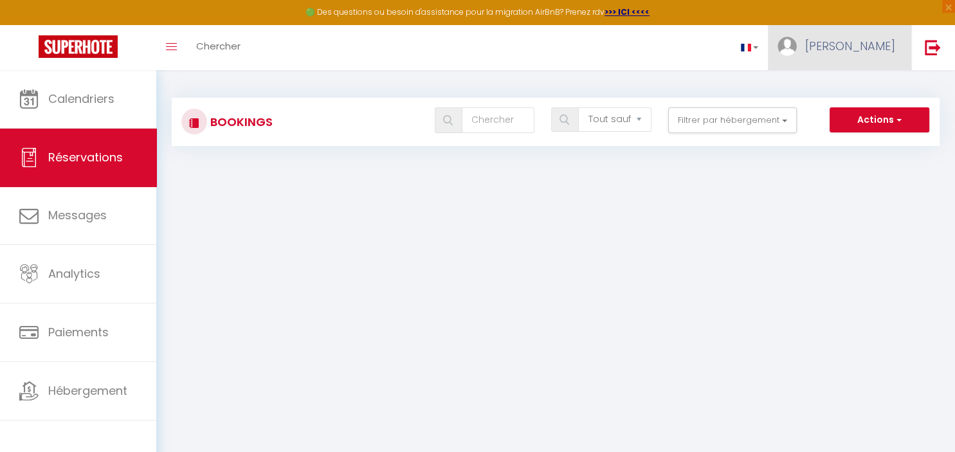
click at [893, 42] on span "[PERSON_NAME]" at bounding box center [850, 46] width 90 height 16
drag, startPoint x: 859, startPoint y: 105, endPoint x: 868, endPoint y: 83, distance: 23.6
click at [868, 83] on div "Paramètres" at bounding box center [859, 89] width 103 height 32
click at [868, 82] on link "Paramètres" at bounding box center [859, 89] width 95 height 22
select select
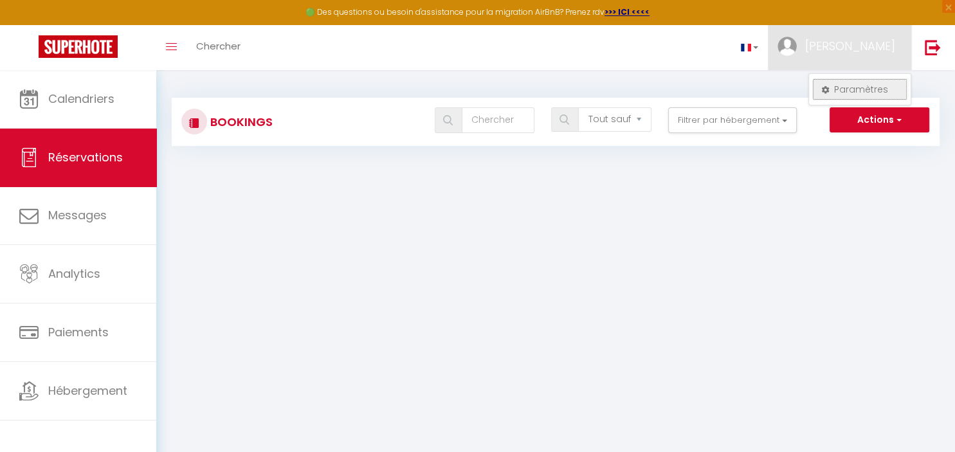
select select "28"
select select "fr"
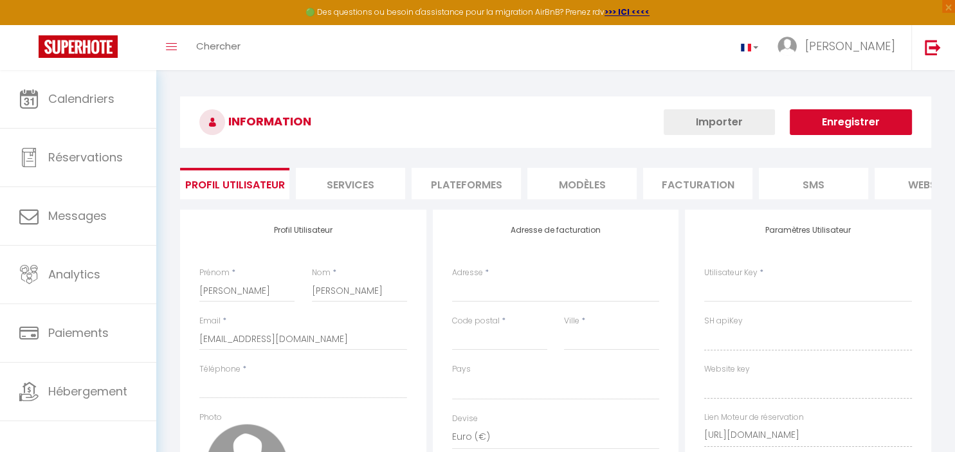
select select
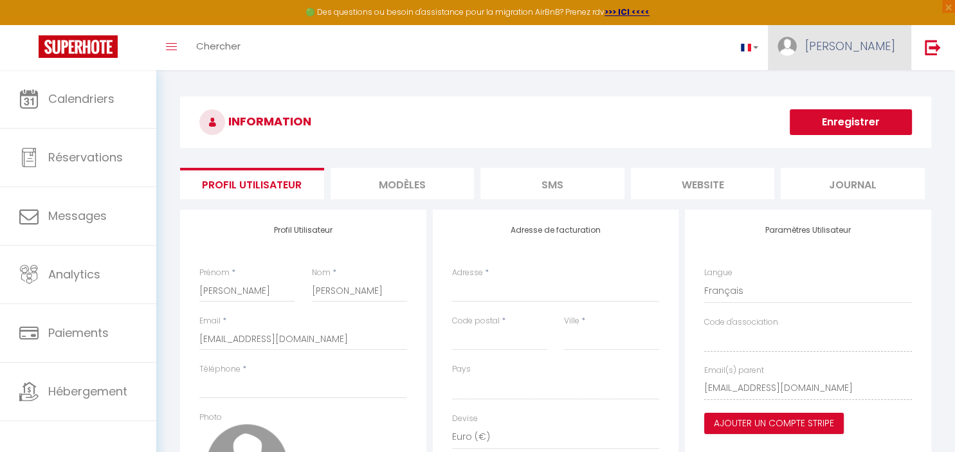
click at [874, 62] on link "[PERSON_NAME]" at bounding box center [839, 47] width 143 height 45
click at [867, 89] on link "Paramètres" at bounding box center [859, 89] width 95 height 22
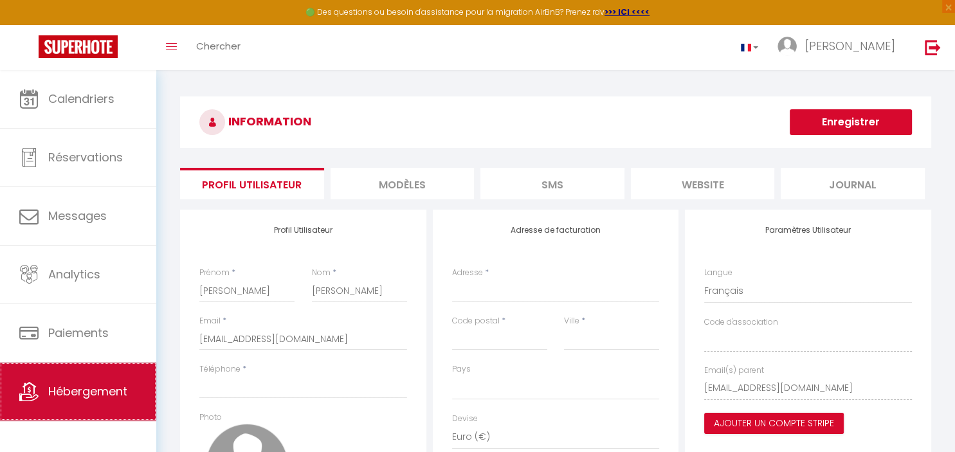
click at [67, 389] on span "Hébergement" at bounding box center [87, 391] width 79 height 16
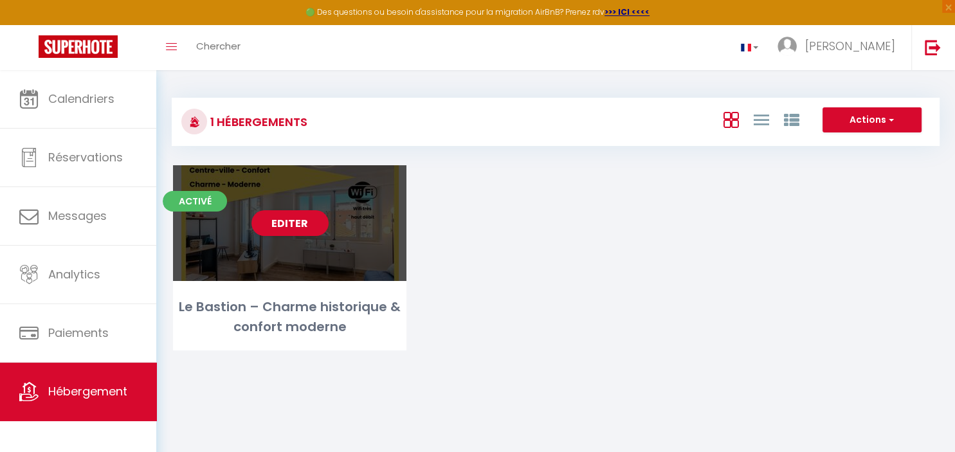
click at [331, 274] on div "Editer" at bounding box center [289, 223] width 233 height 116
select select "3"
select select "2"
select select "1"
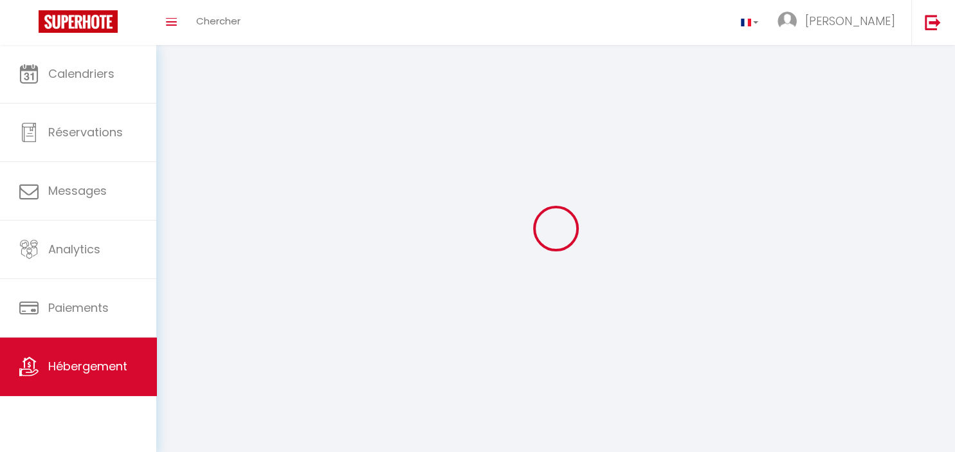
select select
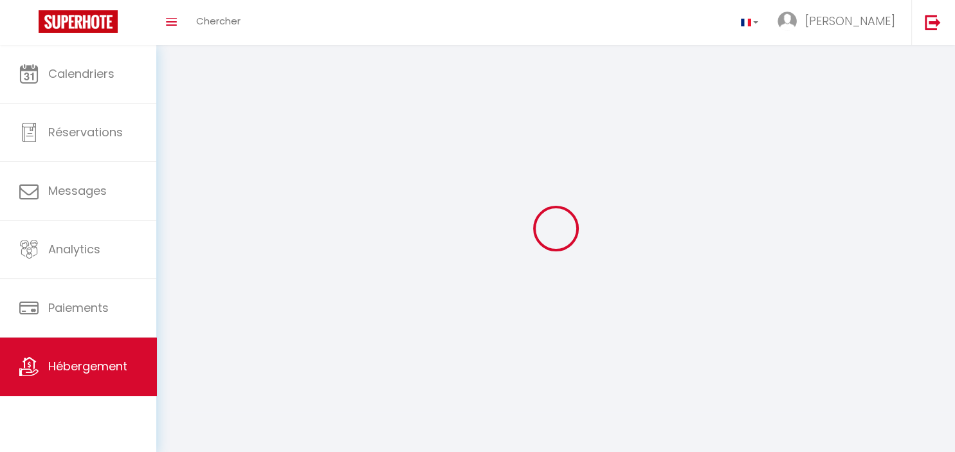
select select
checkbox input "false"
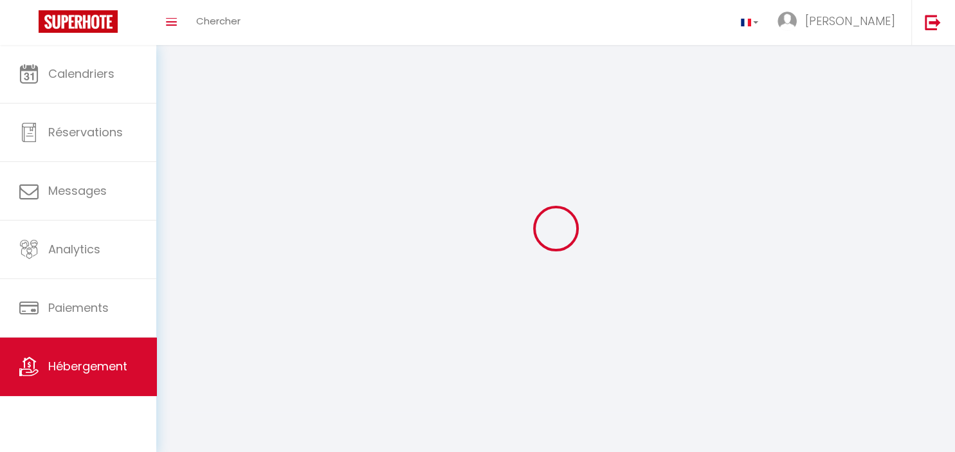
checkbox input "false"
select select
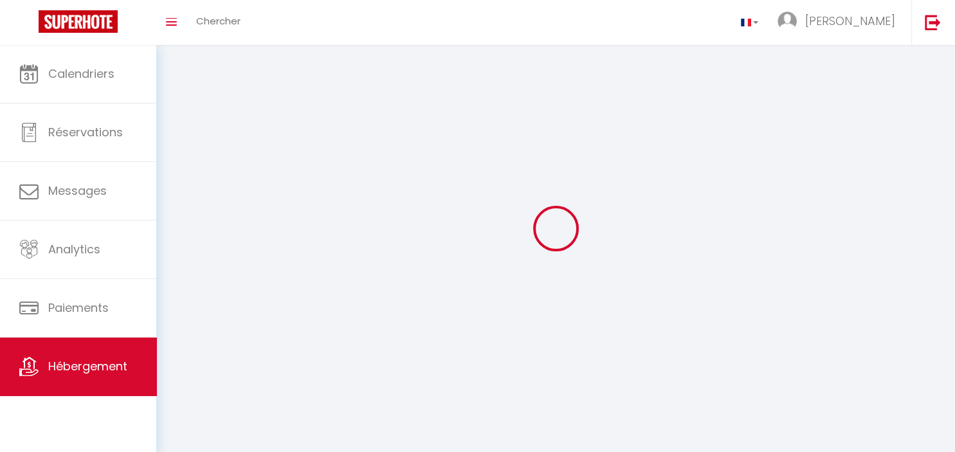
select select
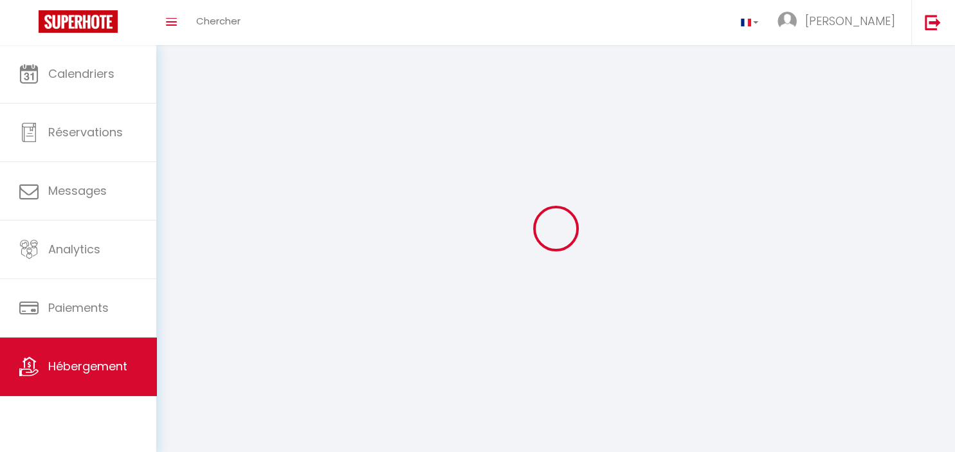
checkbox input "false"
select select
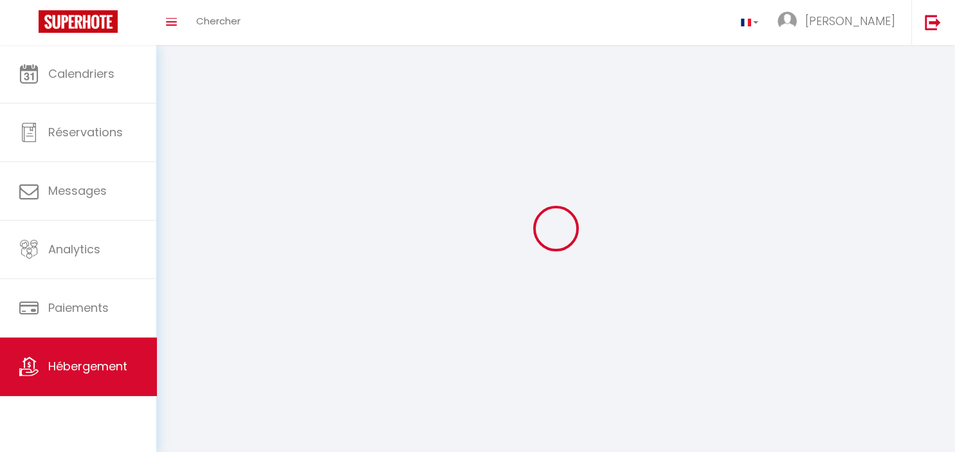
select select
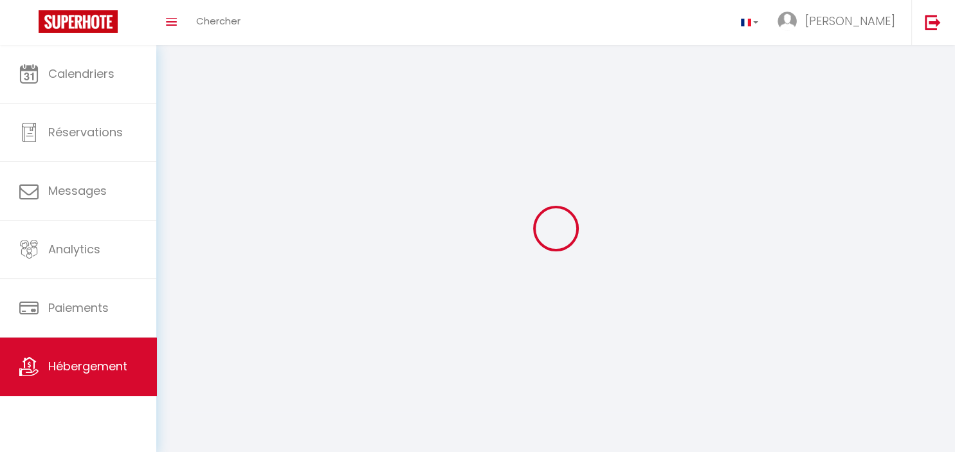
select select
checkbox input "false"
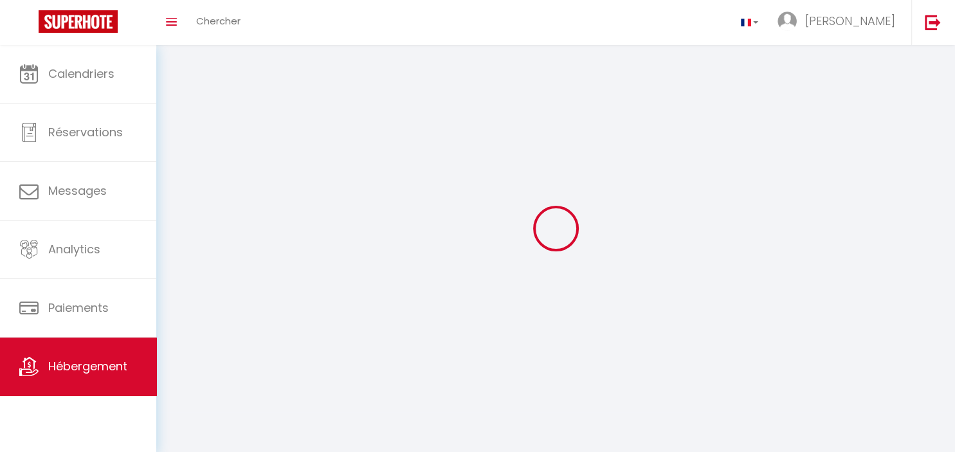
checkbox input "false"
select select
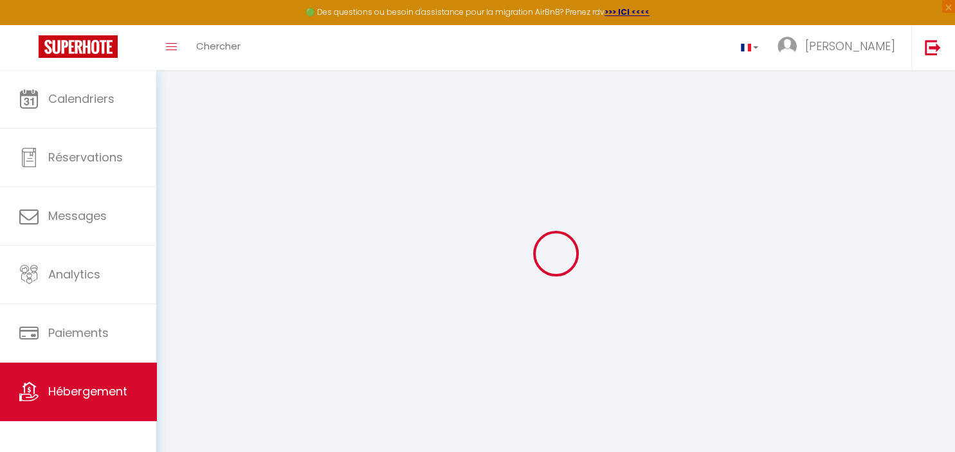
select select
type input "[EMAIL_ADDRESS][DOMAIN_NAME]"
checkbox input "true"
select select
select select "16:00"
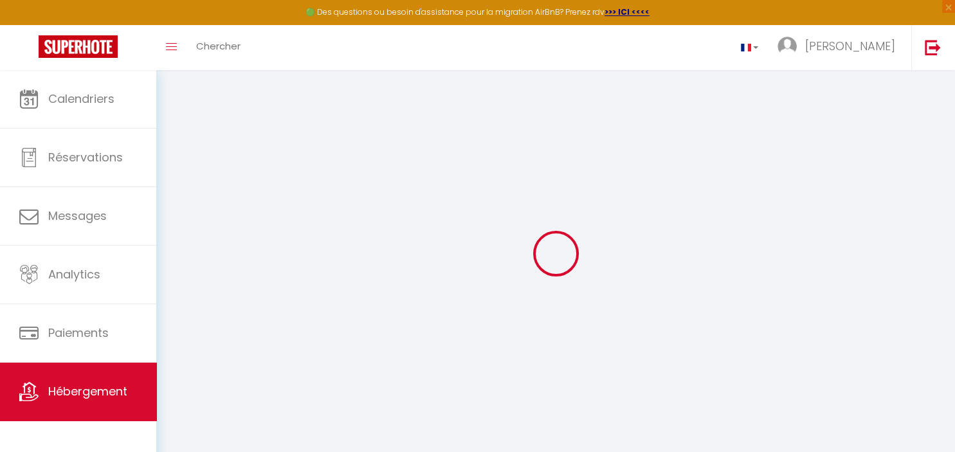
select select "23:45"
select select "10:00"
select select "30"
select select "120"
type input "0.5"
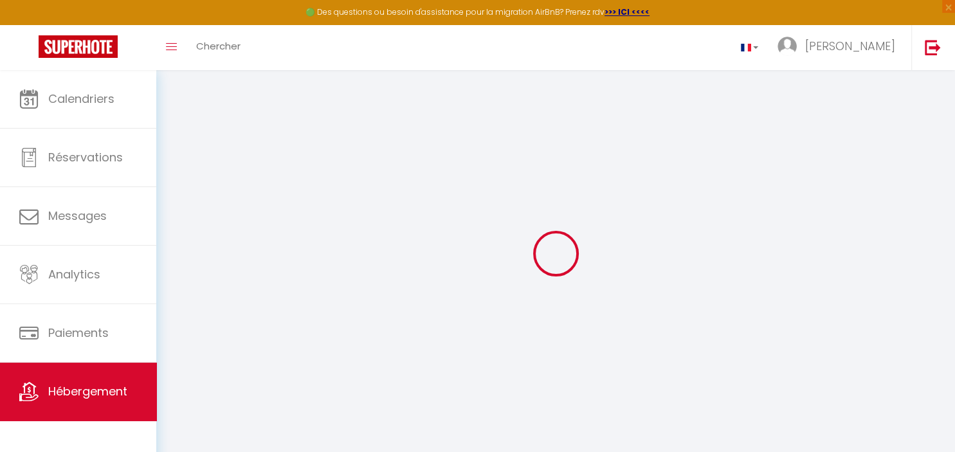
select select
checkbox input "false"
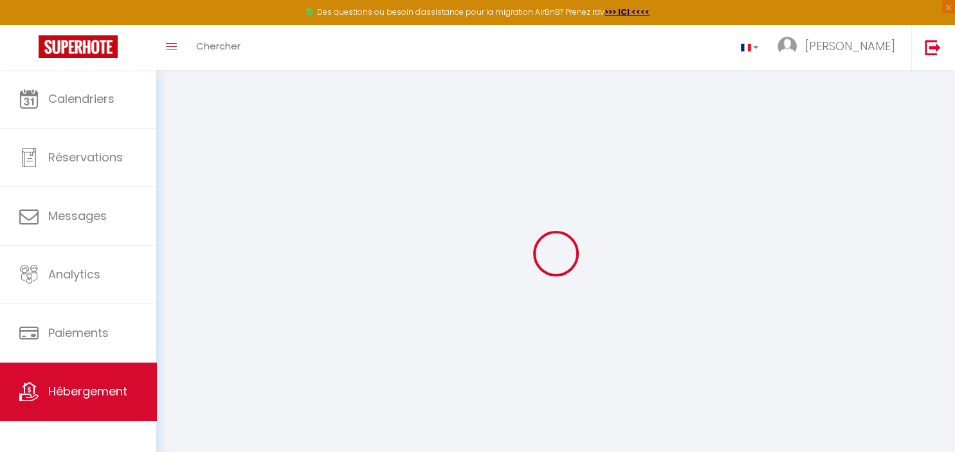
type input "0.5"
select select
checkbox input "false"
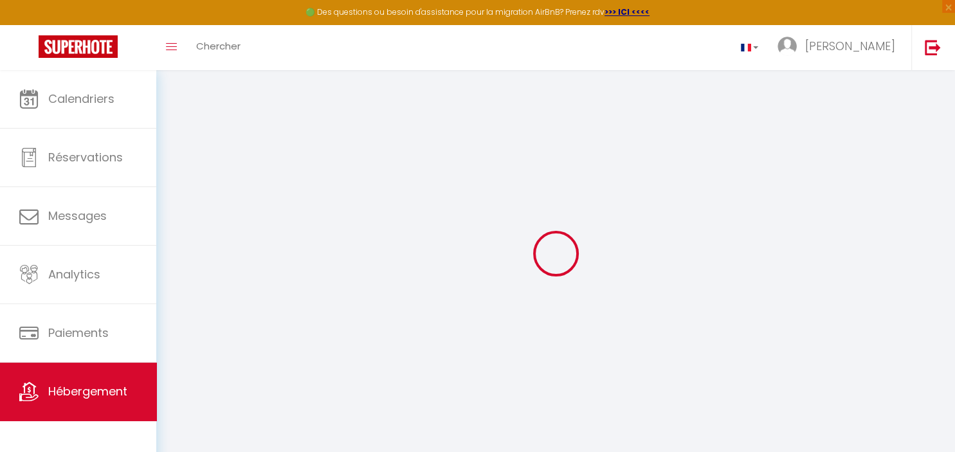
checkbox input "false"
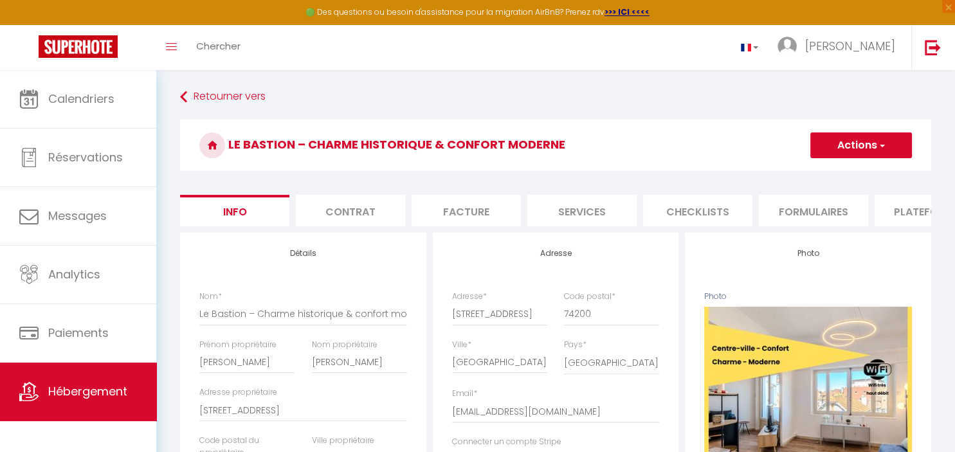
type input "0.5"
select select
checkbox input "false"
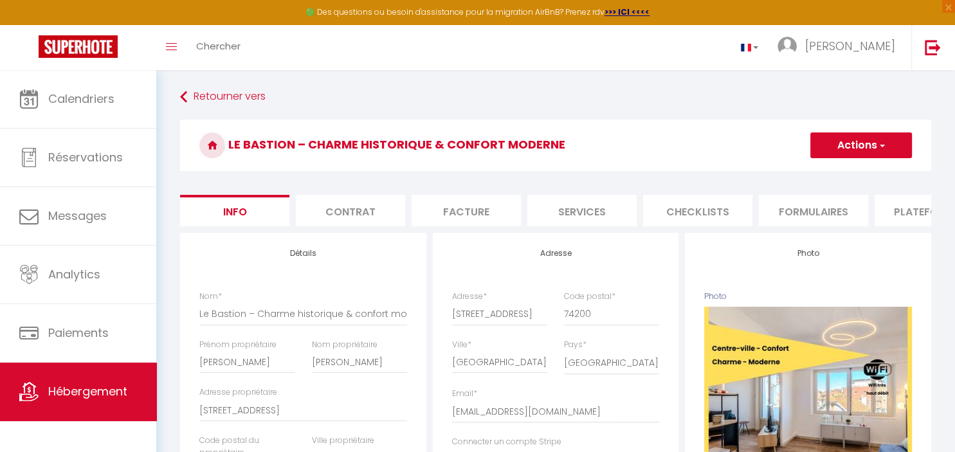
checkbox input "false"
click at [603, 213] on li "Services" at bounding box center [581, 211] width 109 height 32
select select
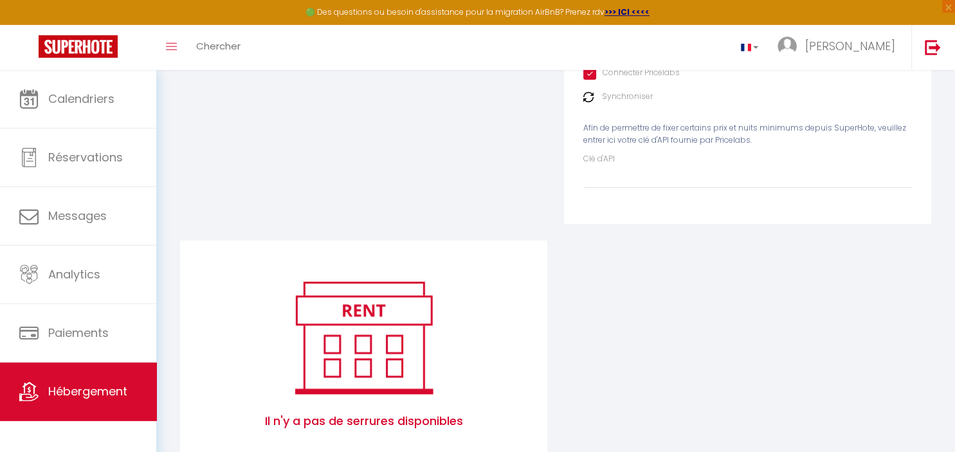
scroll to position [367, 0]
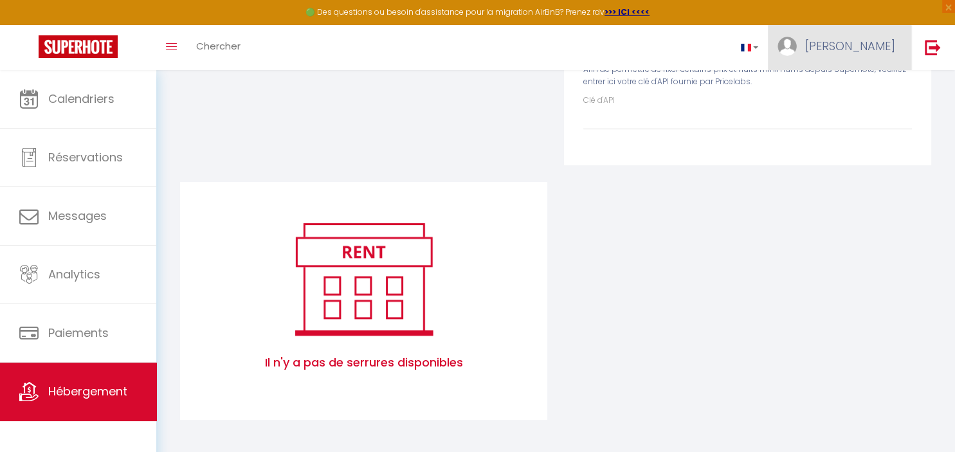
click at [860, 58] on link "[PERSON_NAME]" at bounding box center [839, 47] width 143 height 45
click at [863, 91] on link "Paramètres" at bounding box center [859, 89] width 95 height 22
select select "fr"
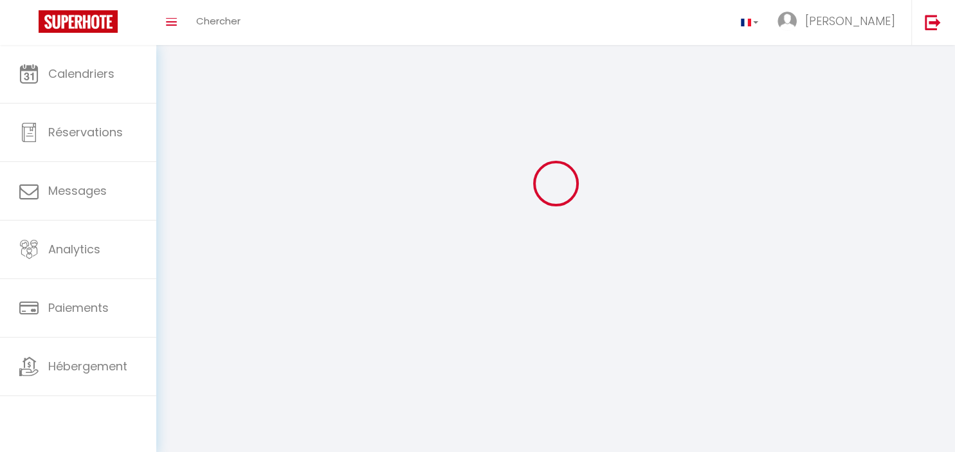
select select
type input "[PERSON_NAME]"
type input "[URL][DOMAIN_NAME]"
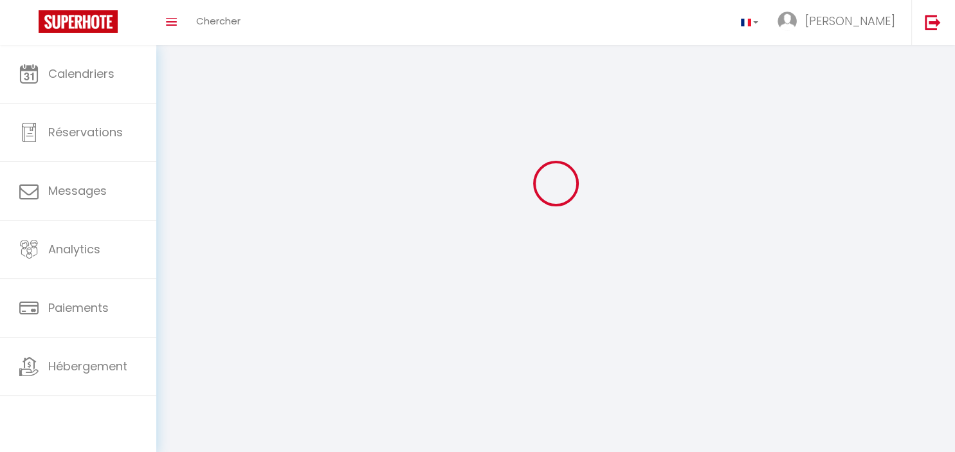
scroll to position [56, 0]
select select
select select "28"
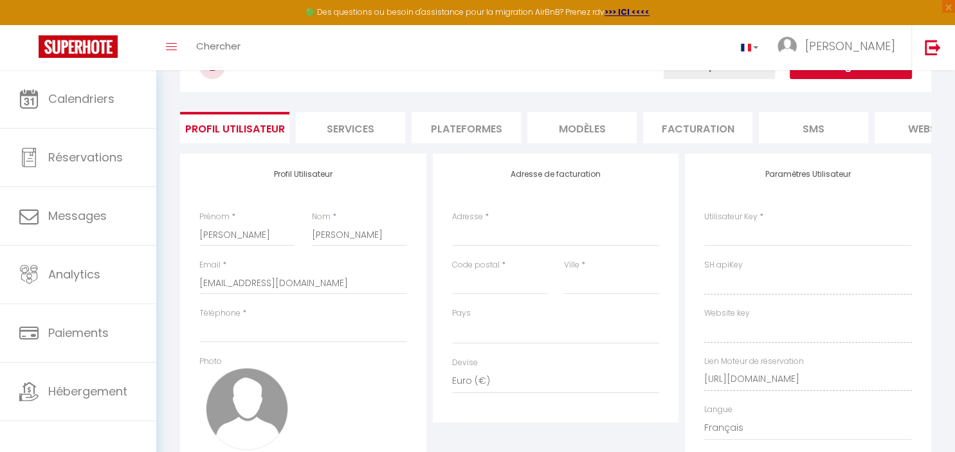
select select
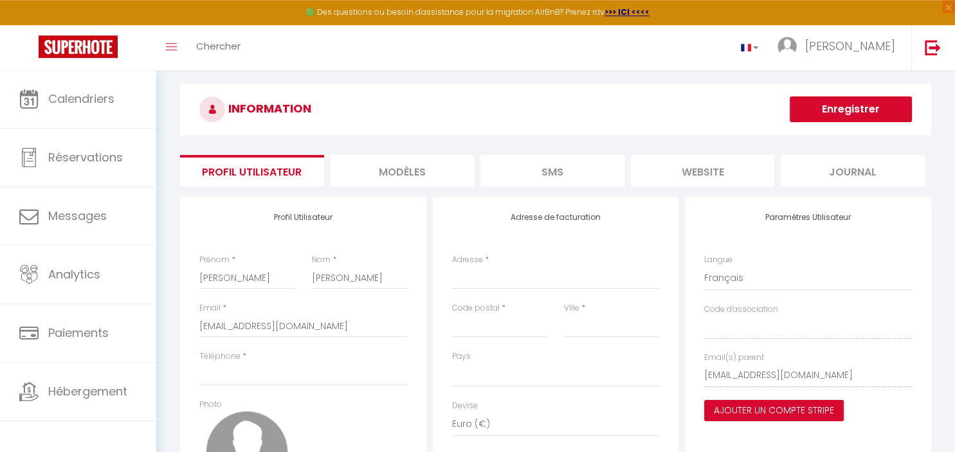
scroll to position [0, 0]
